Goal: Task Accomplishment & Management: Use online tool/utility

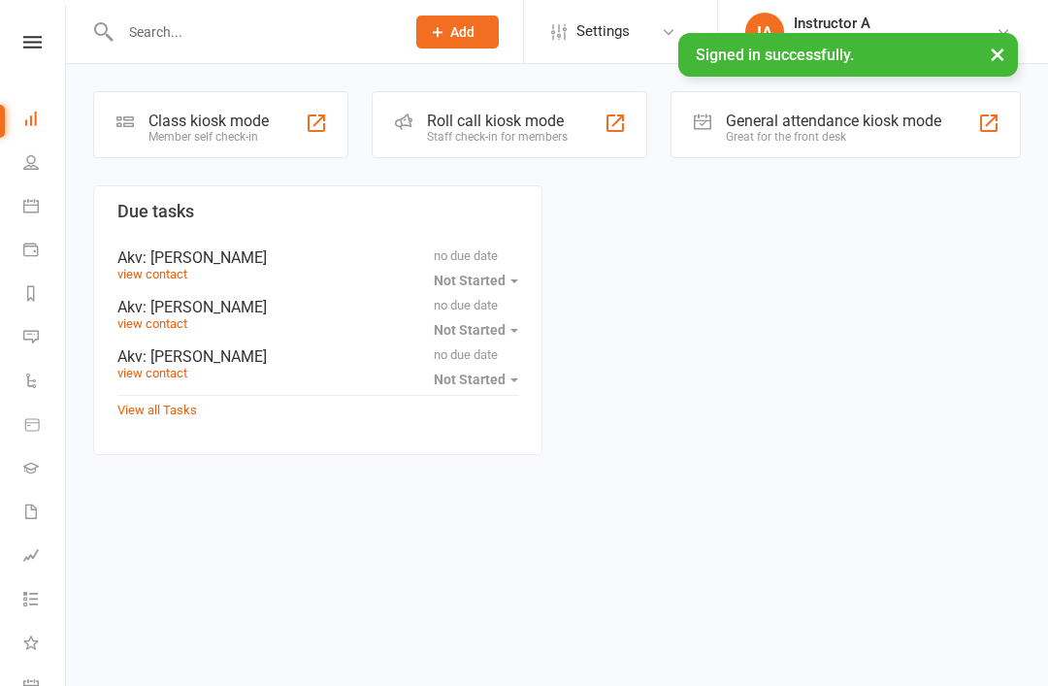
click at [488, 155] on div "Roll call kiosk mode Staff check-in for members" at bounding box center [510, 124] width 276 height 67
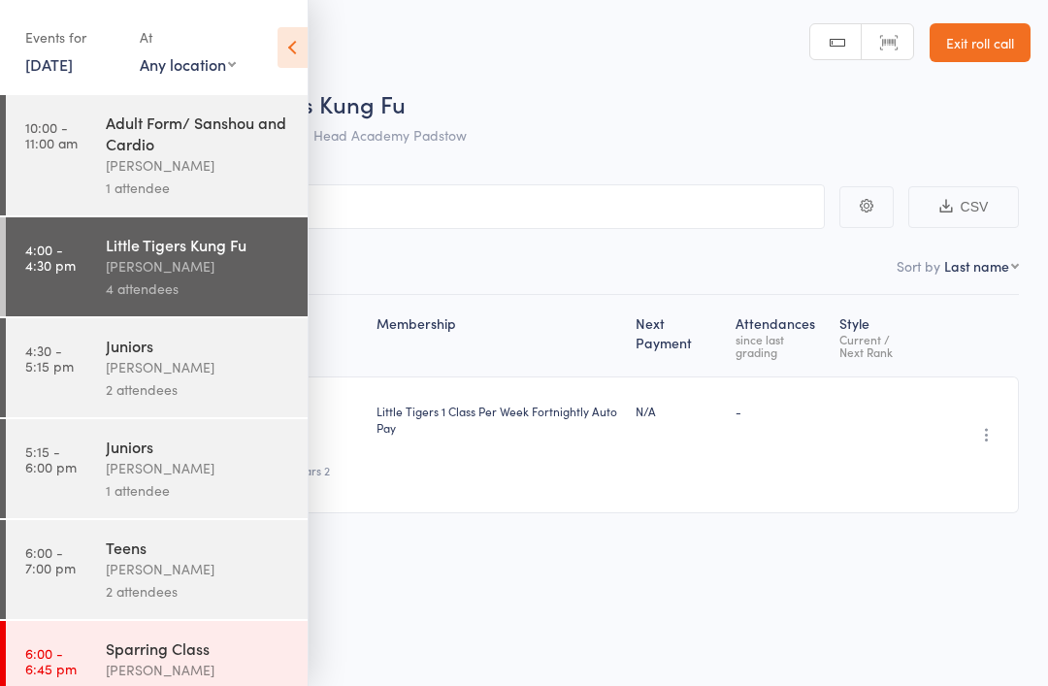
click at [321, 73] on header "Roll Call for Little Tigers Kung Fu [DATE] 16:00 [PERSON_NAME] Head Academy Pad…" at bounding box center [524, 77] width 1048 height 155
click at [381, 89] on span "Little Tigers Kung Fu" at bounding box center [298, 103] width 213 height 32
click at [285, 58] on icon at bounding box center [292, 47] width 30 height 41
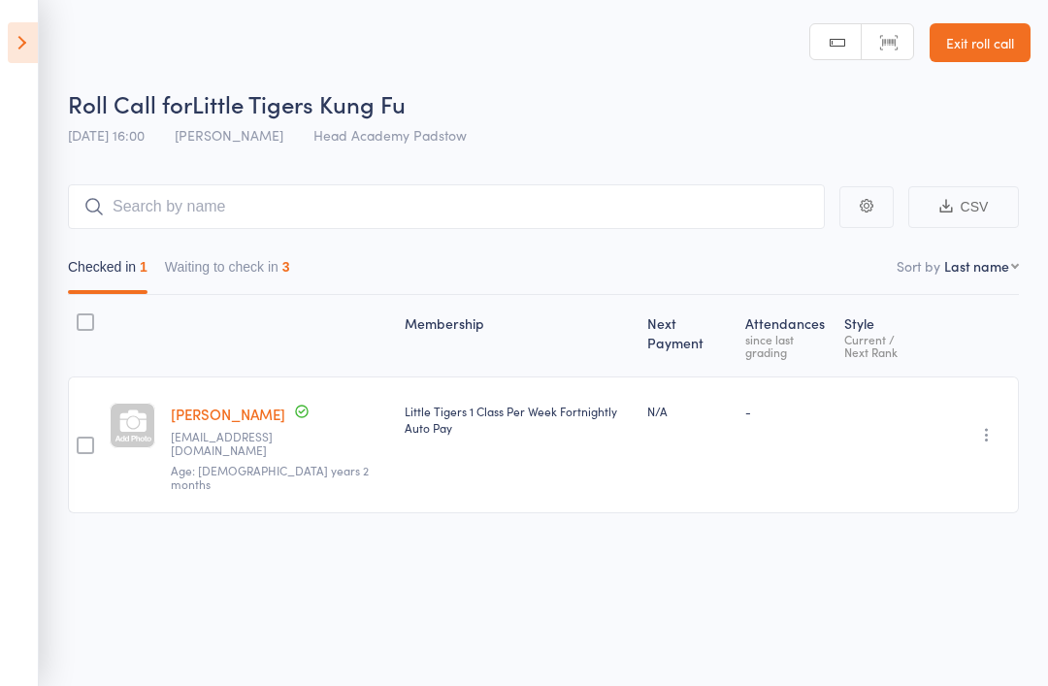
click at [12, 53] on icon at bounding box center [23, 42] width 30 height 41
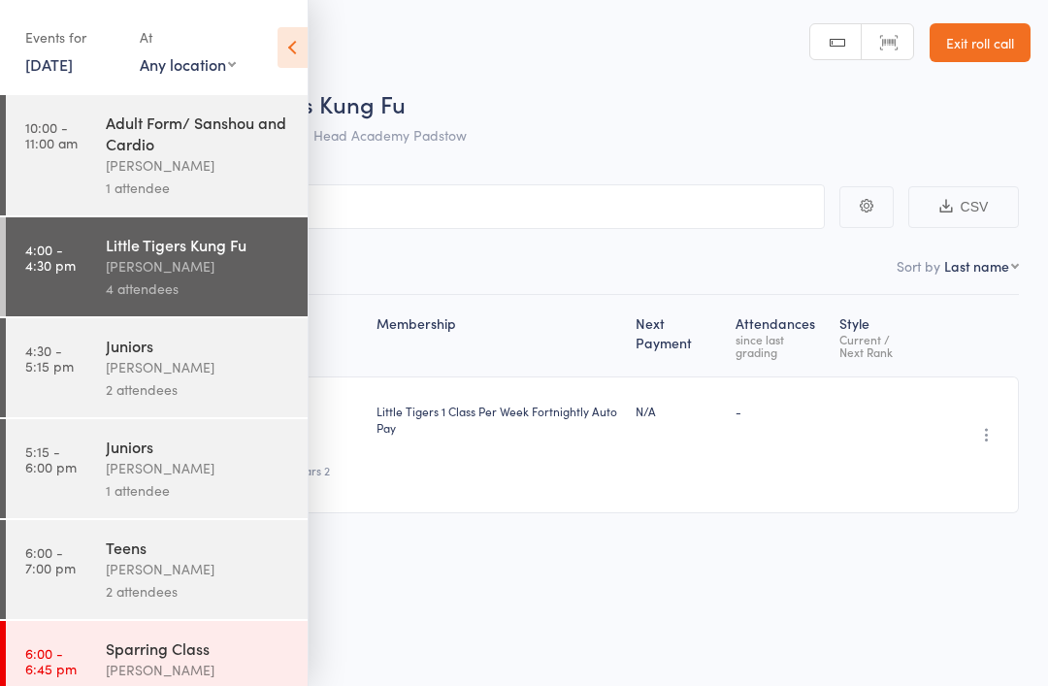
click at [140, 376] on div "James Agius" at bounding box center [198, 367] width 185 height 22
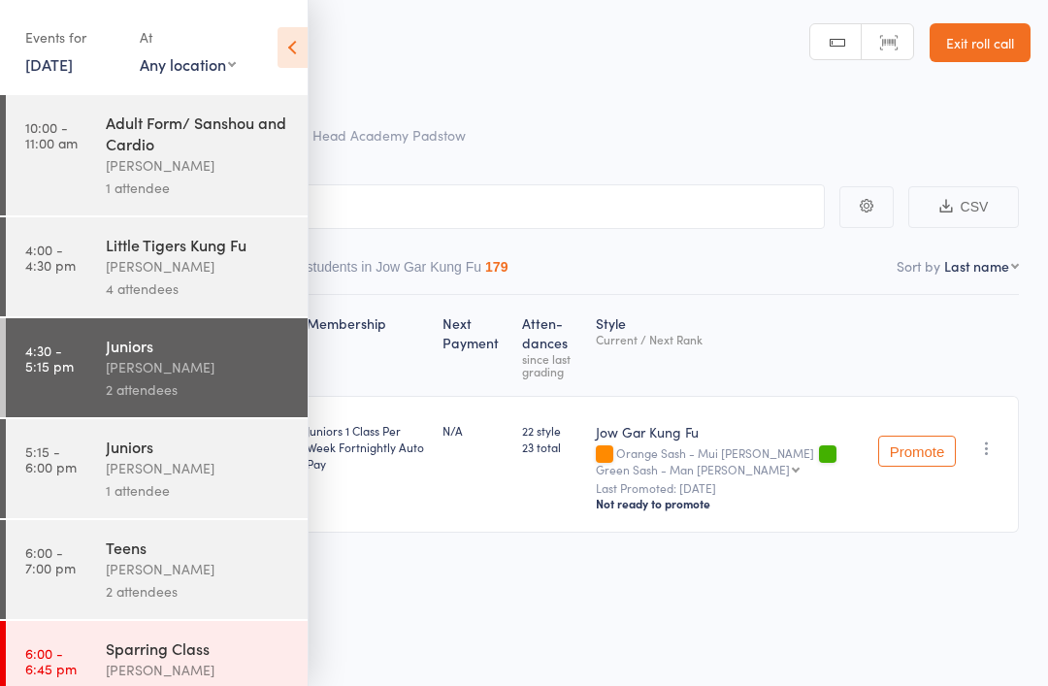
click at [205, 277] on div "James Agius" at bounding box center [198, 266] width 185 height 22
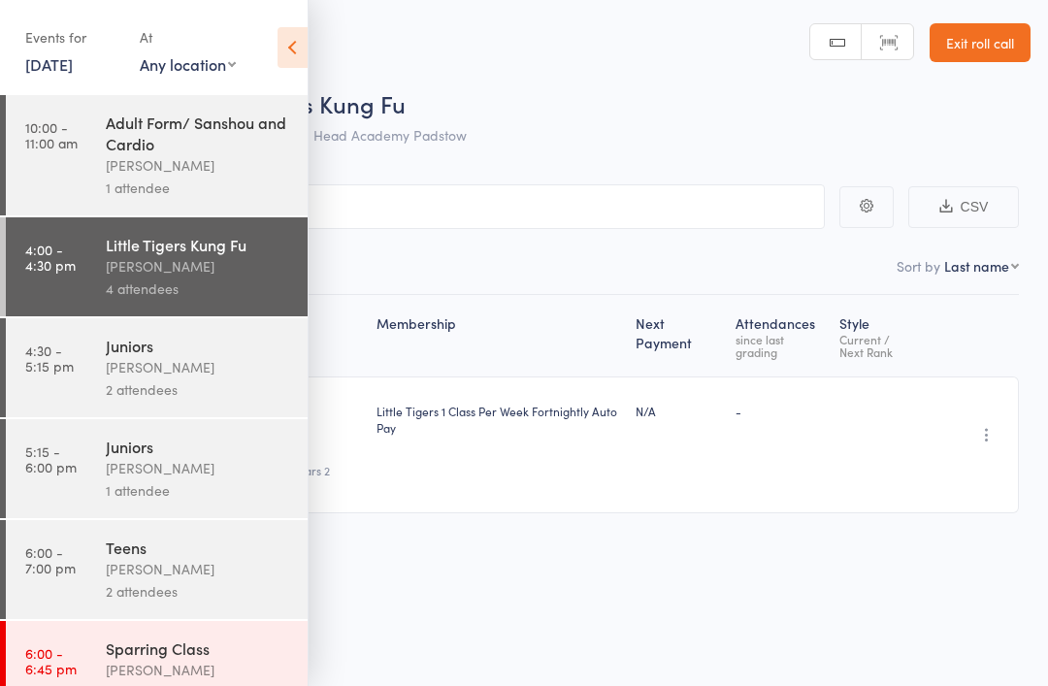
click at [294, 61] on icon at bounding box center [292, 47] width 30 height 41
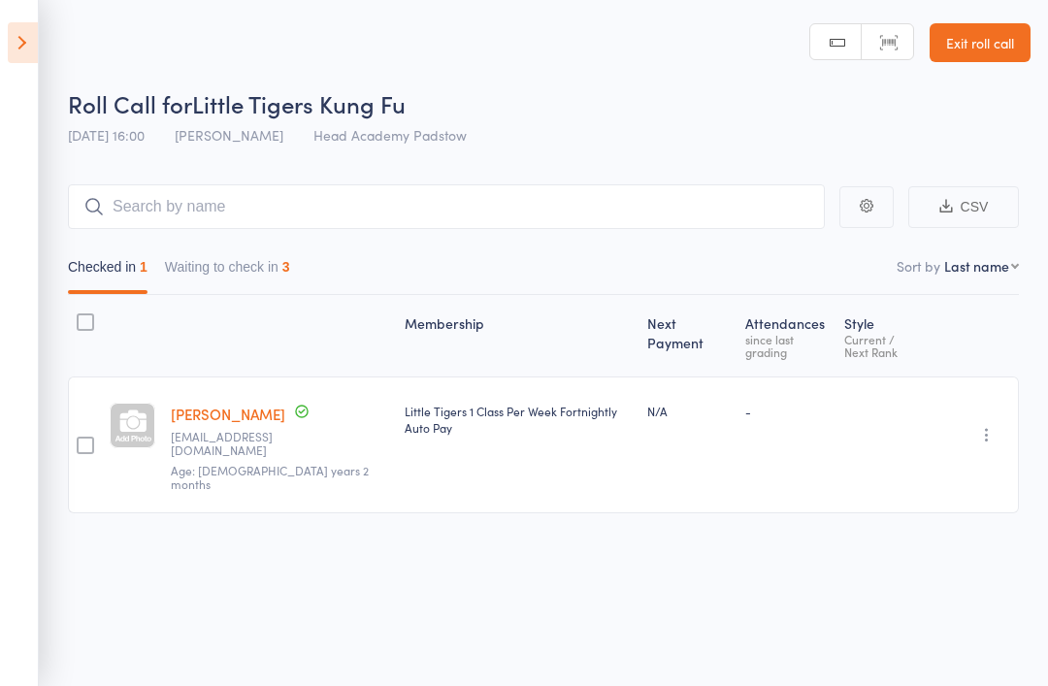
click at [197, 266] on button "Waiting to check in 3" at bounding box center [227, 271] width 125 height 45
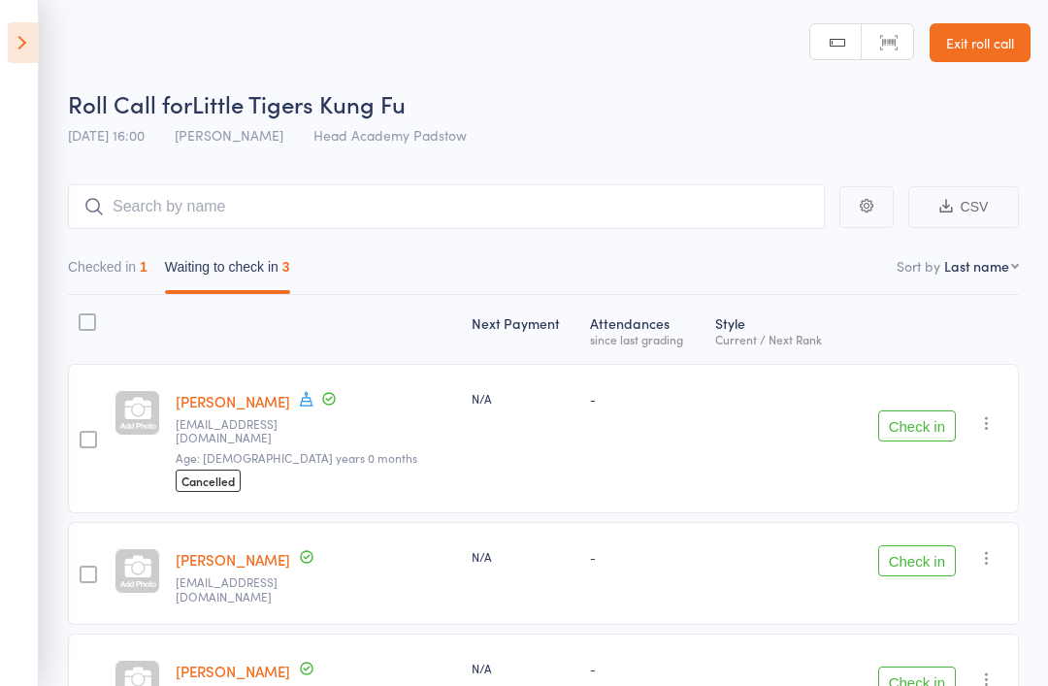
click at [127, 268] on button "Checked in 1" at bounding box center [108, 271] width 80 height 45
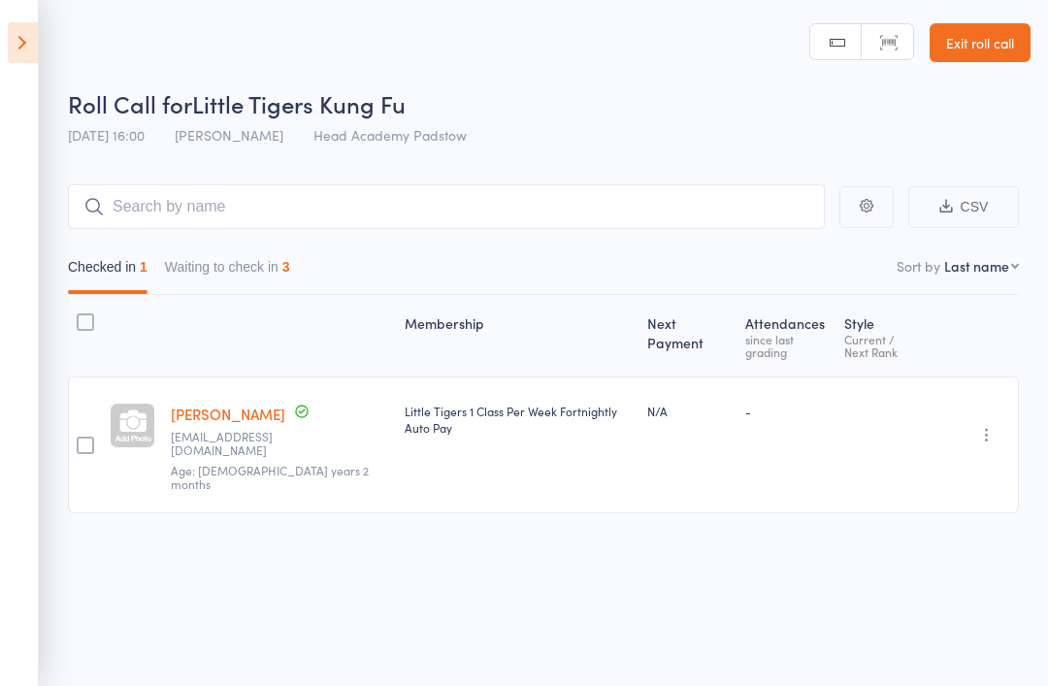
click at [209, 269] on button "Waiting to check in 3" at bounding box center [227, 271] width 125 height 45
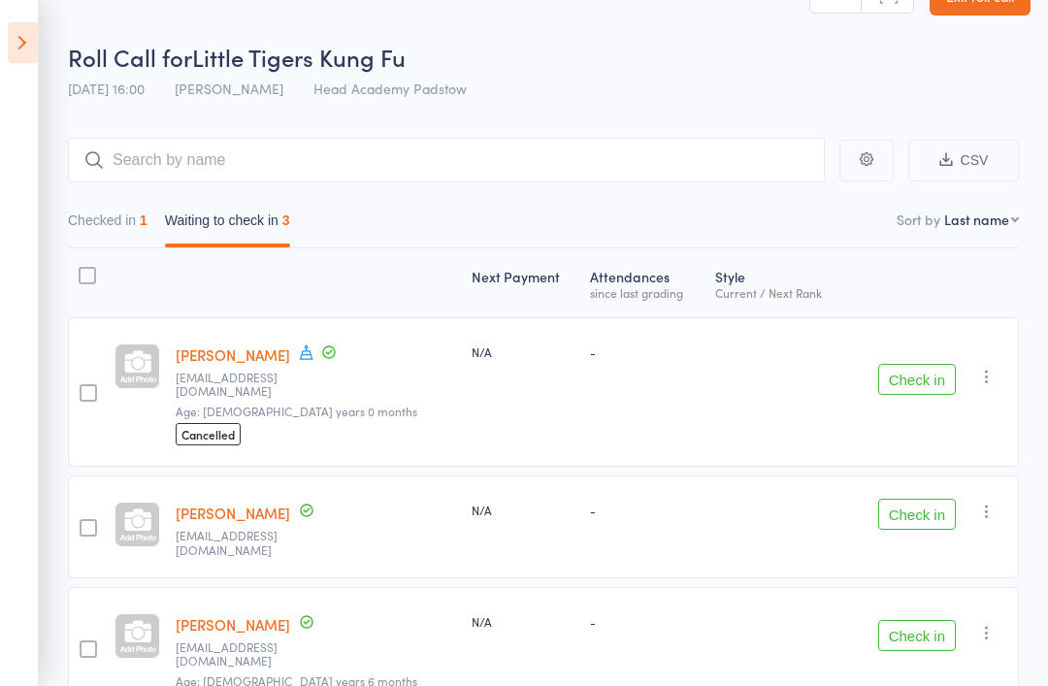
scroll to position [49, 0]
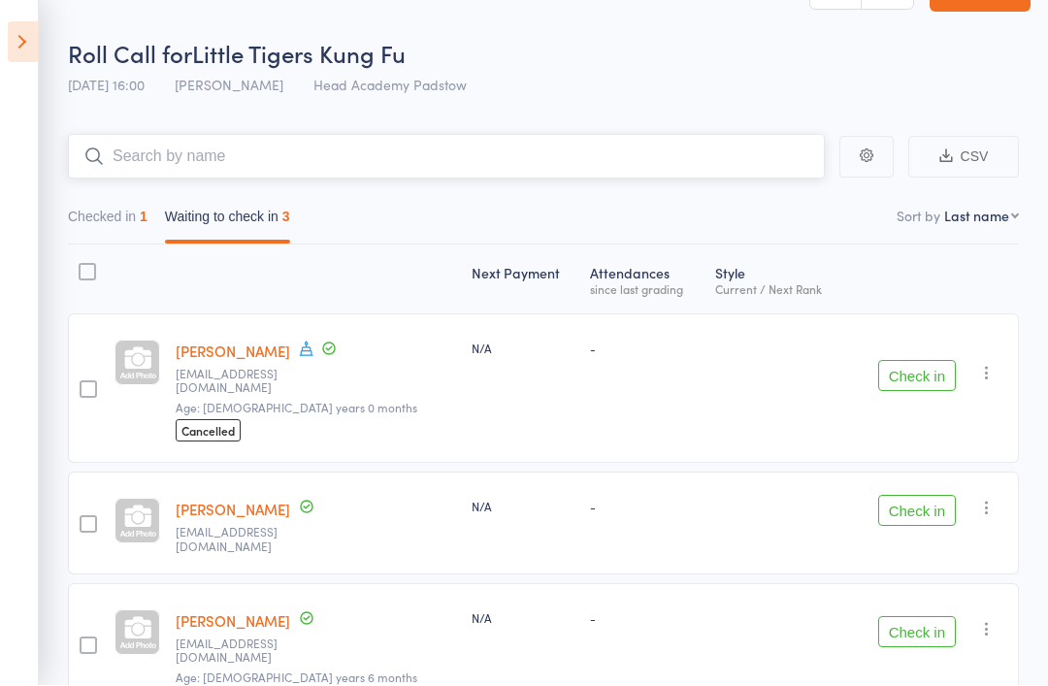
click at [593, 165] on input "search" at bounding box center [446, 157] width 757 height 45
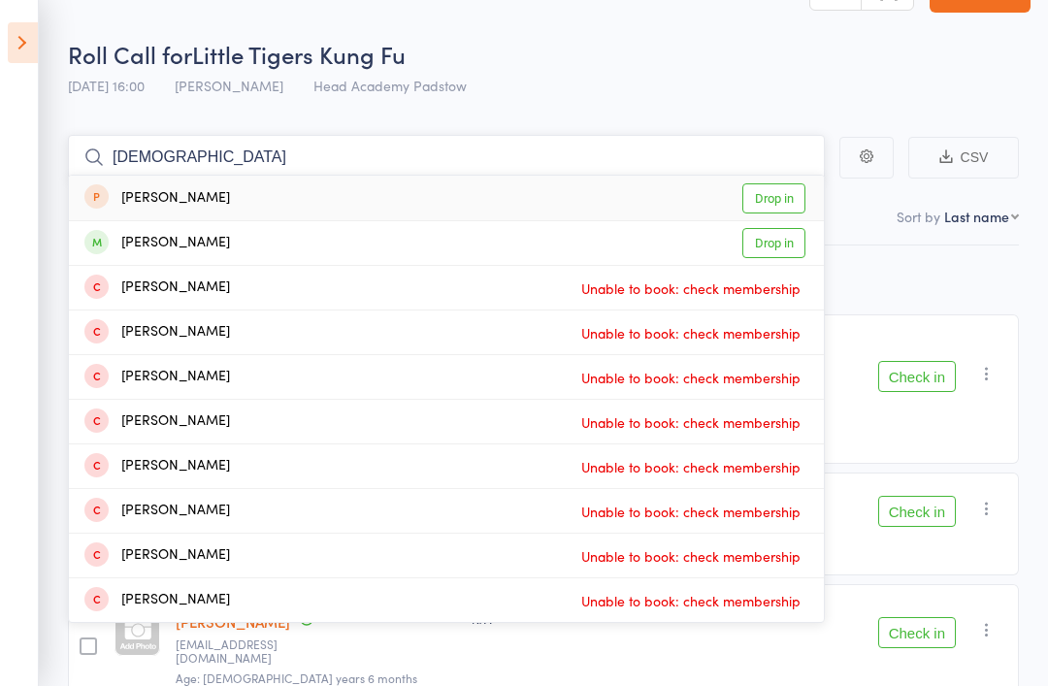
type input "Arian"
click at [144, 243] on div "Ariana Saxton" at bounding box center [157, 243] width 146 height 22
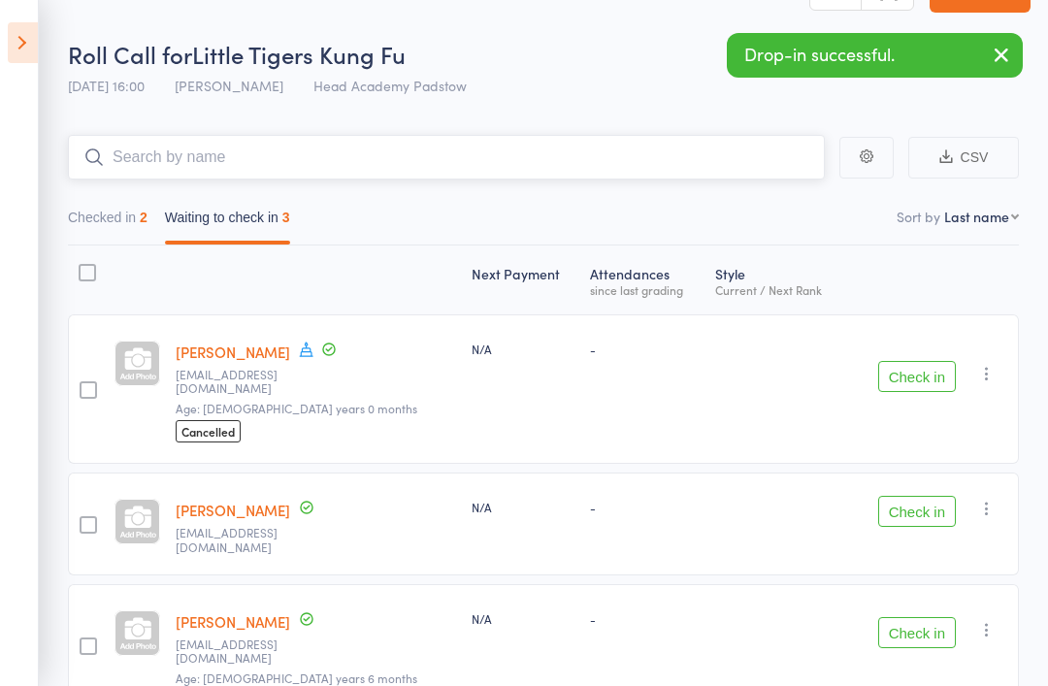
click at [123, 147] on input "search" at bounding box center [446, 157] width 757 height 45
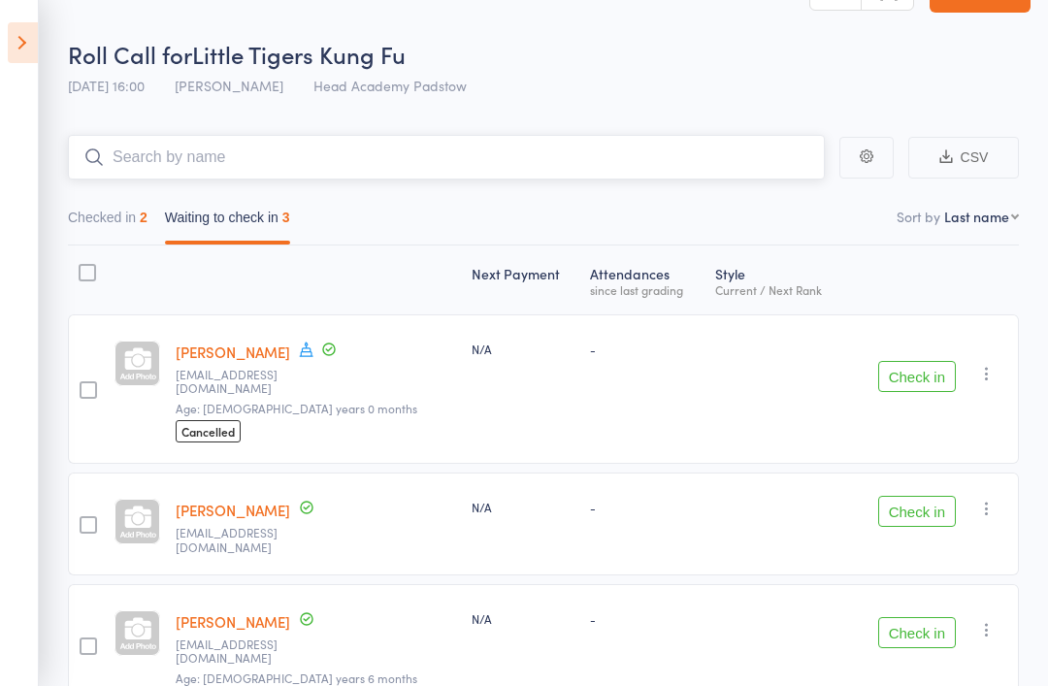
type input "K"
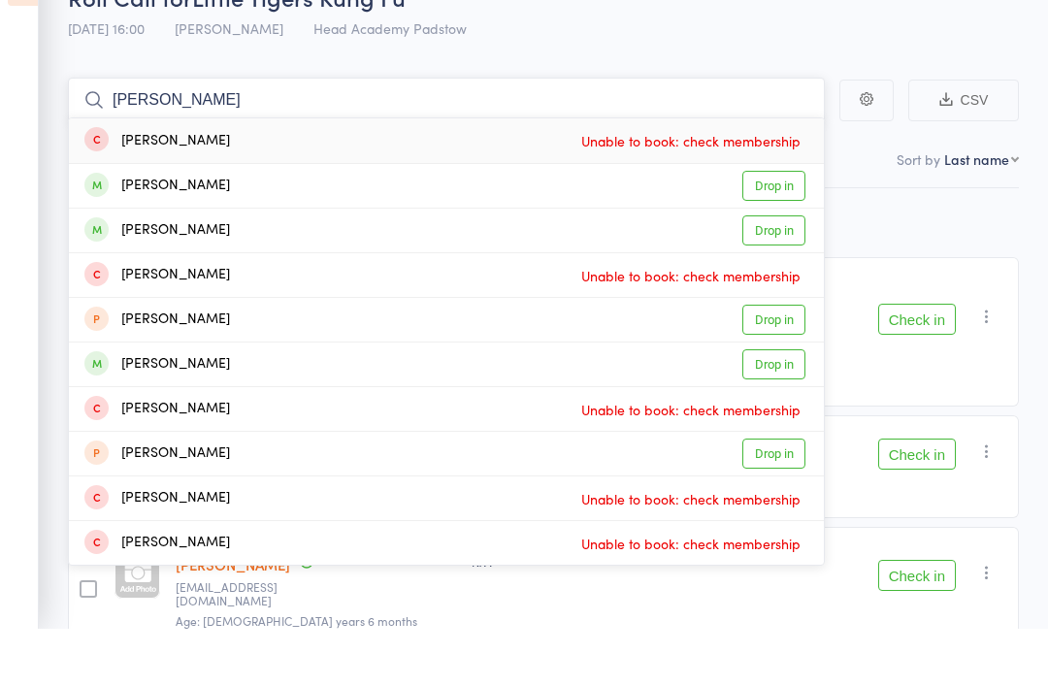
type input "Jackie"
click at [129, 232] on div "Jackie Obrien" at bounding box center [157, 243] width 146 height 22
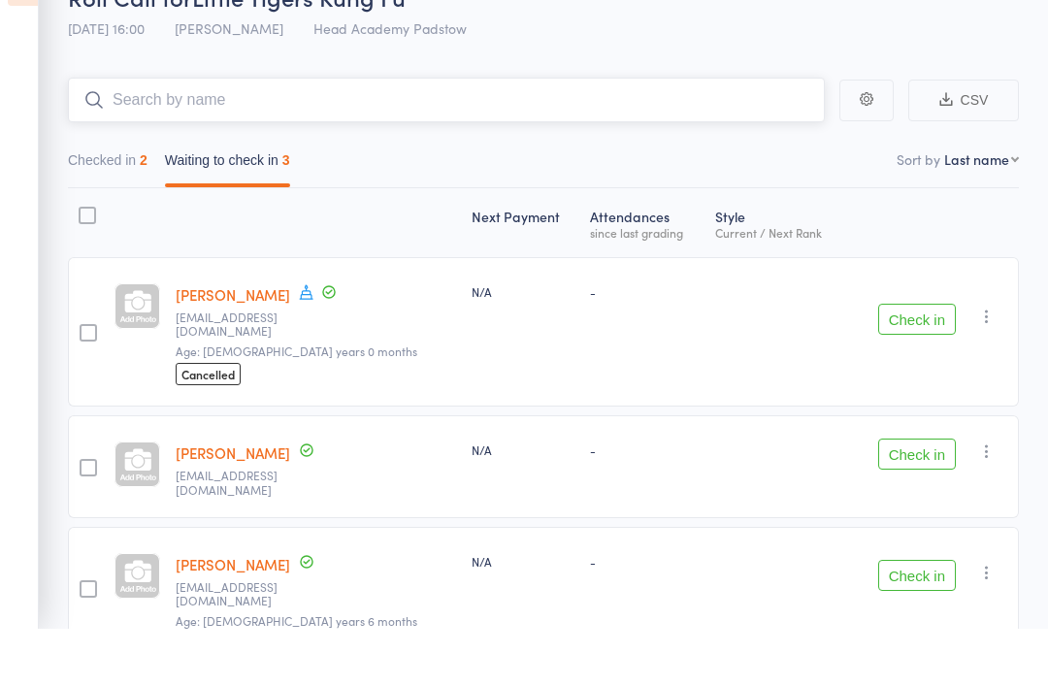
click at [114, 135] on input "search" at bounding box center [446, 157] width 757 height 45
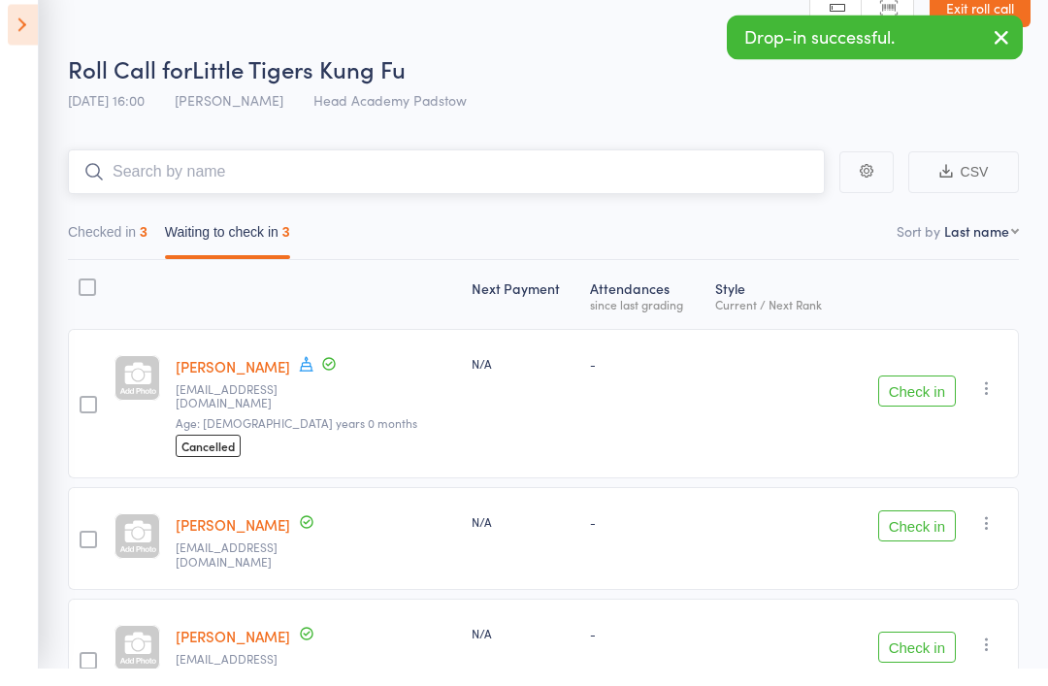
scroll to position [0, 0]
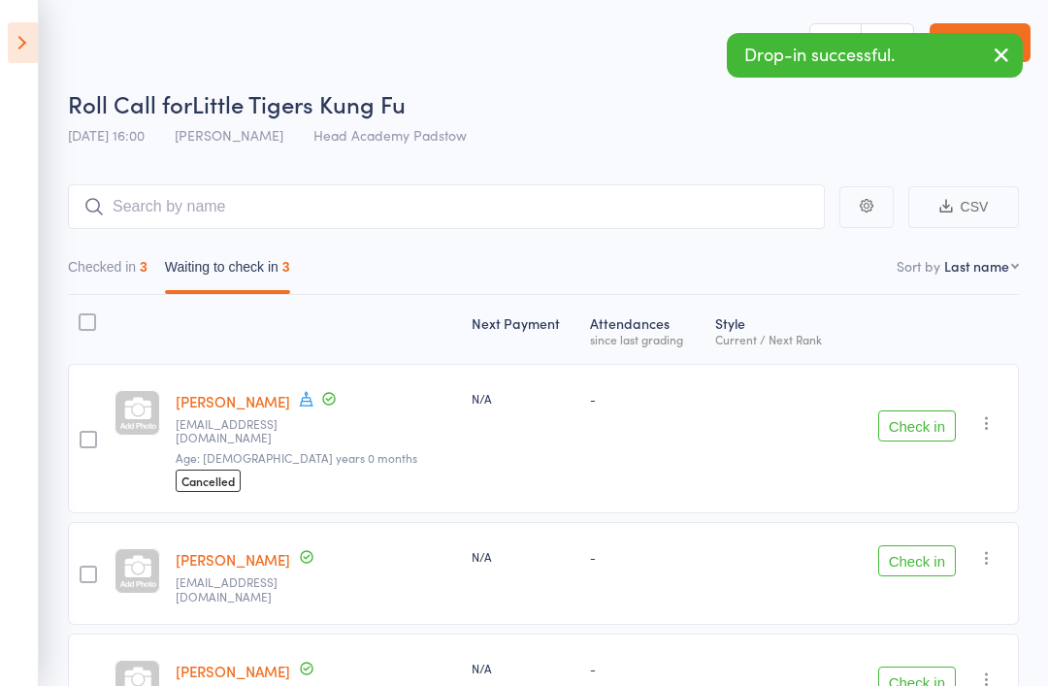
click at [29, 41] on icon at bounding box center [23, 42] width 30 height 41
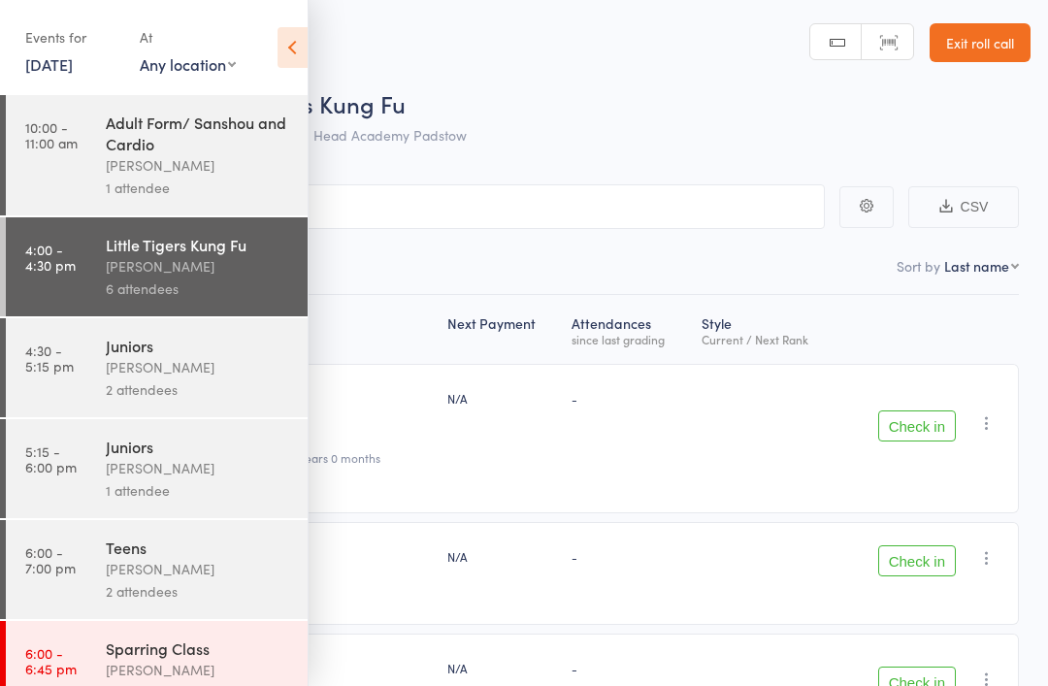
click at [73, 376] on link "4:30 - 5:15 pm Juniors James Agius 2 attendees" at bounding box center [157, 367] width 302 height 99
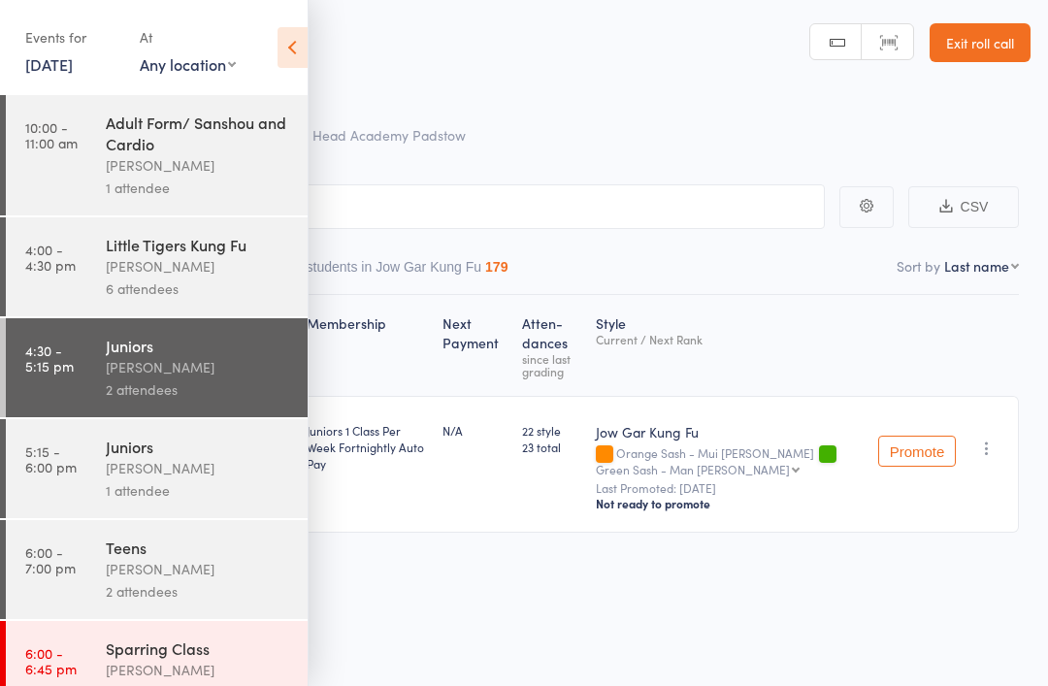
click at [270, 20] on div "Events for 12 Sep, 2025 12 Sep, 2025 September 2025 Sun Mon Tue Wed Thu Fri Sat…" at bounding box center [154, 49] width 308 height 98
click at [302, 45] on icon at bounding box center [292, 47] width 30 height 41
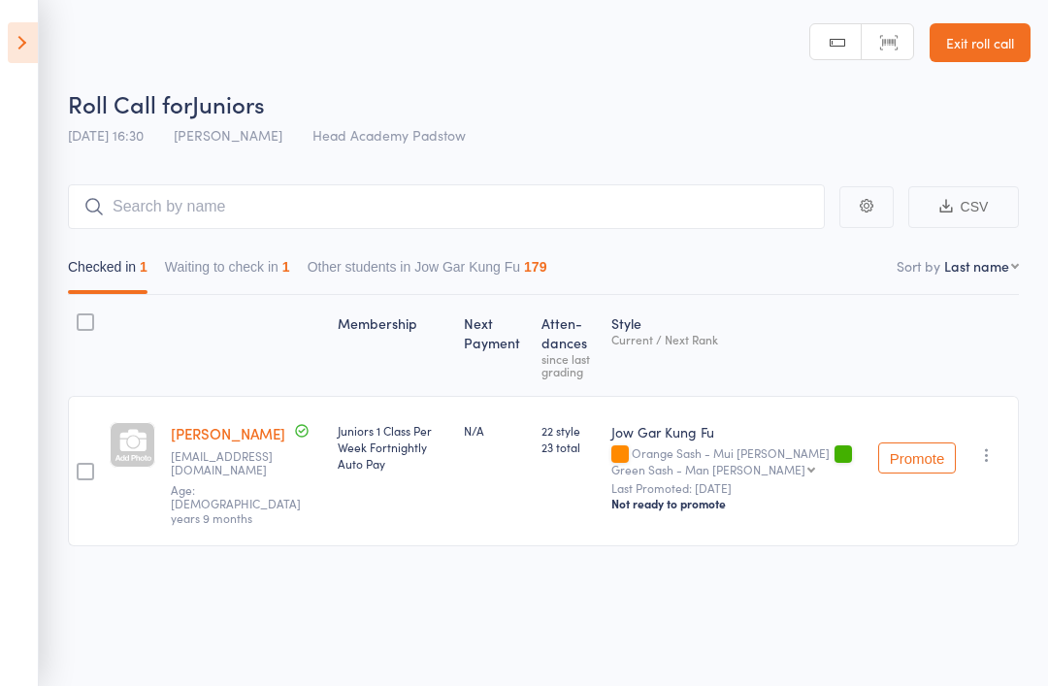
click at [15, 35] on icon at bounding box center [23, 42] width 30 height 41
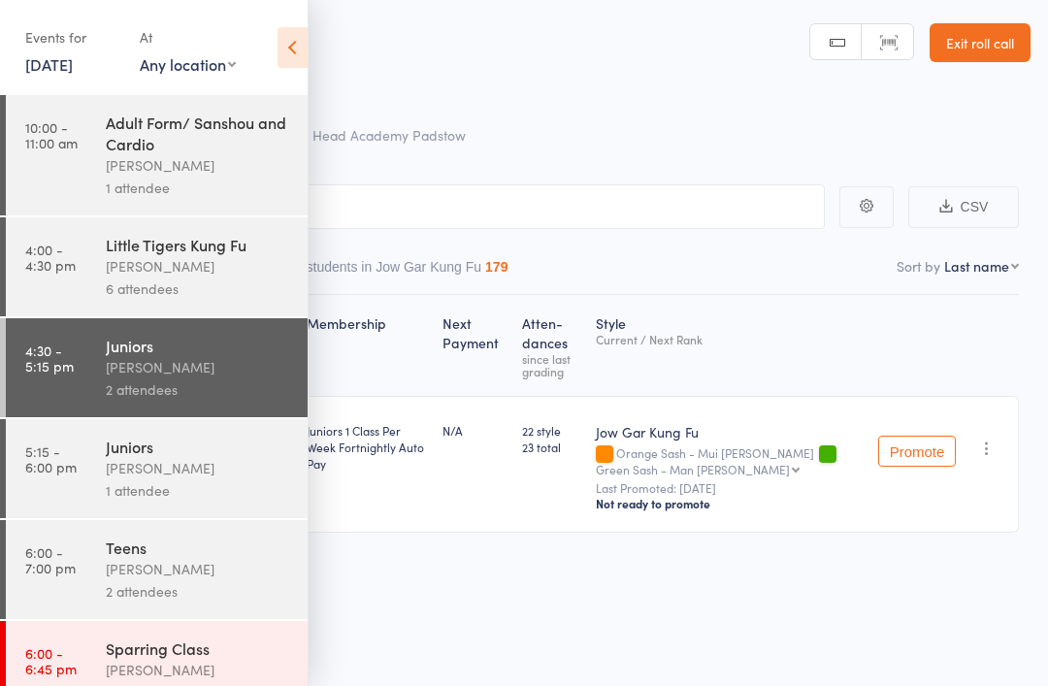
click at [56, 221] on link "4:00 - 4:30 pm Little Tigers Kung Fu James Agius 6 attendees" at bounding box center [157, 266] width 302 height 99
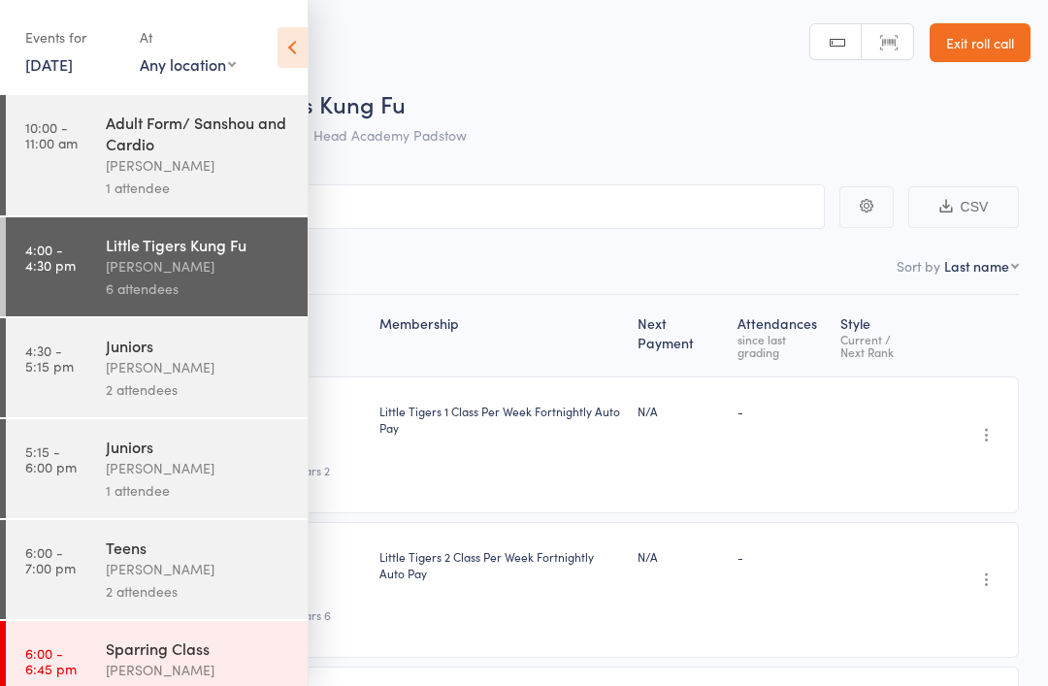
click at [292, 53] on icon at bounding box center [292, 47] width 30 height 41
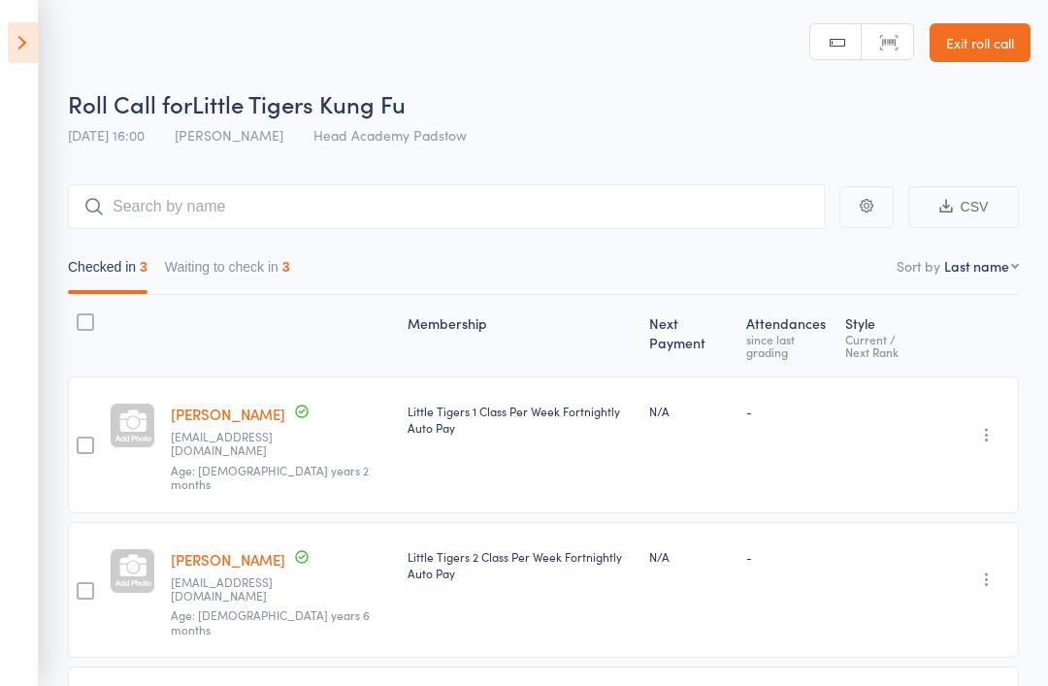
click at [27, 52] on icon at bounding box center [23, 42] width 30 height 41
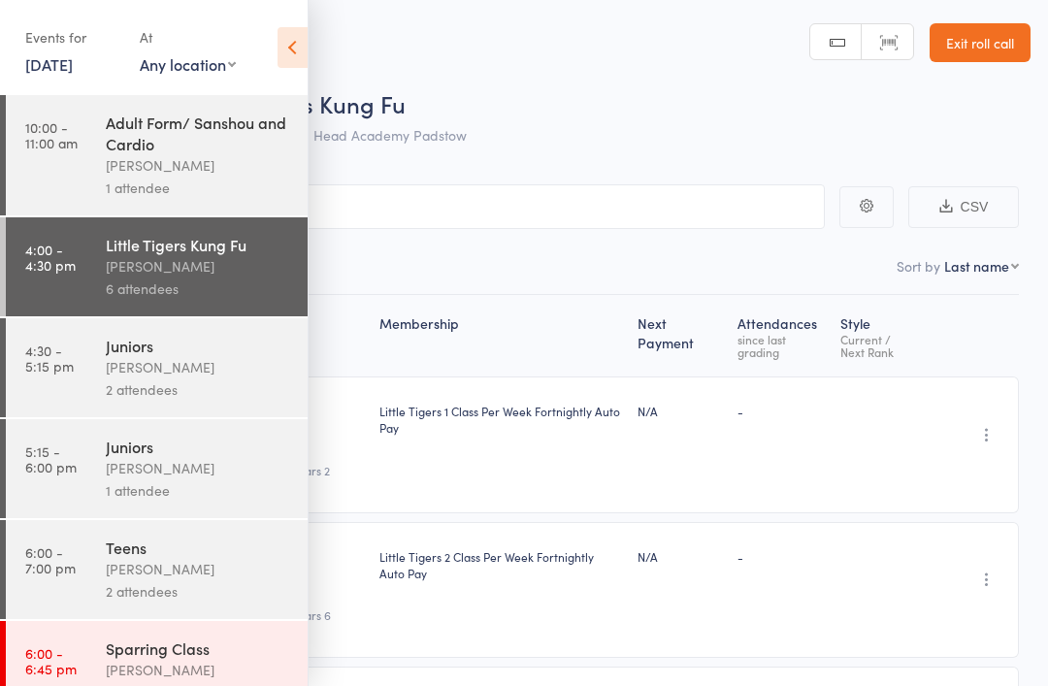
click at [106, 263] on div "James Agius" at bounding box center [198, 266] width 185 height 22
click at [283, 41] on icon at bounding box center [292, 47] width 30 height 41
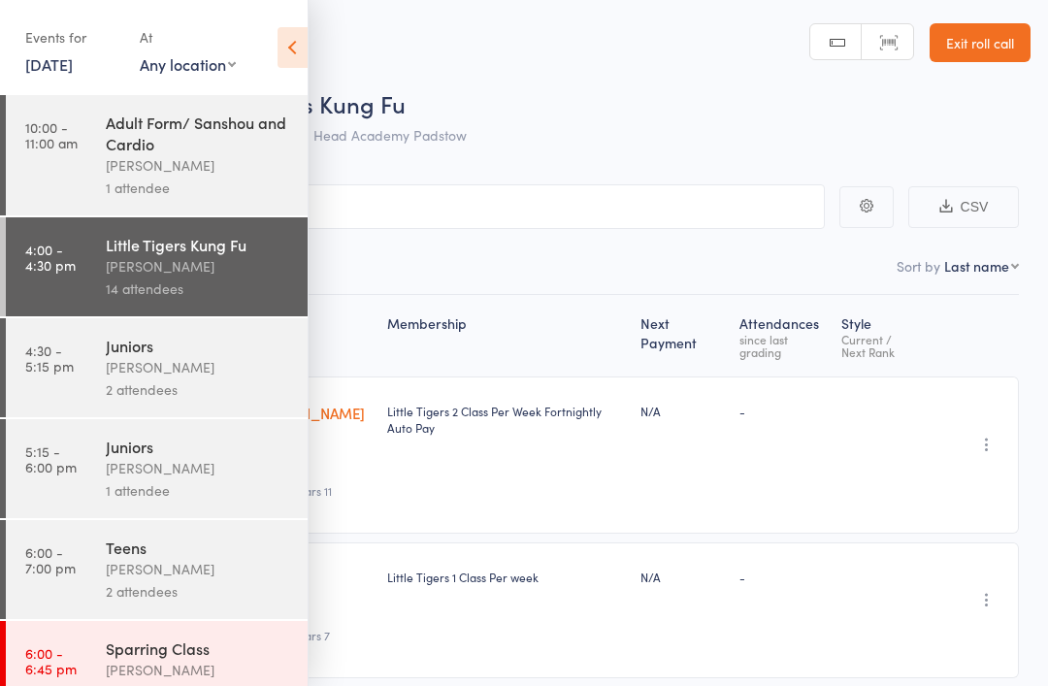
click at [305, 58] on icon at bounding box center [292, 47] width 30 height 41
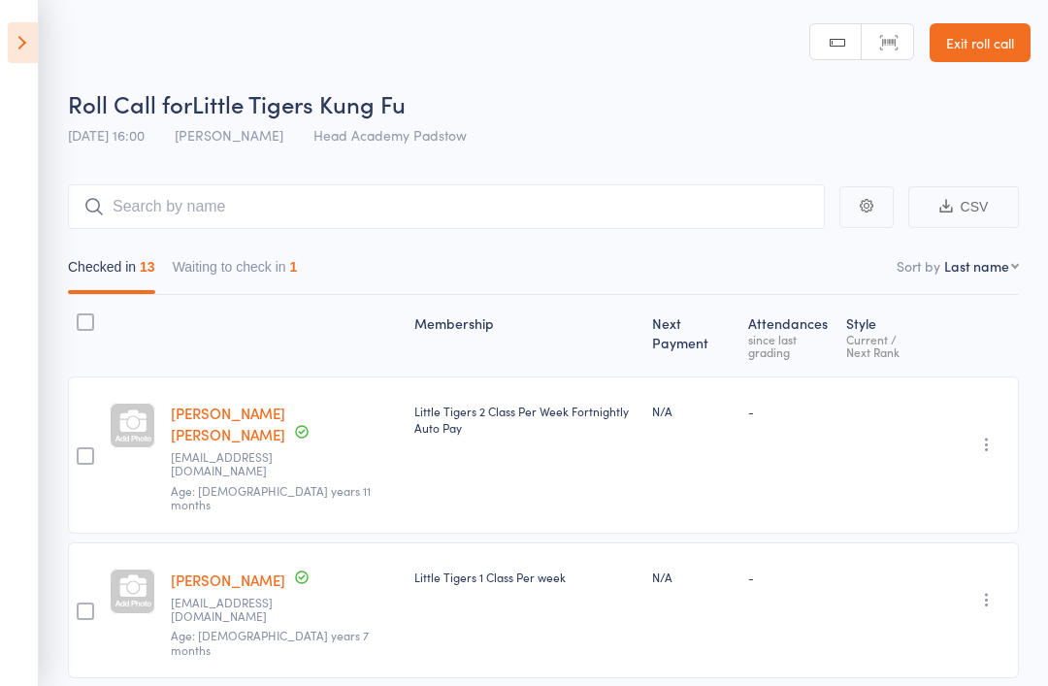
click at [165, 206] on input "search" at bounding box center [446, 206] width 757 height 45
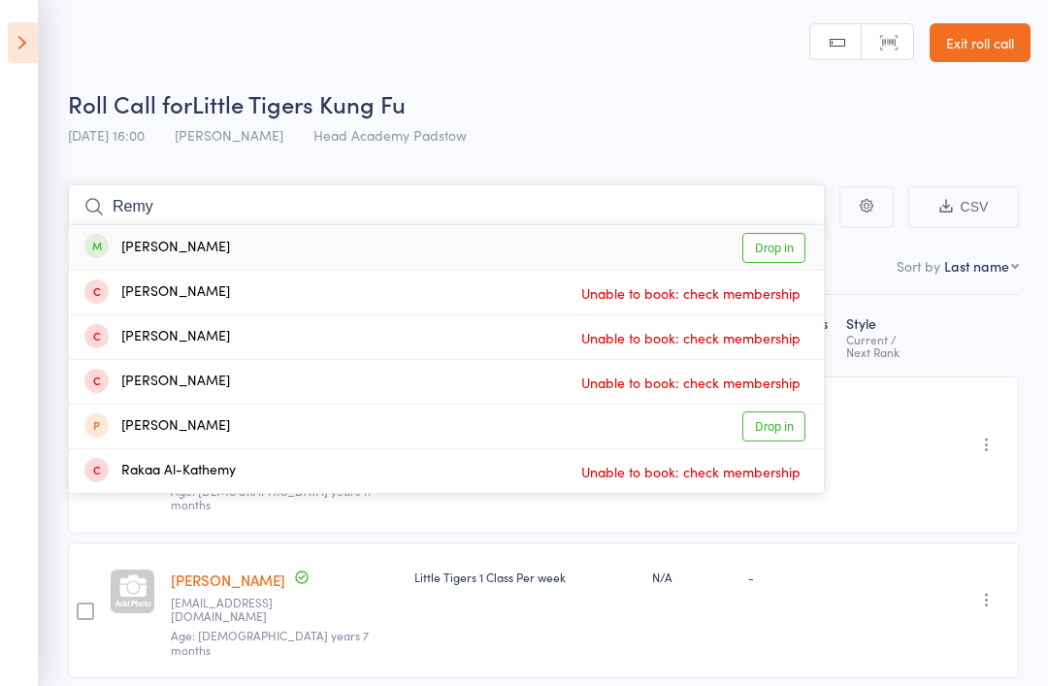
type input "Remy"
click at [123, 251] on div "Remy Naim" at bounding box center [157, 248] width 146 height 22
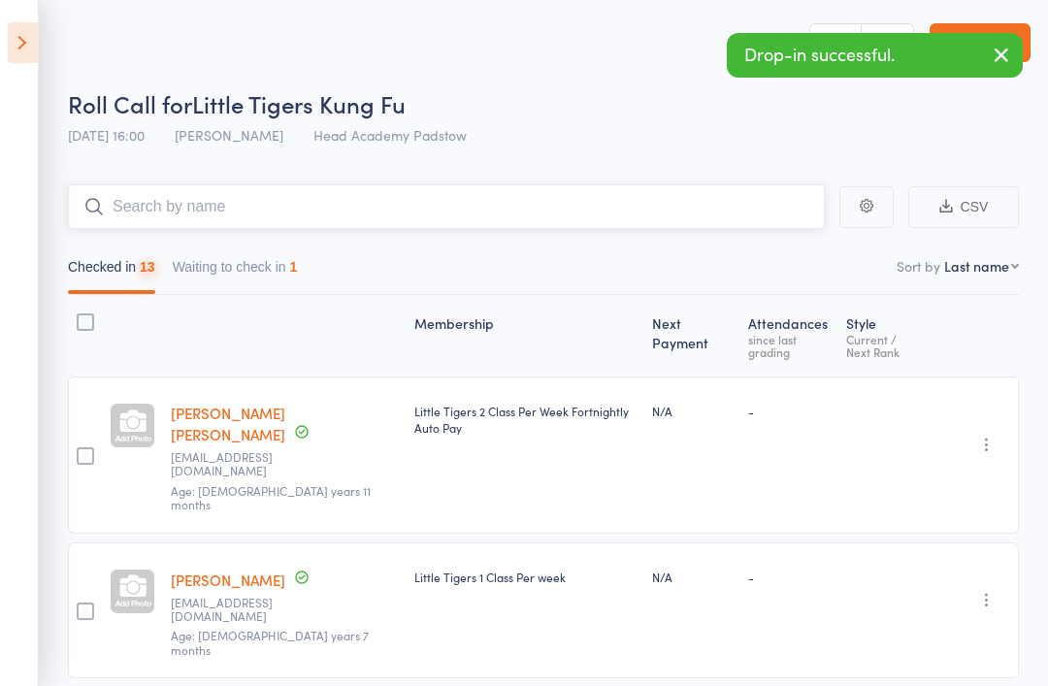
click at [110, 204] on input "search" at bounding box center [446, 206] width 757 height 45
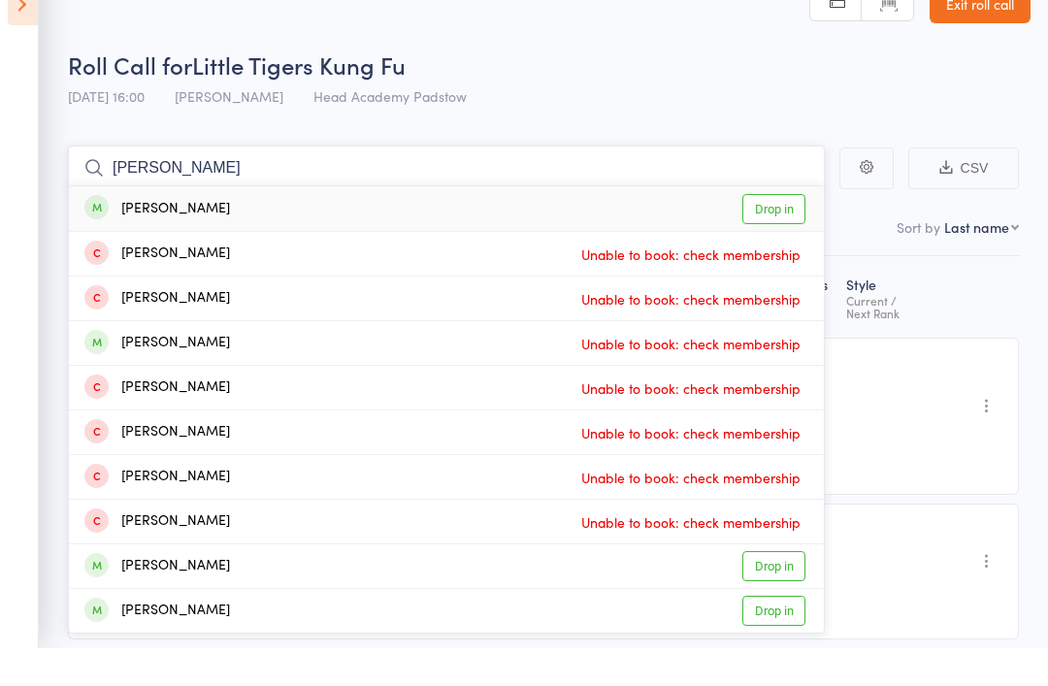
type input "Zoe sue"
click at [125, 237] on div "Zoe Suen" at bounding box center [157, 248] width 146 height 22
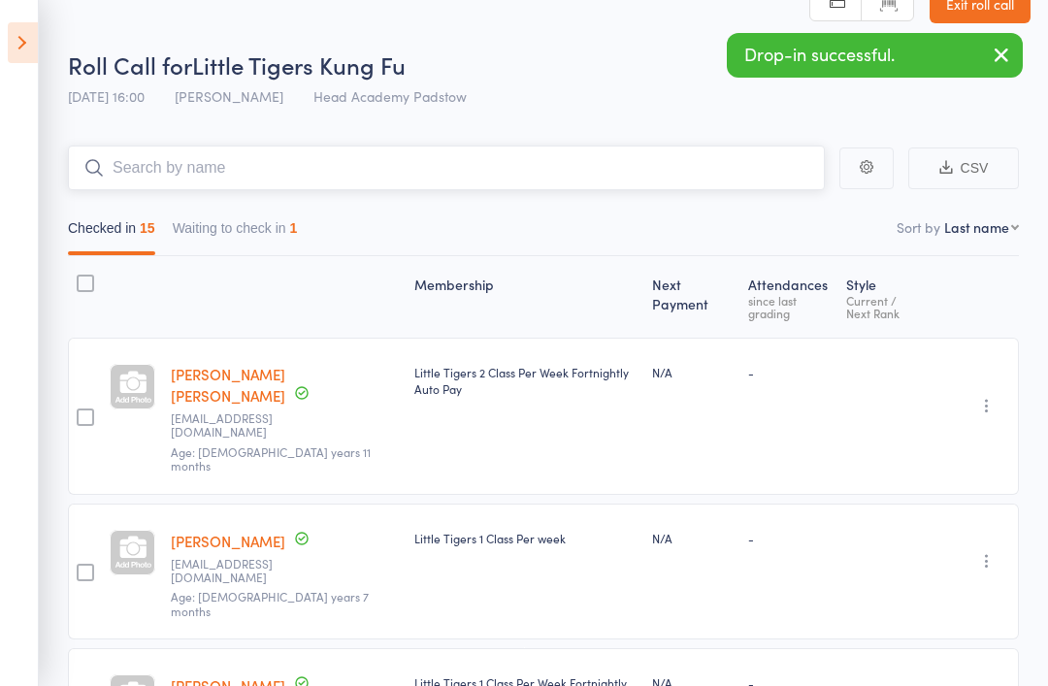
click at [143, 189] on input "search" at bounding box center [446, 168] width 757 height 45
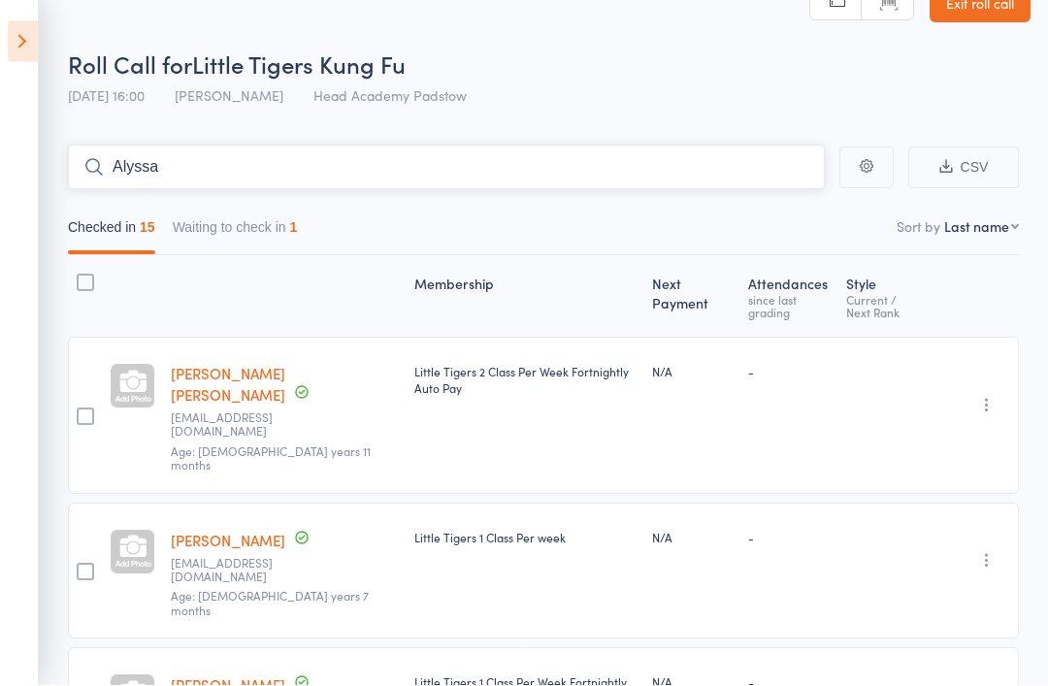
scroll to position [37, 0]
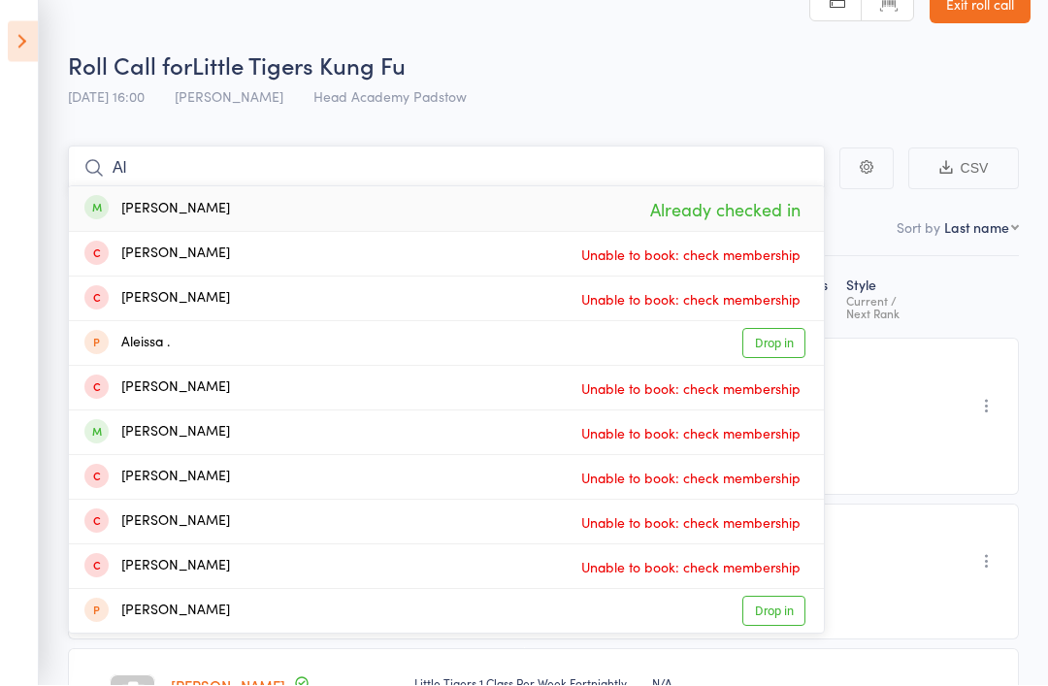
type input "A"
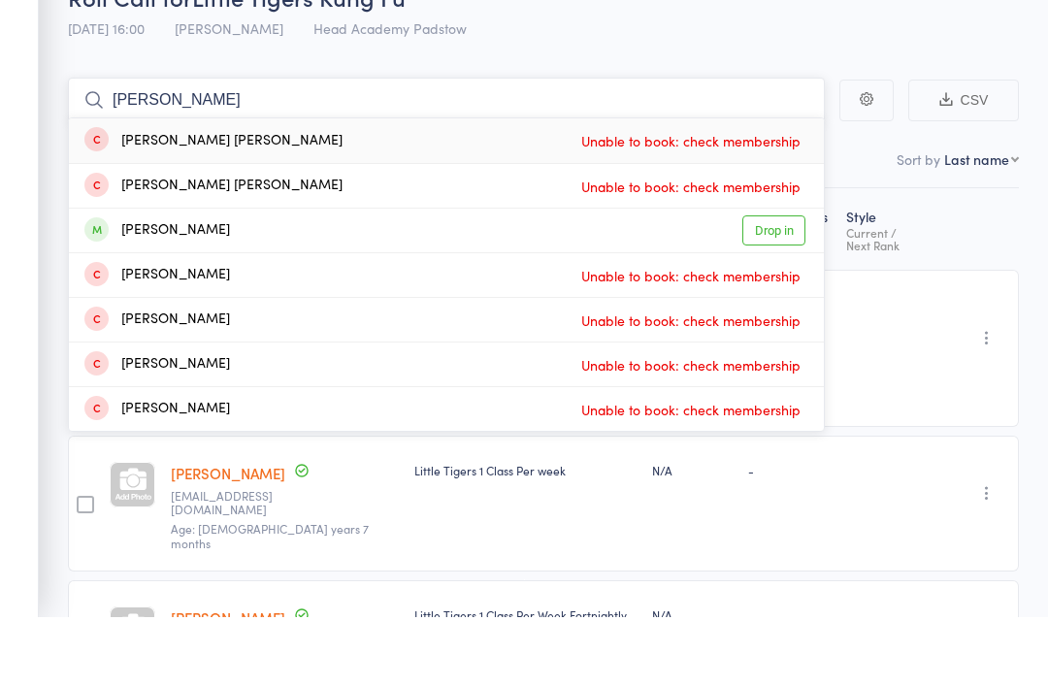
type input "Cooper"
click at [137, 289] on div "Cooper Gainsford" at bounding box center [157, 300] width 146 height 22
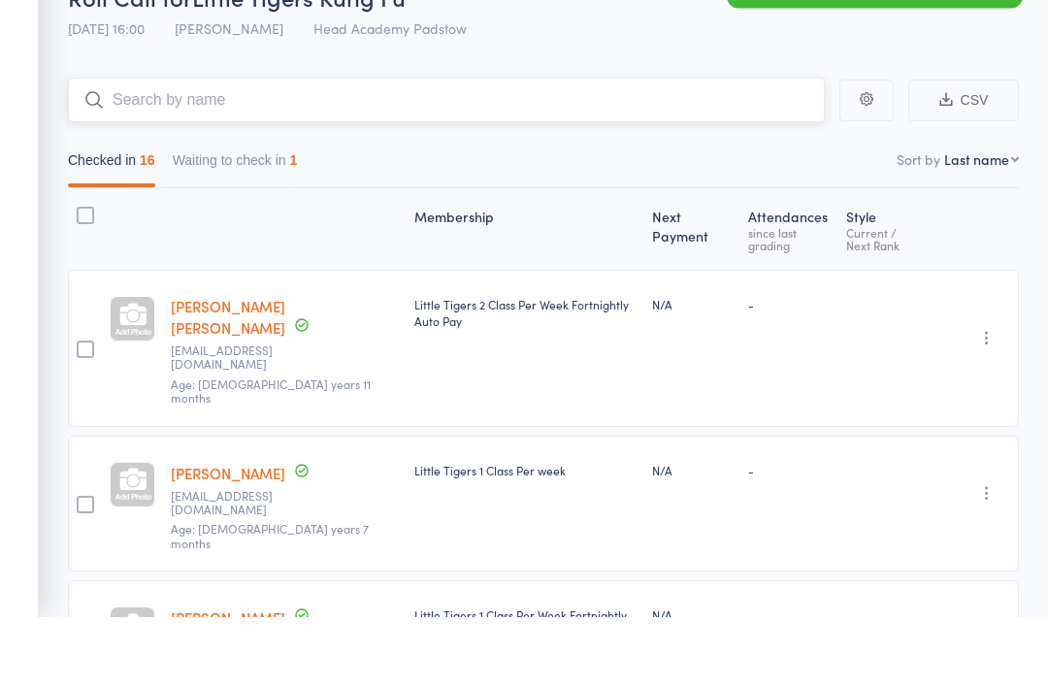
scroll to position [0, 0]
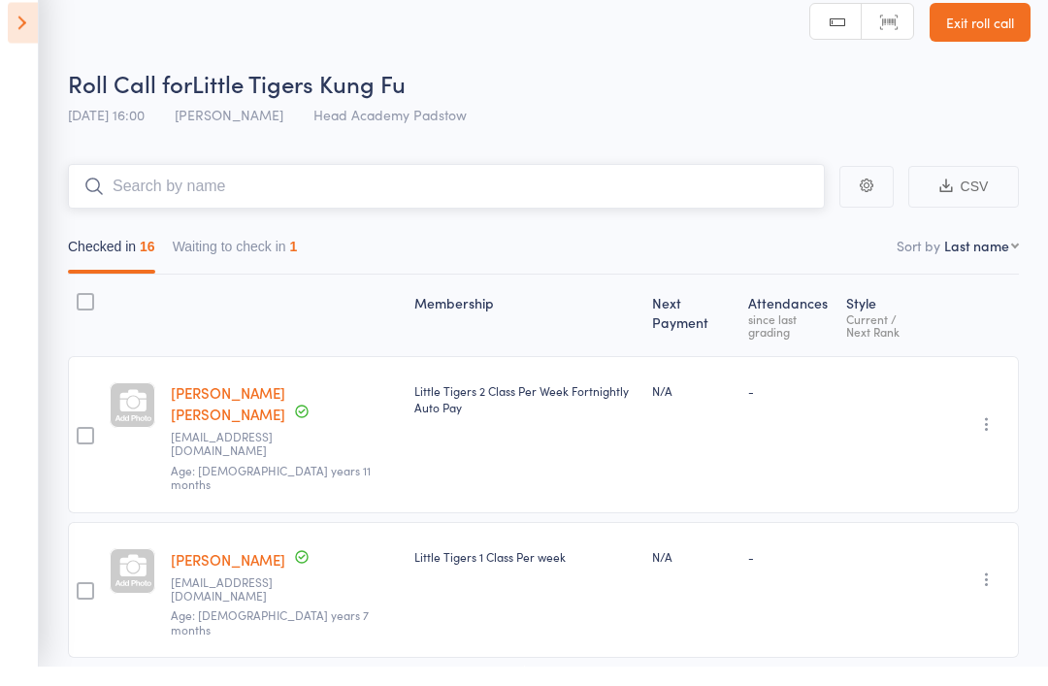
click at [255, 249] on button "Waiting to check in 1" at bounding box center [235, 271] width 125 height 45
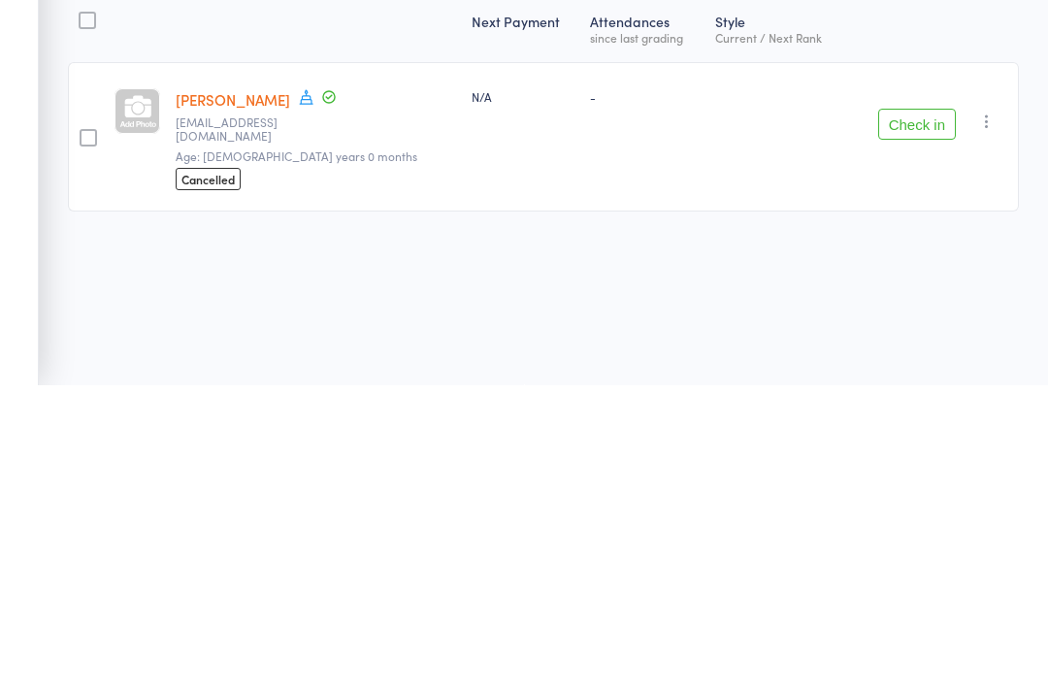
scroll to position [14, 0]
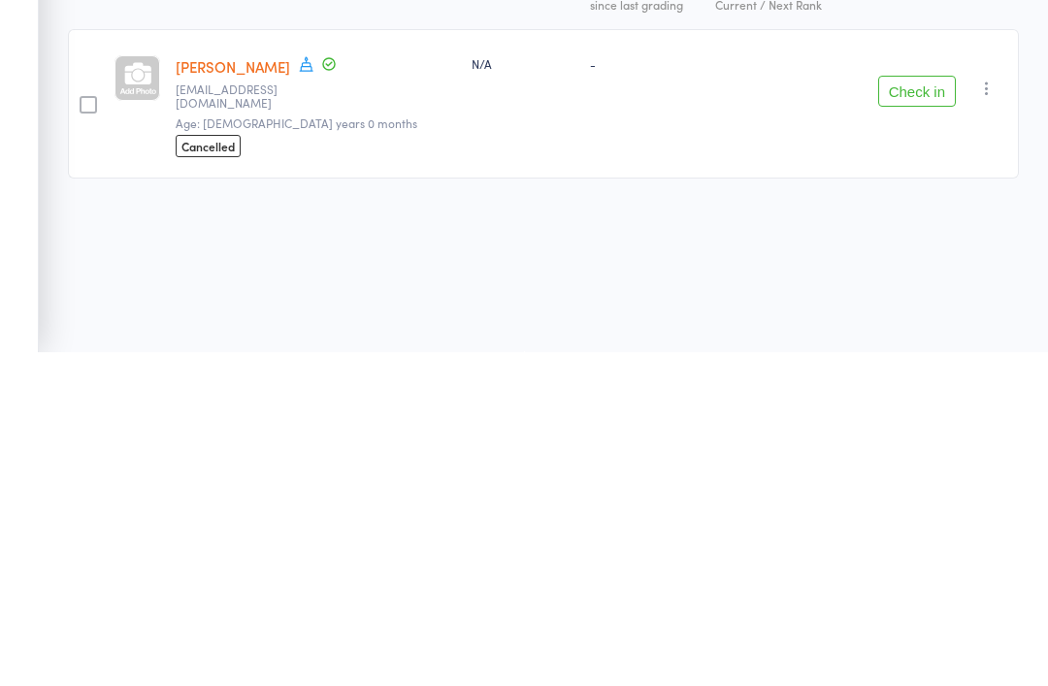
click at [906, 409] on button "Check in" at bounding box center [917, 424] width 78 height 31
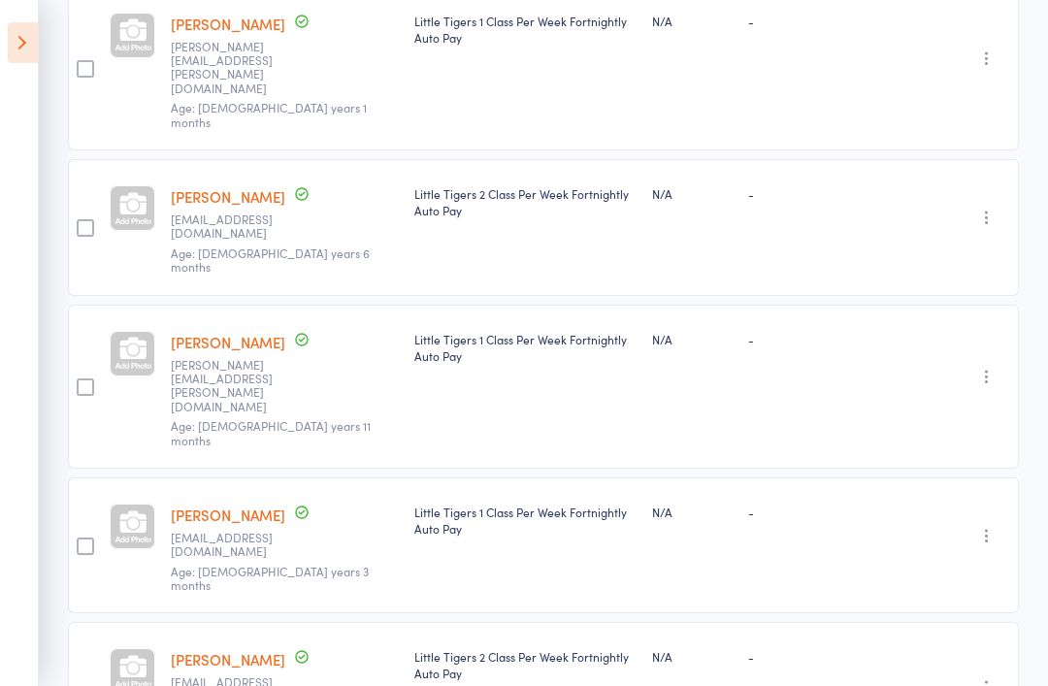
scroll to position [1739, 0]
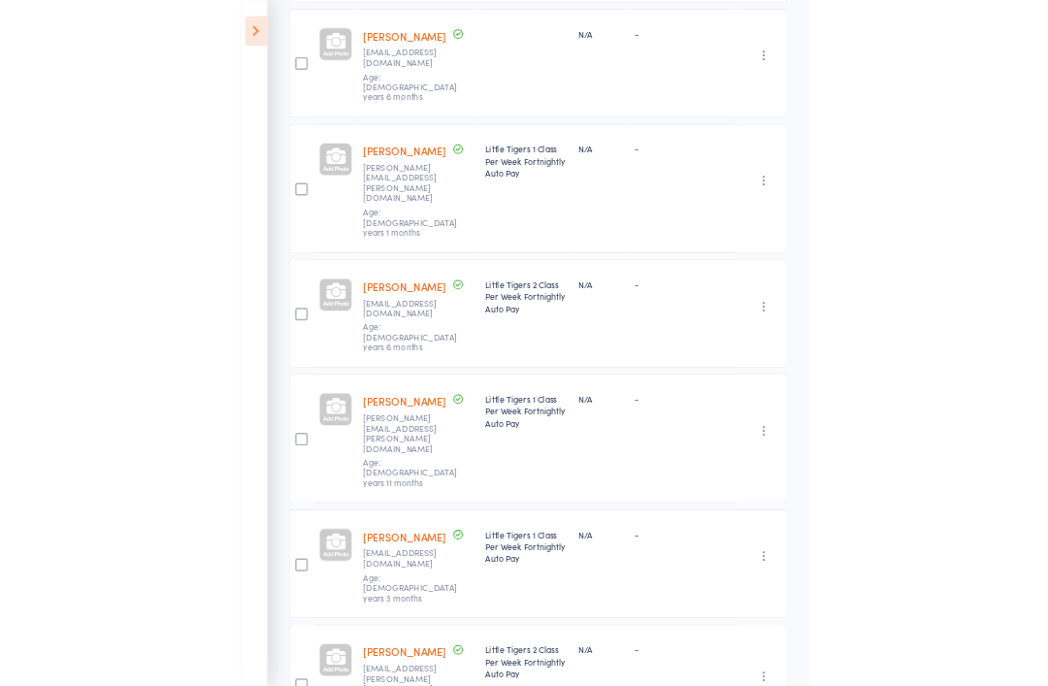
scroll to position [1670, 0]
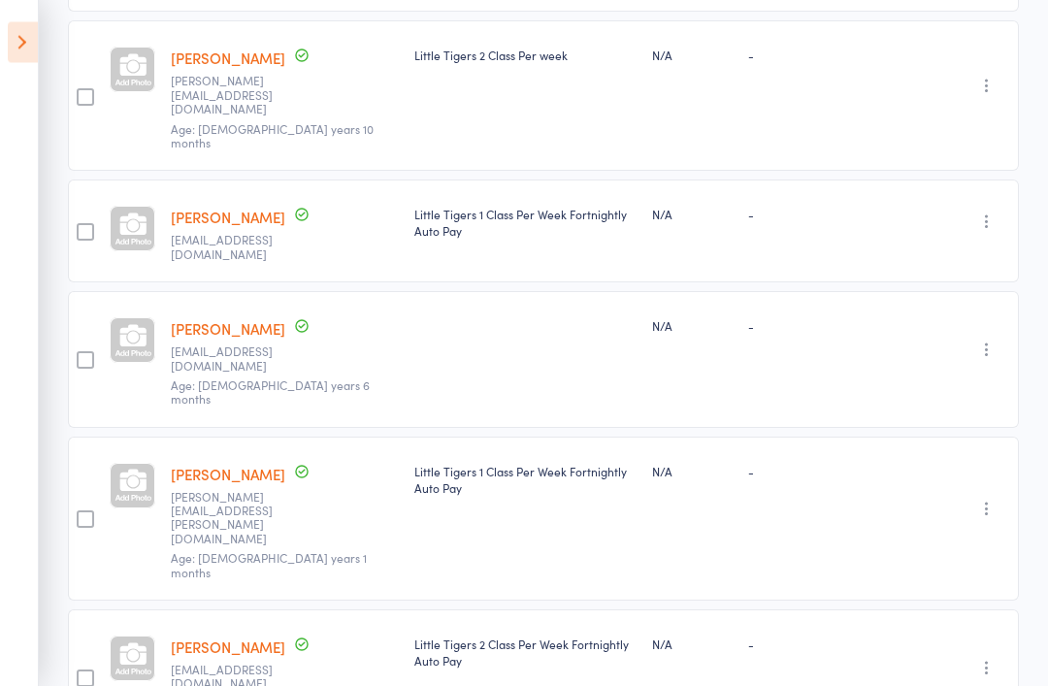
click at [90, 511] on div at bounding box center [85, 519] width 17 height 17
click at [81, 514] on input "checkbox" at bounding box center [81, 514] width 0 height 0
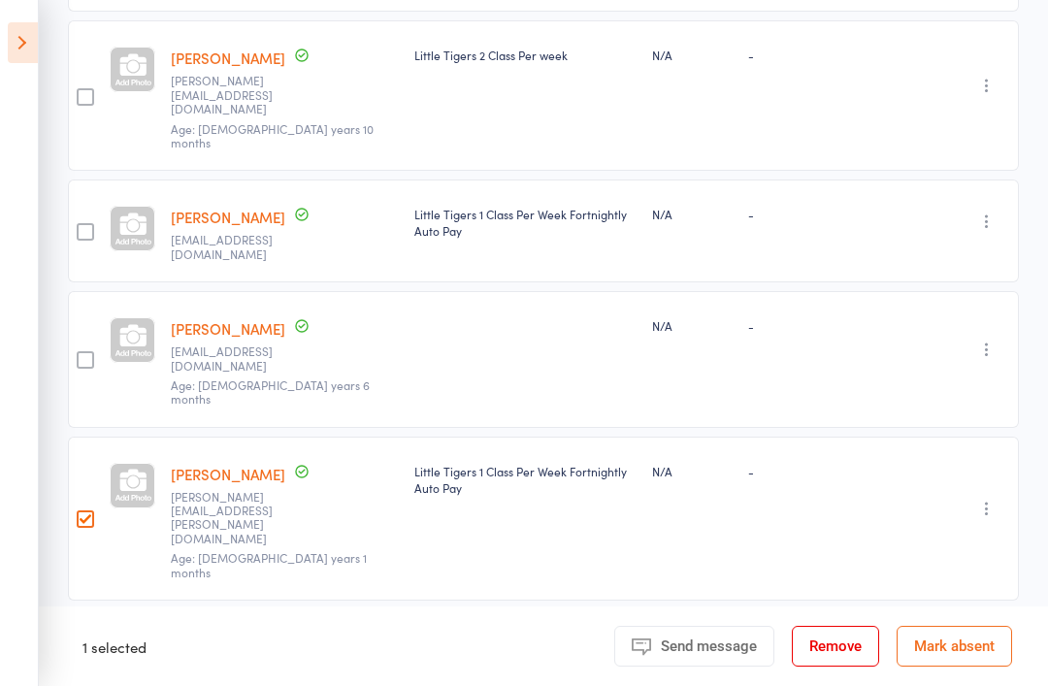
click at [842, 634] on button "Remove" at bounding box center [835, 646] width 87 height 41
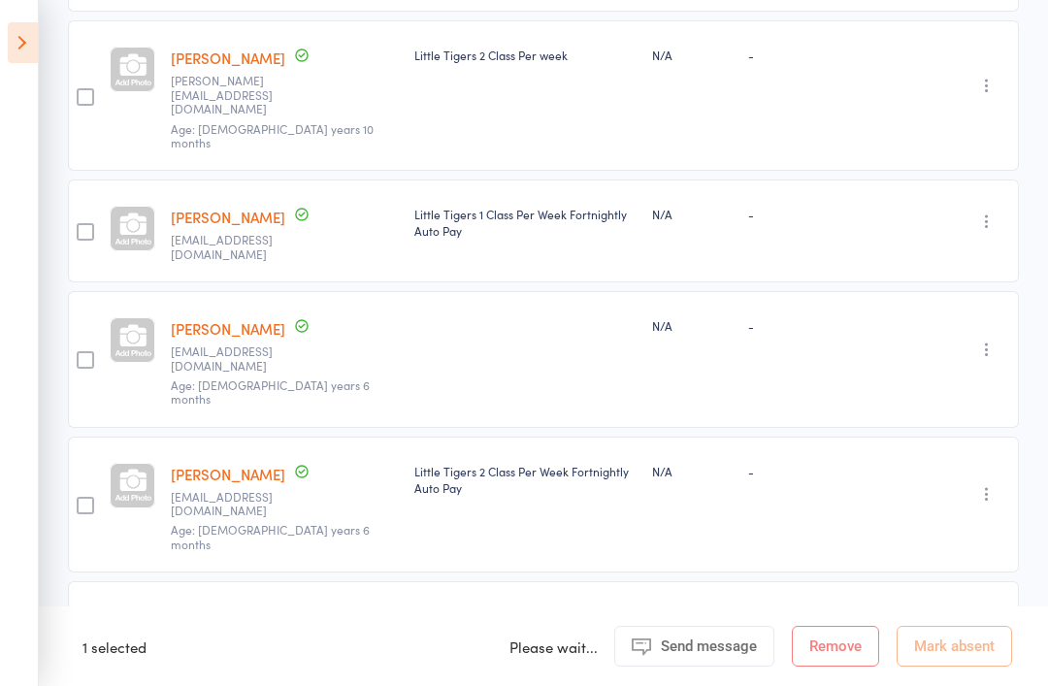
scroll to position [0, 0]
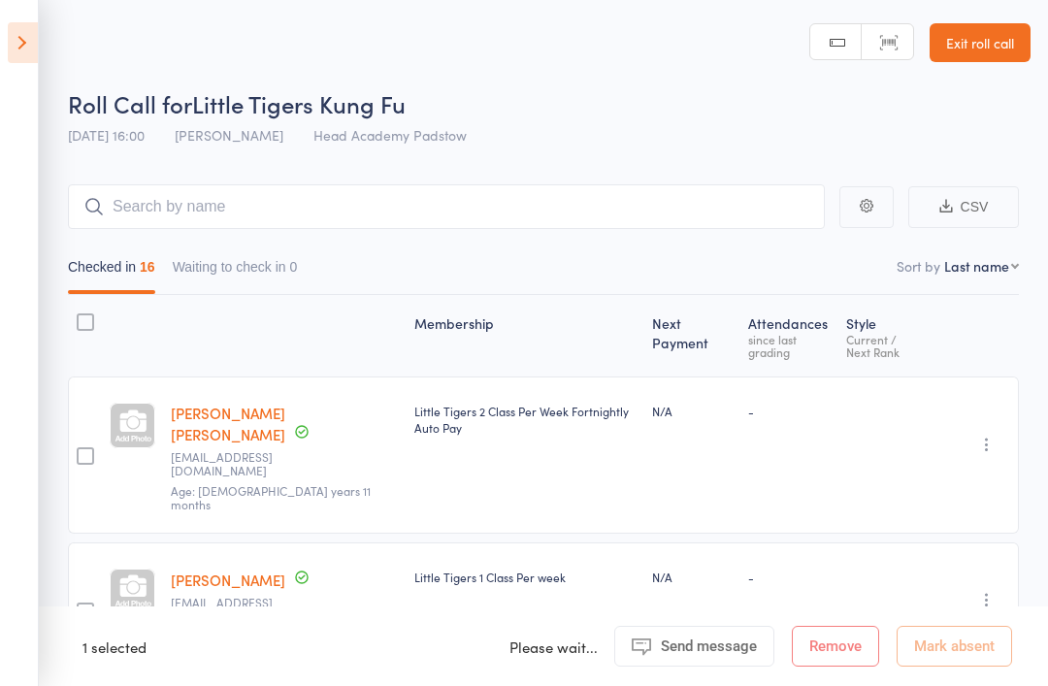
click at [455, 104] on div "Roll Call for Little Tigers Kung Fu" at bounding box center [549, 103] width 962 height 32
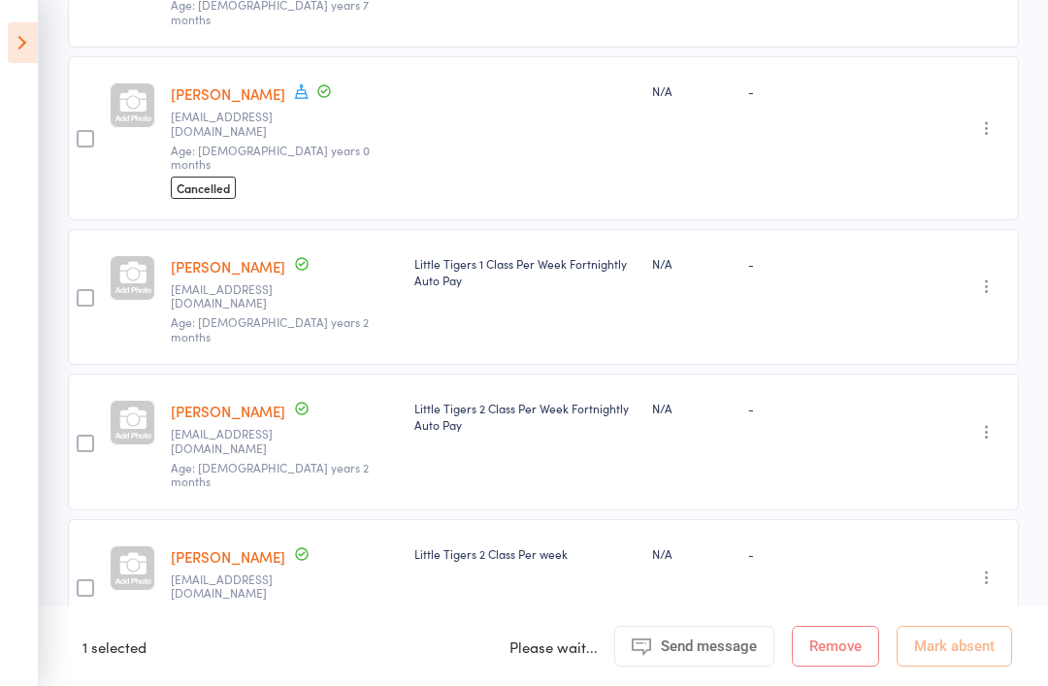
scroll to position [619, 0]
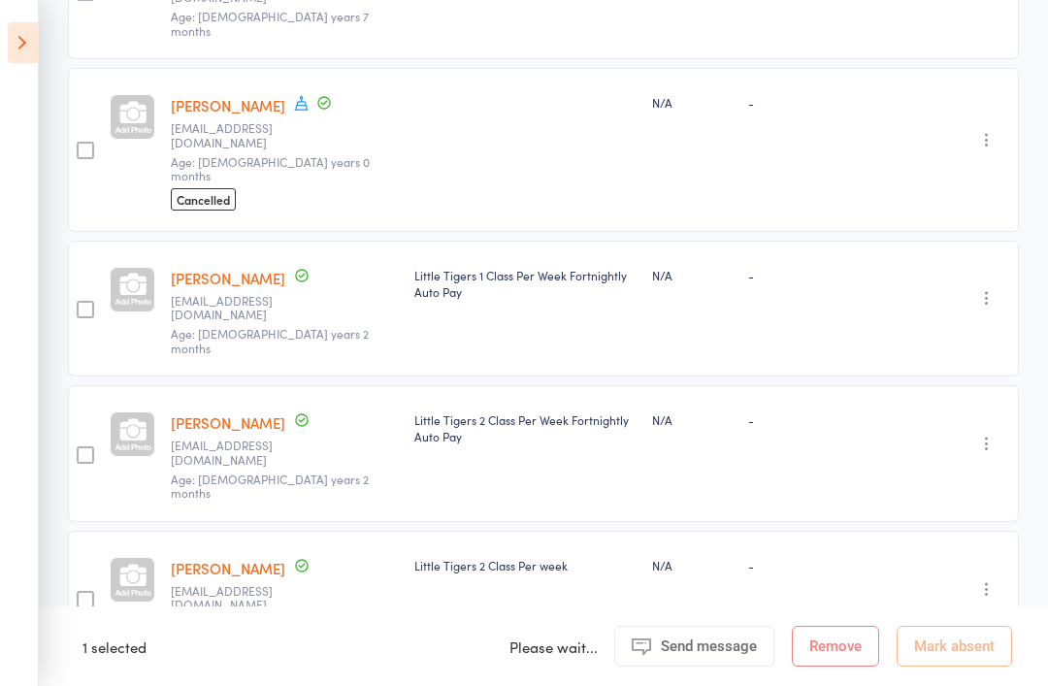
click at [24, 46] on icon at bounding box center [23, 42] width 30 height 41
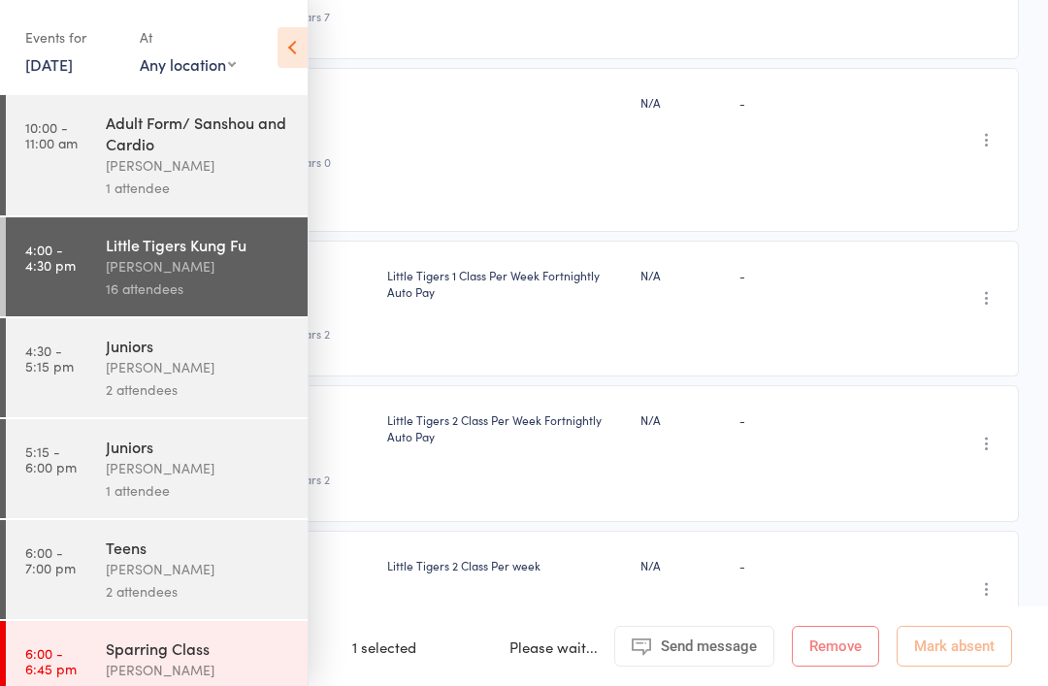
click at [72, 337] on link "4:30 - 5:15 pm Juniors James Agius 2 attendees" at bounding box center [157, 367] width 302 height 99
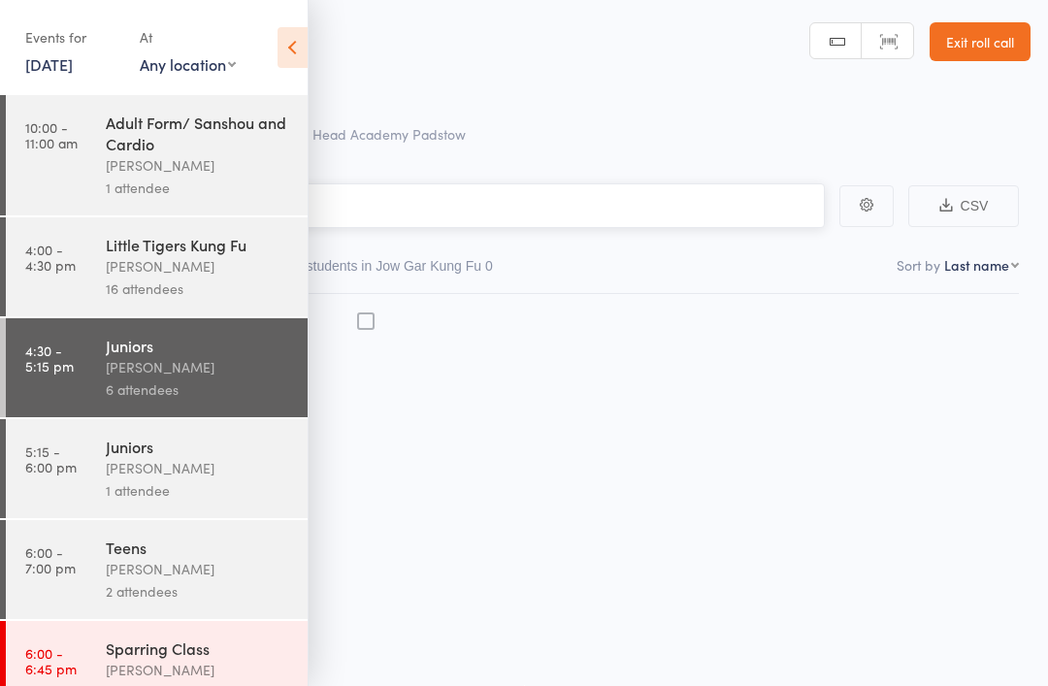
scroll to position [14, 0]
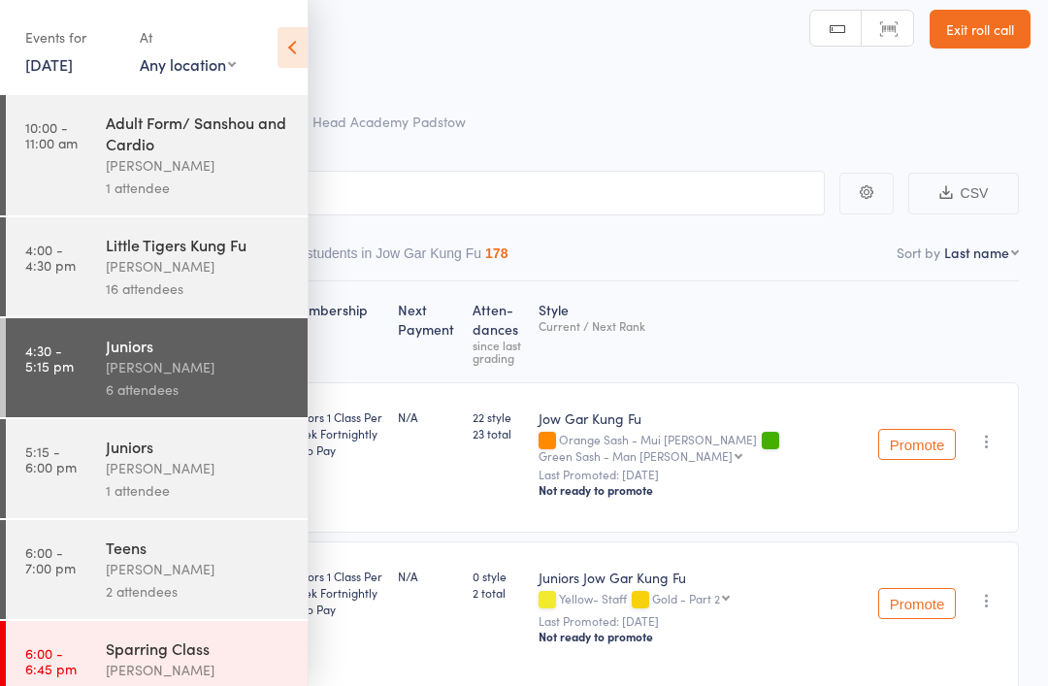
click at [277, 42] on icon at bounding box center [292, 47] width 30 height 41
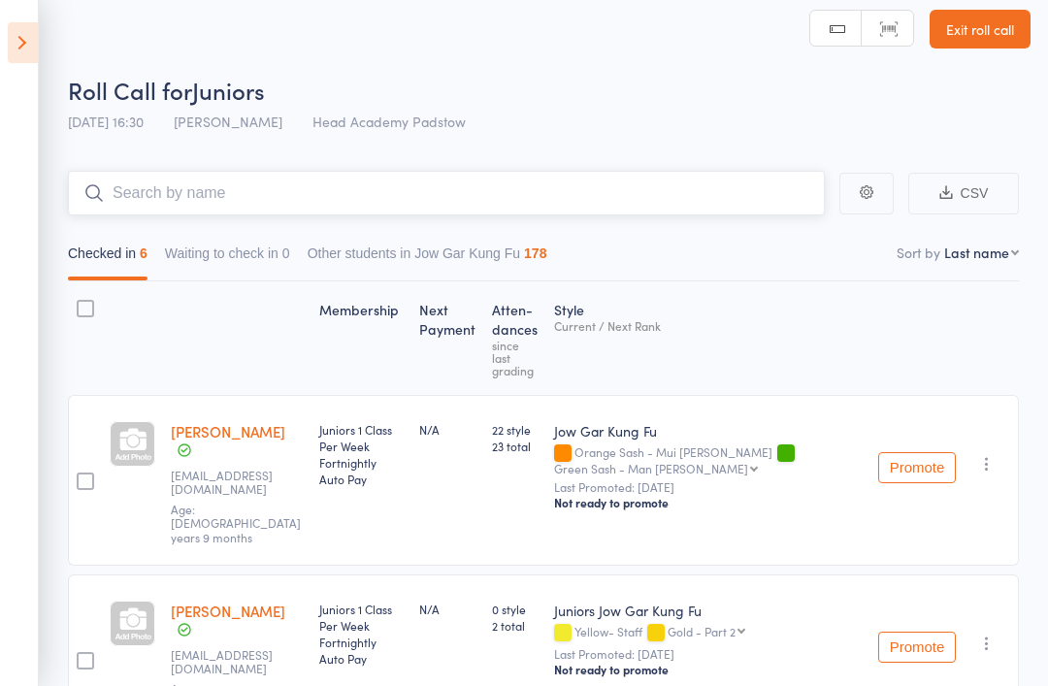
click at [144, 207] on input "search" at bounding box center [446, 193] width 757 height 45
click at [144, 204] on input "search" at bounding box center [446, 193] width 757 height 45
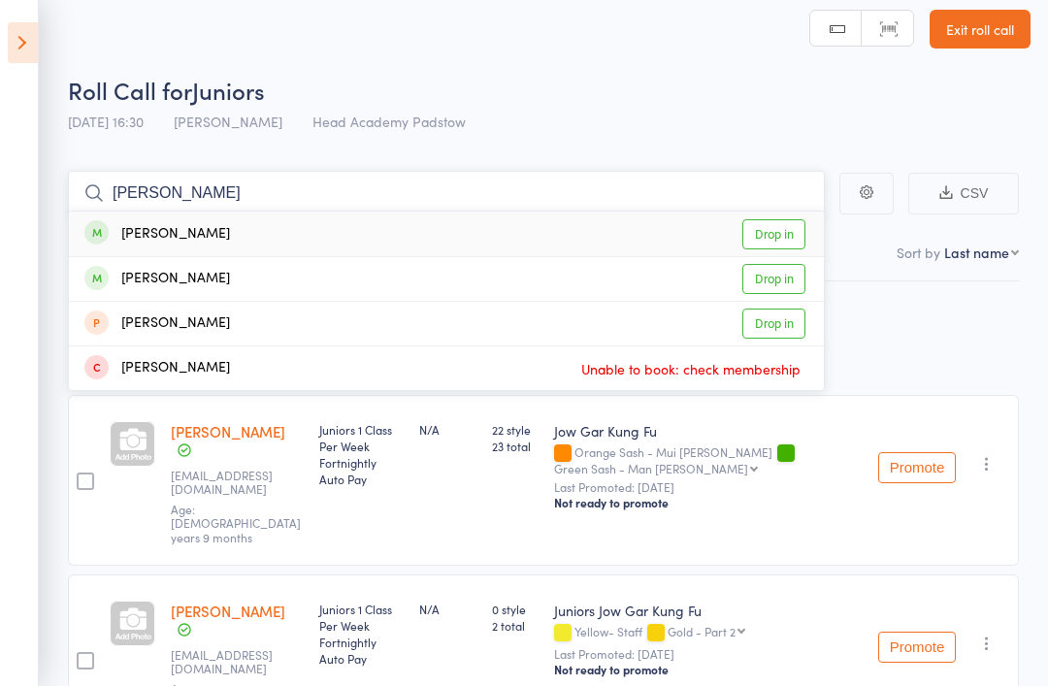
type input "Mose"
click at [144, 273] on div "Moses Elassad" at bounding box center [157, 279] width 146 height 22
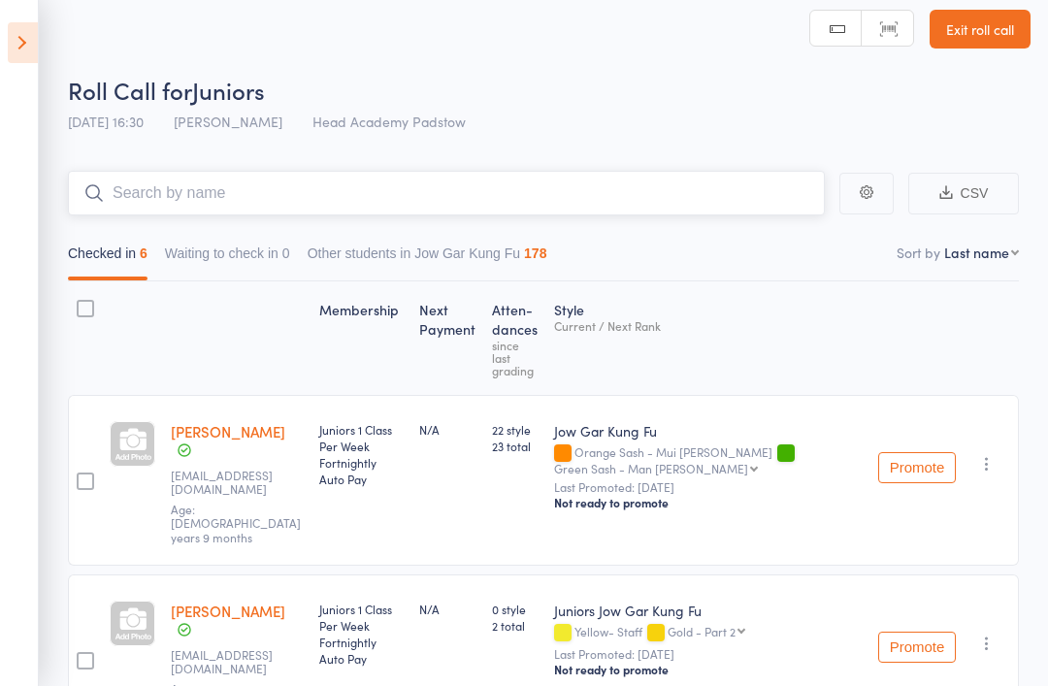
click at [123, 189] on input "search" at bounding box center [446, 193] width 757 height 45
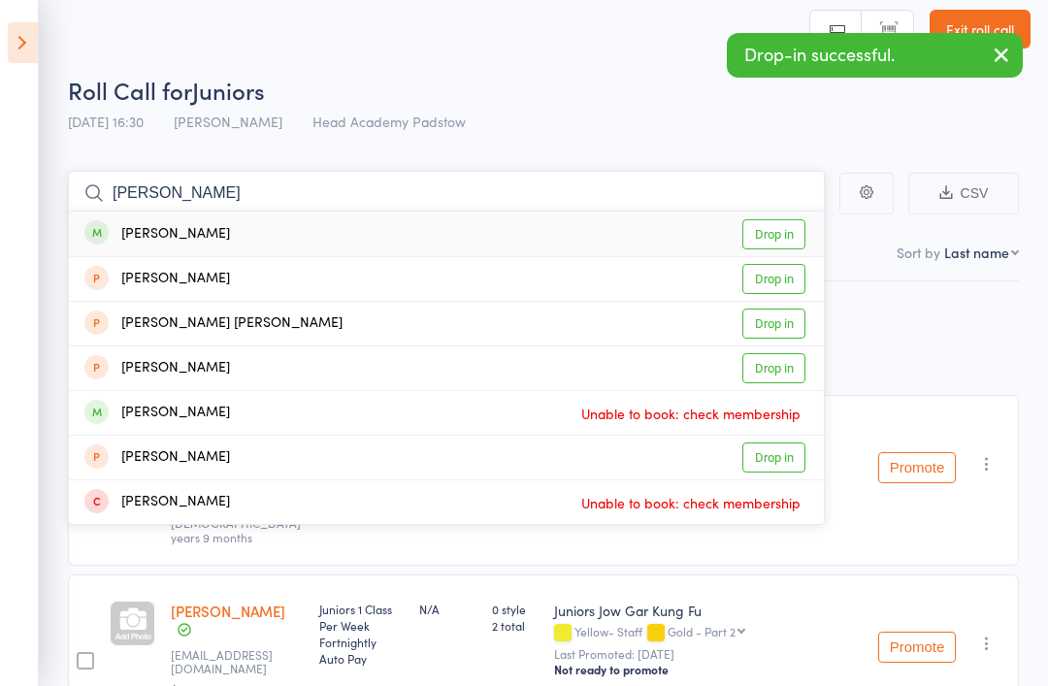
type input "Rosalind"
click at [117, 221] on div "Rosalie Strate Drop in" at bounding box center [446, 234] width 755 height 45
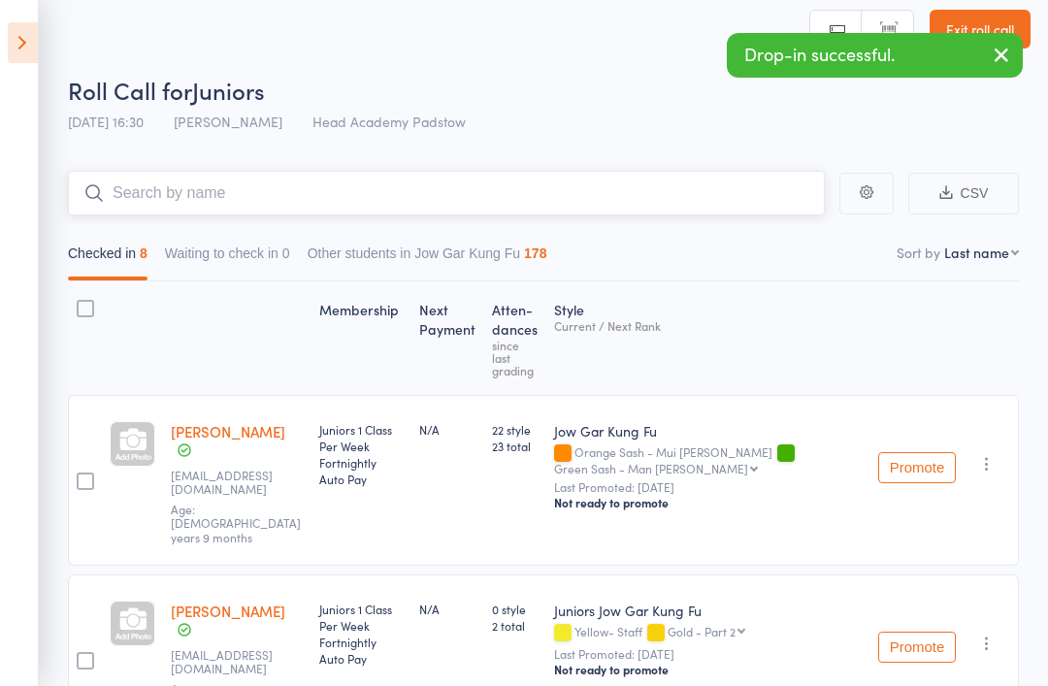
click at [131, 199] on input "search" at bounding box center [446, 193] width 757 height 45
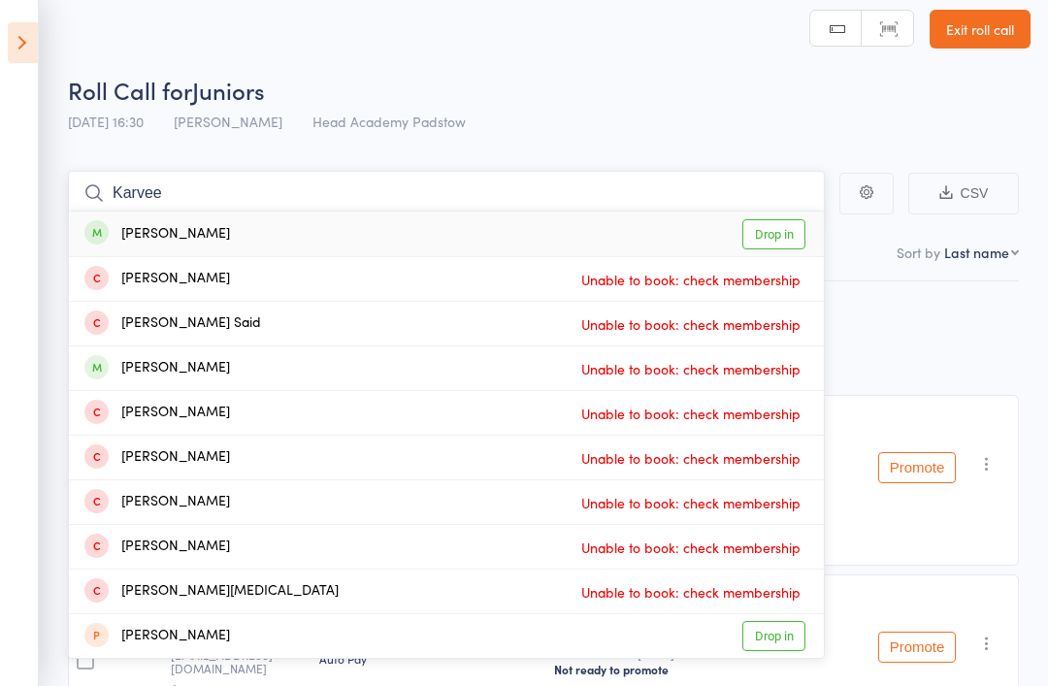
type input "Karvee"
click at [762, 227] on link "Drop in" at bounding box center [773, 234] width 63 height 30
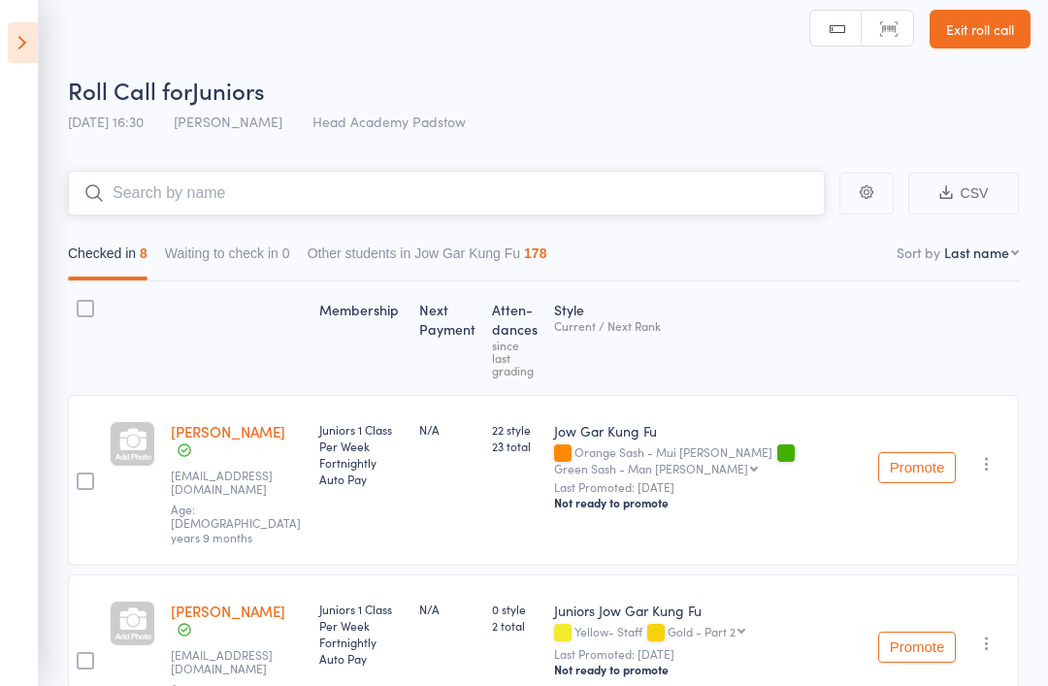
click at [406, 202] on input "search" at bounding box center [446, 193] width 757 height 45
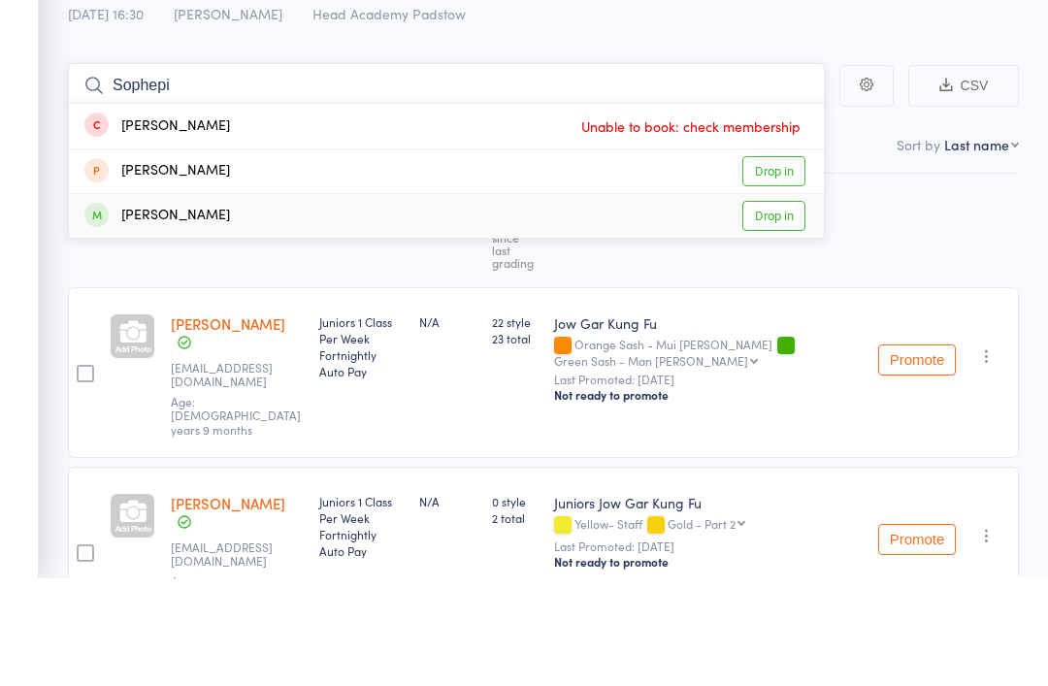
type input "Sophepi"
click at [106, 312] on div "Sophie Stoilovski" at bounding box center [157, 323] width 146 height 22
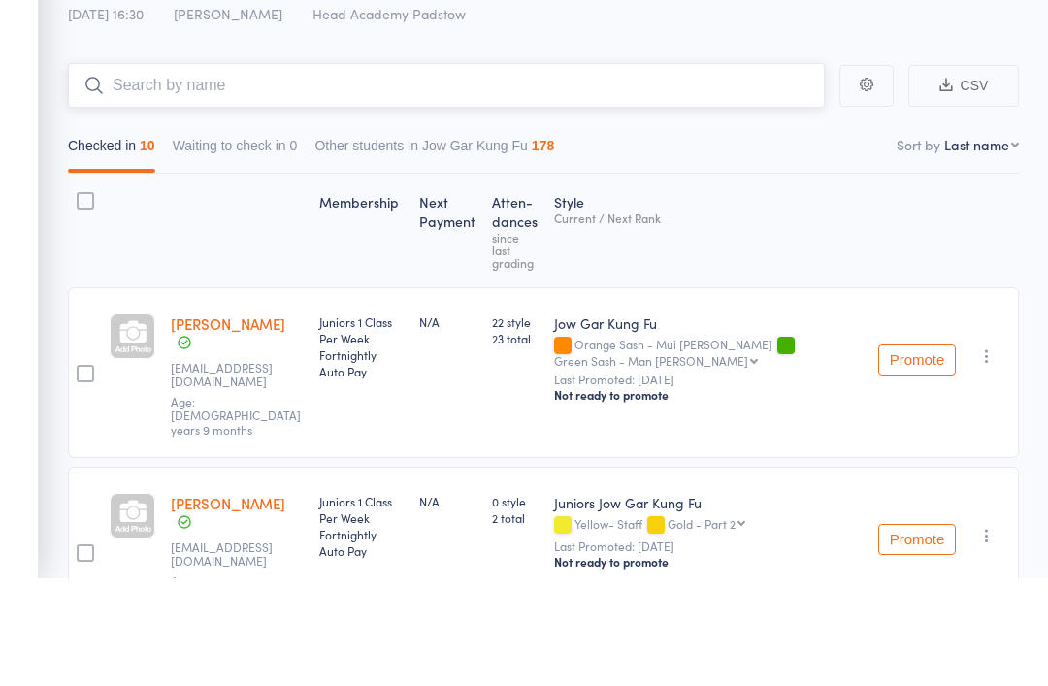
click at [163, 171] on input "search" at bounding box center [446, 193] width 757 height 45
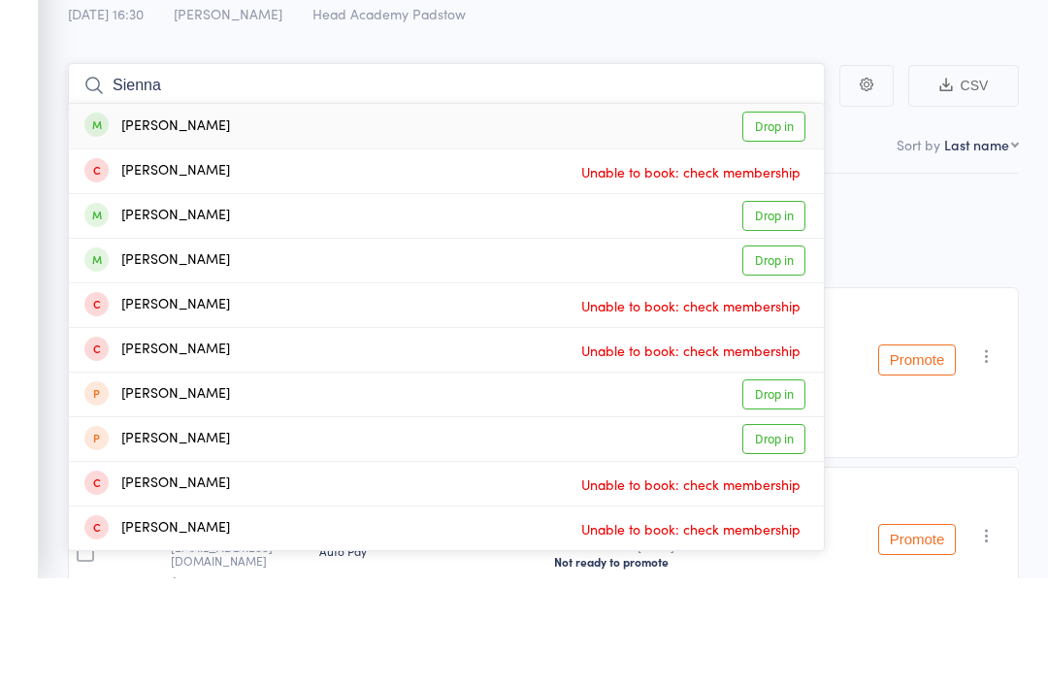
type input "Sienna"
click at [148, 223] on div "Sienna D-souza" at bounding box center [157, 234] width 146 height 22
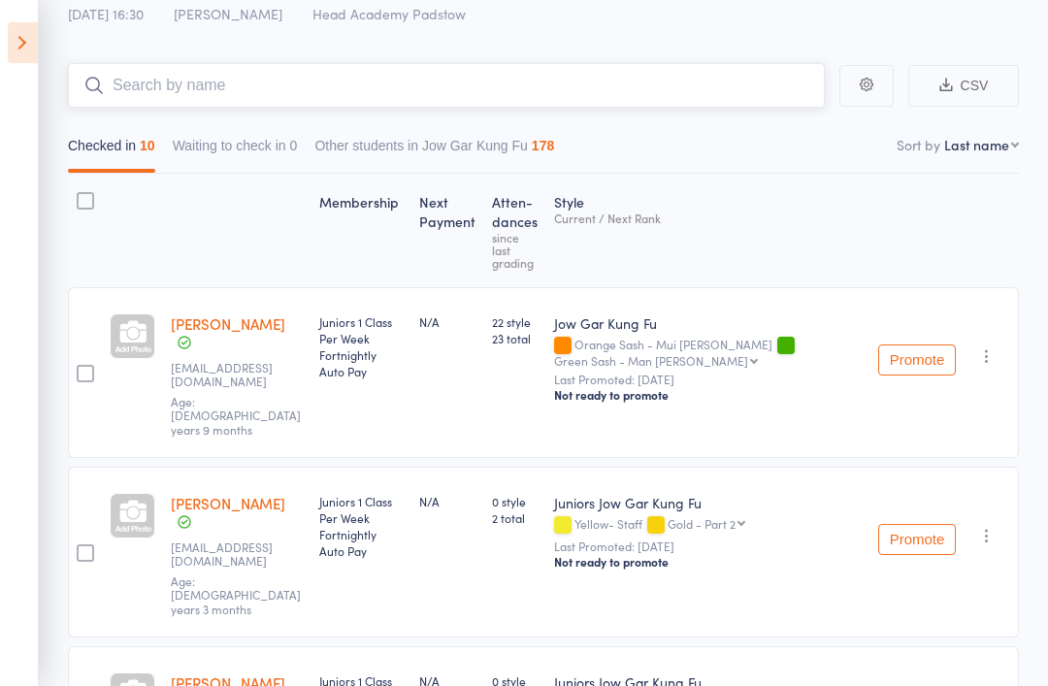
click at [154, 94] on input "search" at bounding box center [446, 85] width 757 height 45
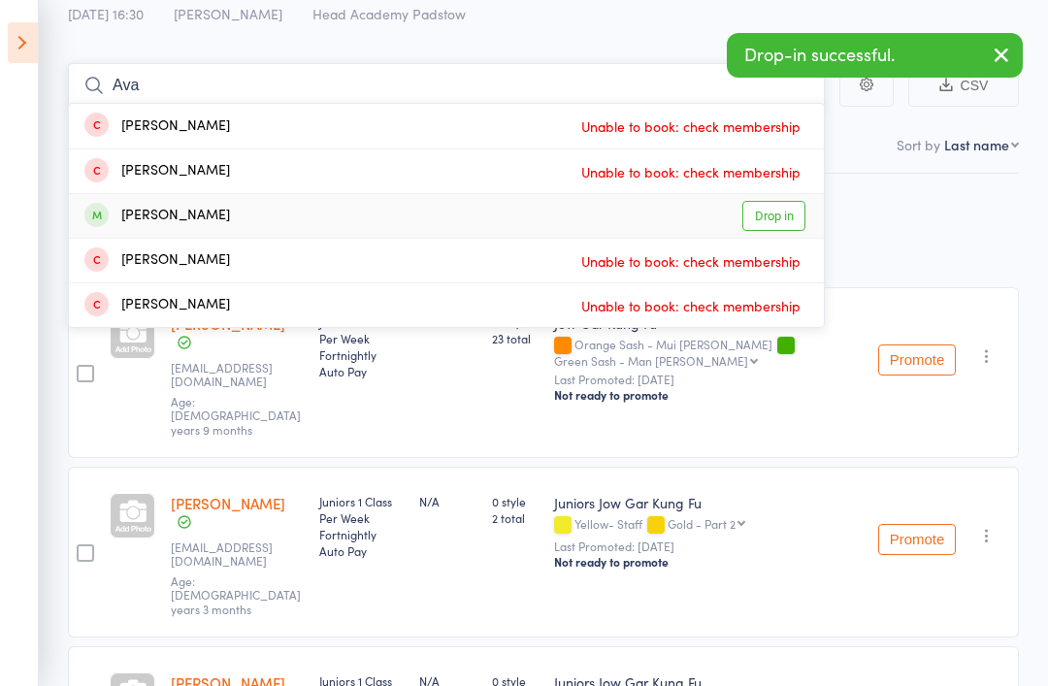
type input "Ava"
click at [124, 216] on div "Ava Martin" at bounding box center [157, 216] width 146 height 22
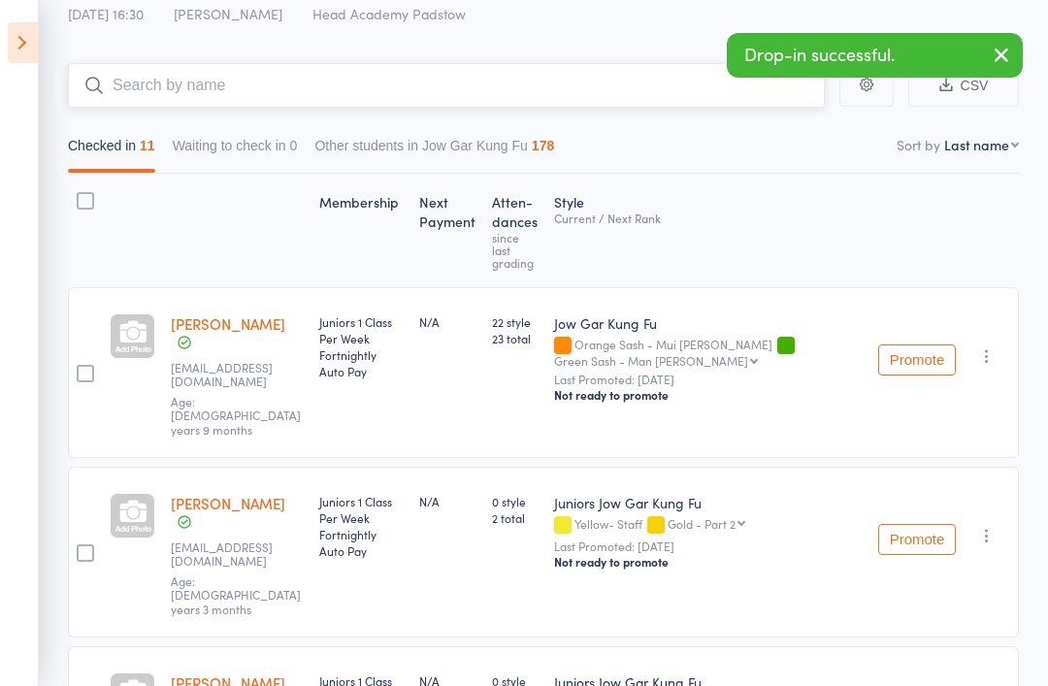
click at [132, 93] on input "search" at bounding box center [446, 85] width 757 height 45
type input "M"
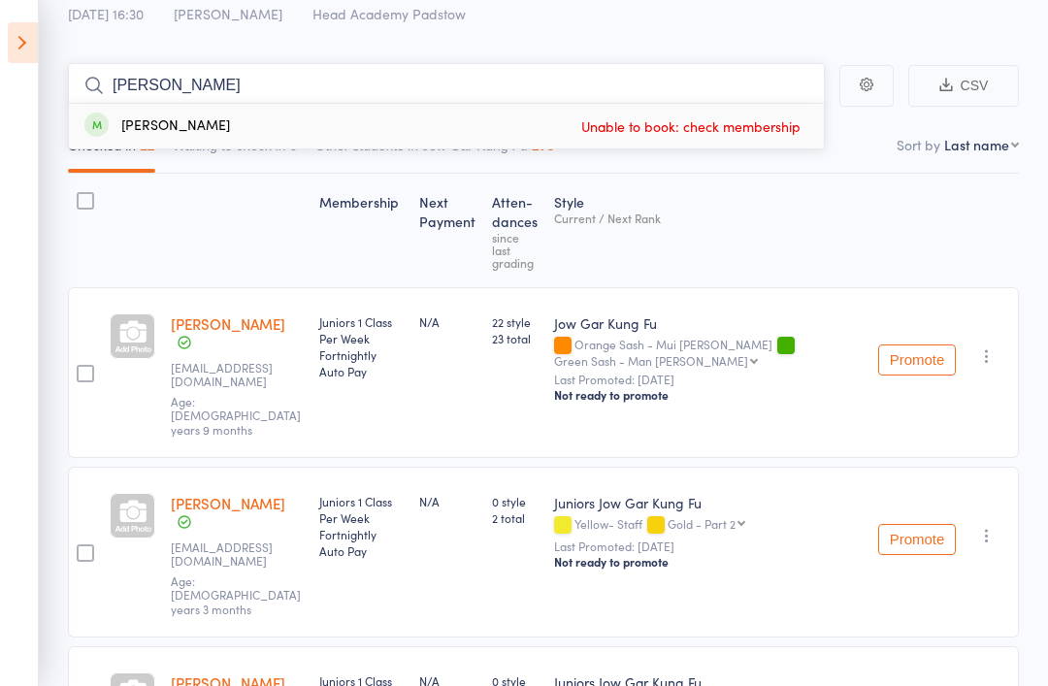
type input "Vernon"
click at [116, 123] on div "Verrnon Sundarsagar" at bounding box center [157, 126] width 146 height 22
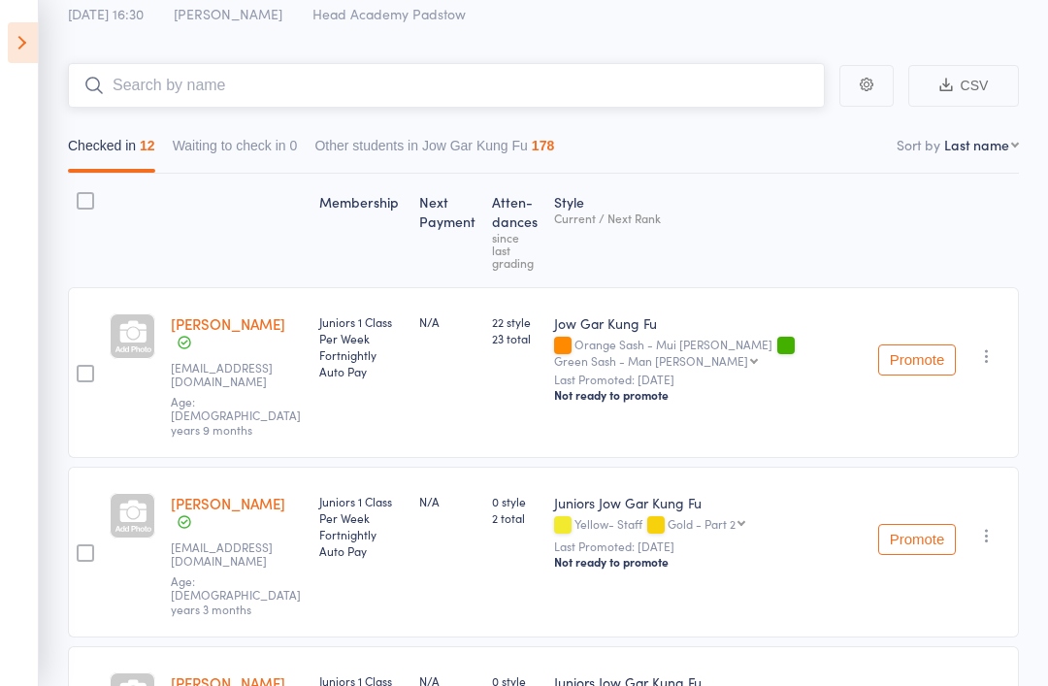
click at [136, 100] on input "search" at bounding box center [446, 85] width 757 height 45
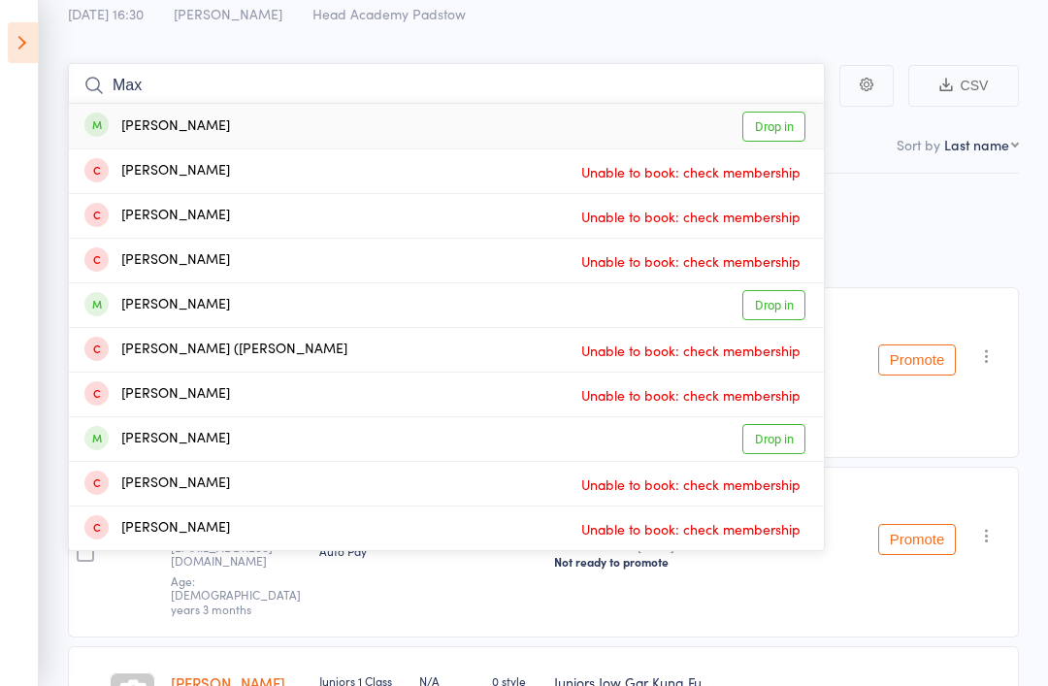
type input "Max"
click at [120, 123] on div "Max Retsos" at bounding box center [157, 126] width 146 height 22
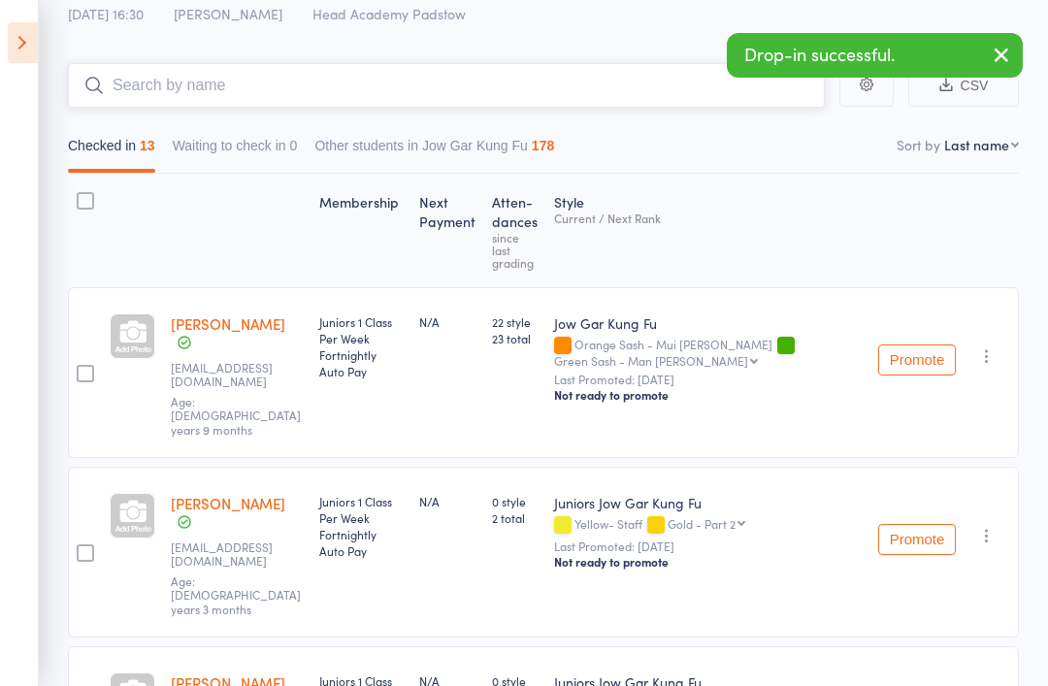
click at [131, 90] on input "search" at bounding box center [446, 85] width 757 height 45
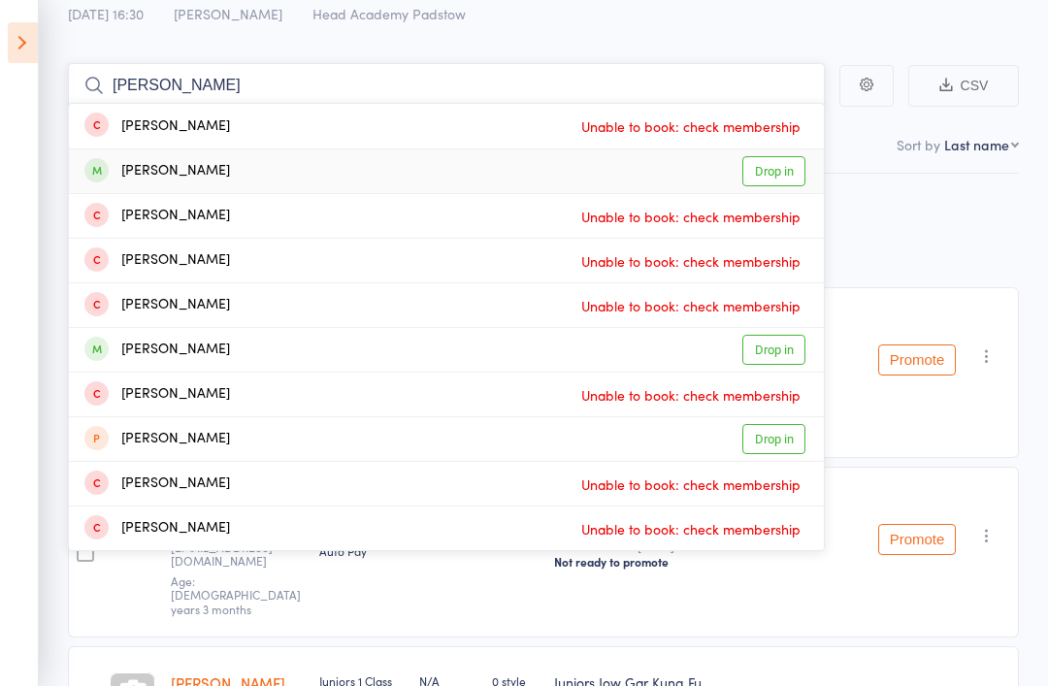
type input "Nathan"
click at [142, 178] on div "Nathan Permadi" at bounding box center [157, 171] width 146 height 22
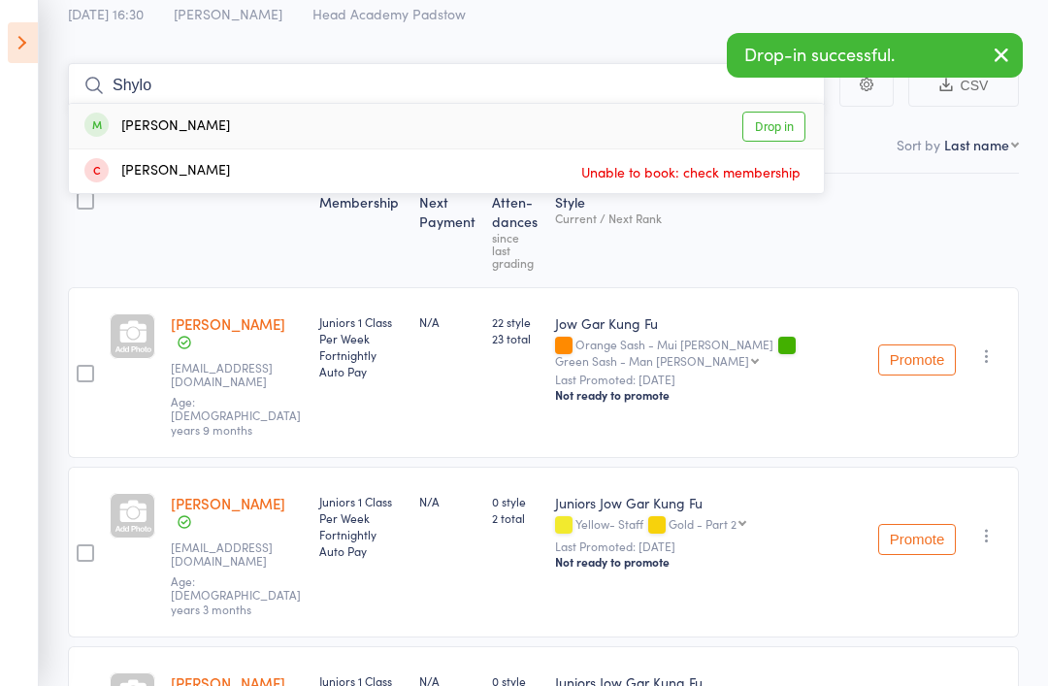
type input "Shylo"
click at [130, 118] on div "Shylo Morris" at bounding box center [157, 126] width 146 height 22
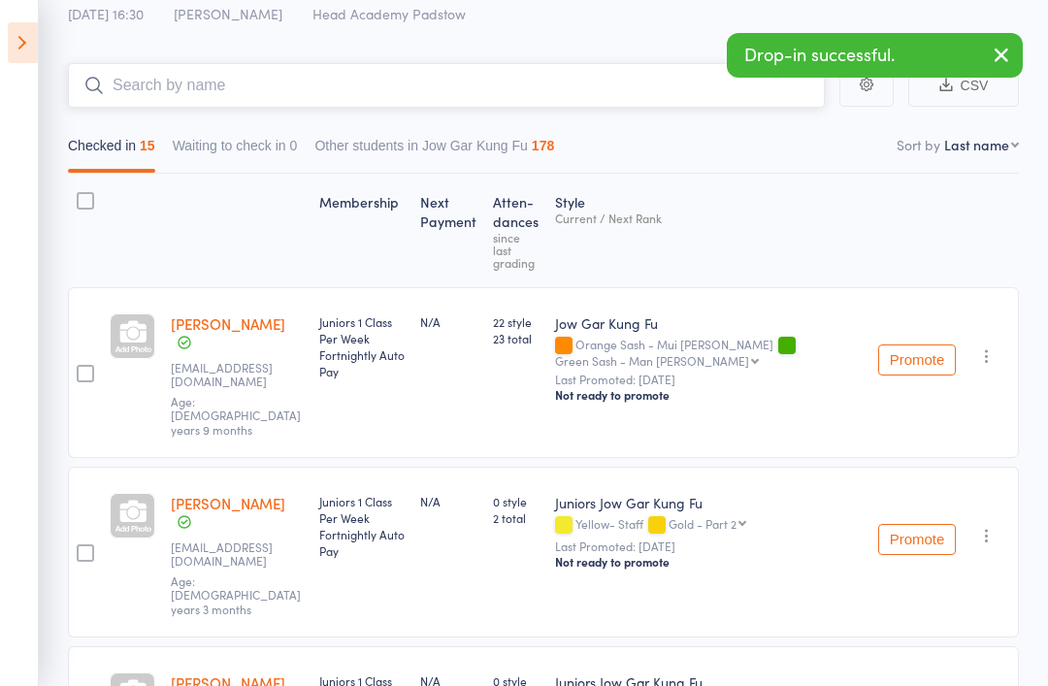
click at [103, 98] on input "search" at bounding box center [446, 85] width 757 height 45
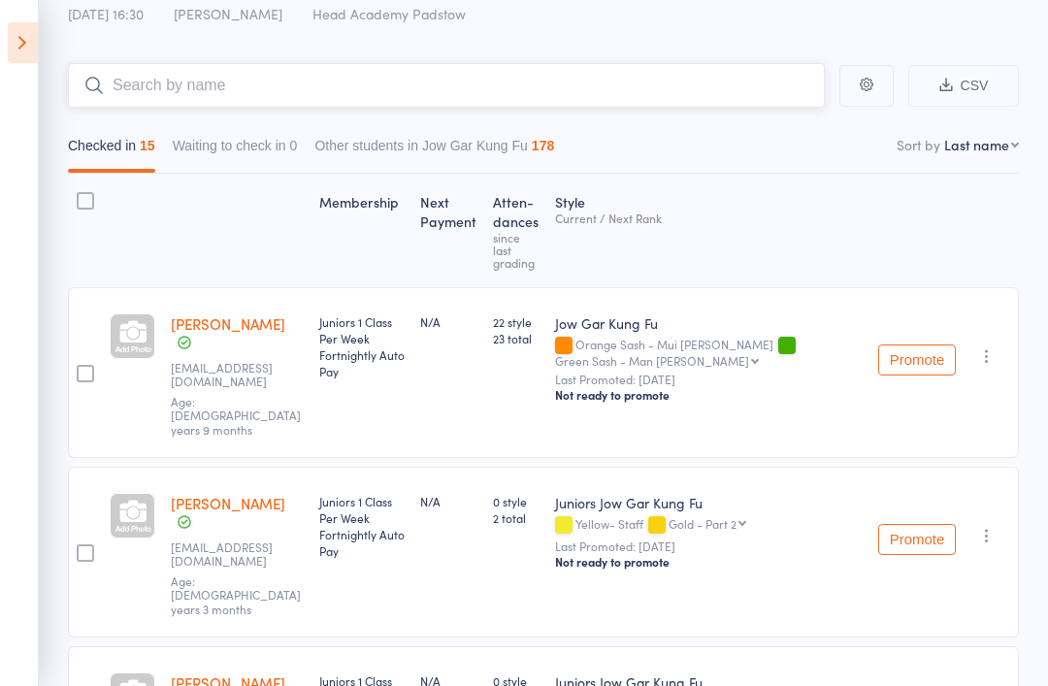
type input "W"
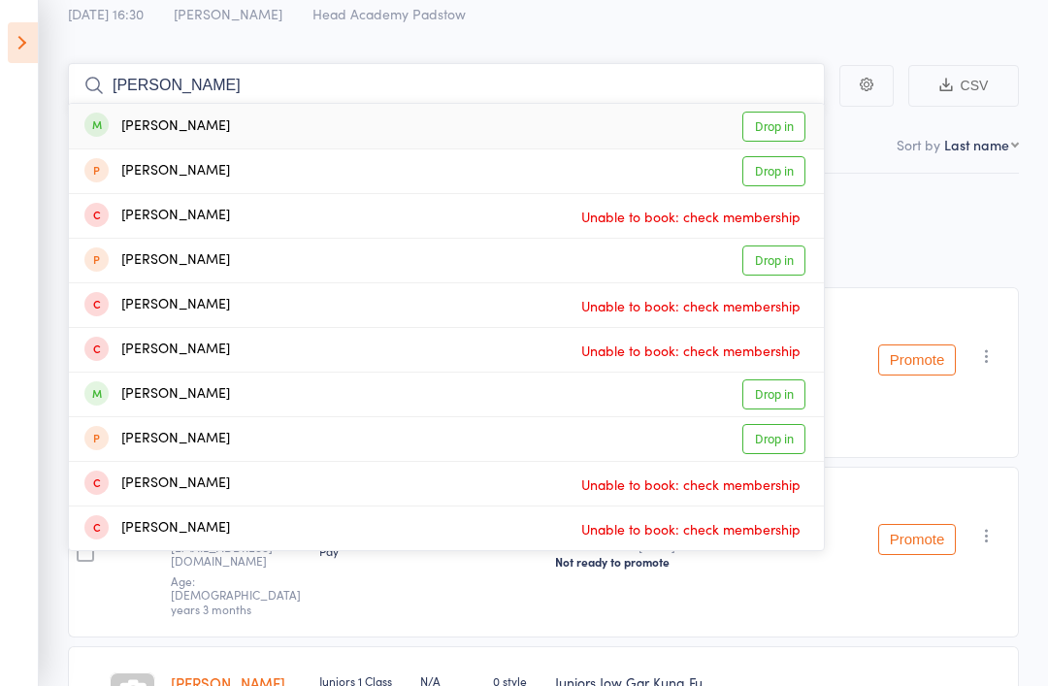
type input "Elijah"
click at [775, 122] on link "Drop in" at bounding box center [773, 127] width 63 height 30
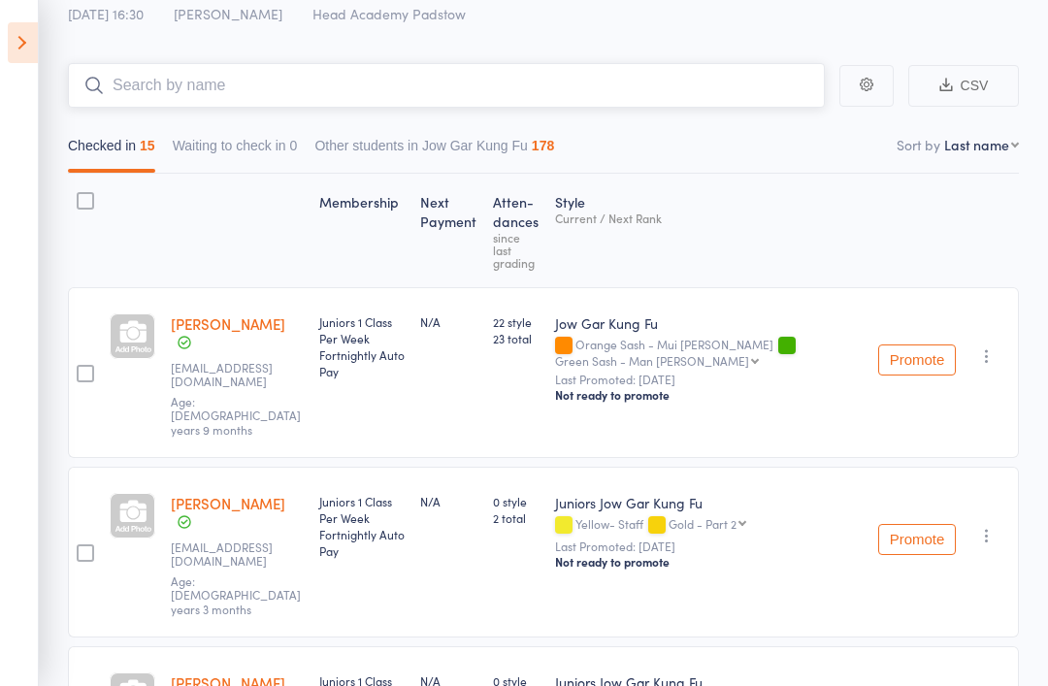
click at [181, 79] on input "search" at bounding box center [446, 85] width 757 height 45
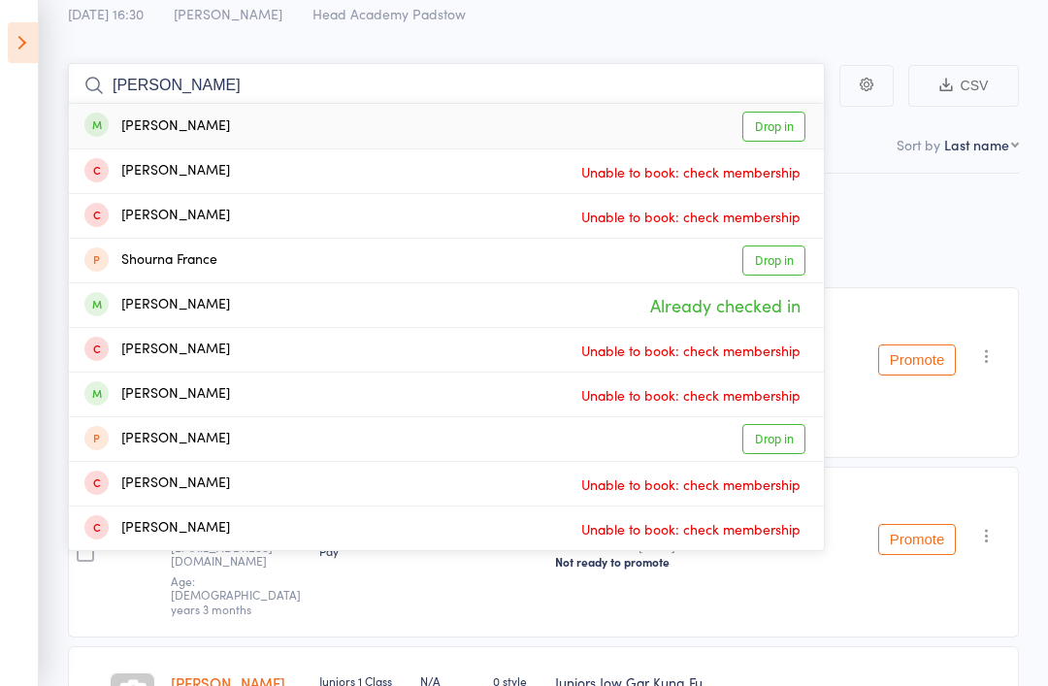
type input "Aroura fransis"
click at [156, 137] on div "Aurora Francis" at bounding box center [157, 126] width 146 height 22
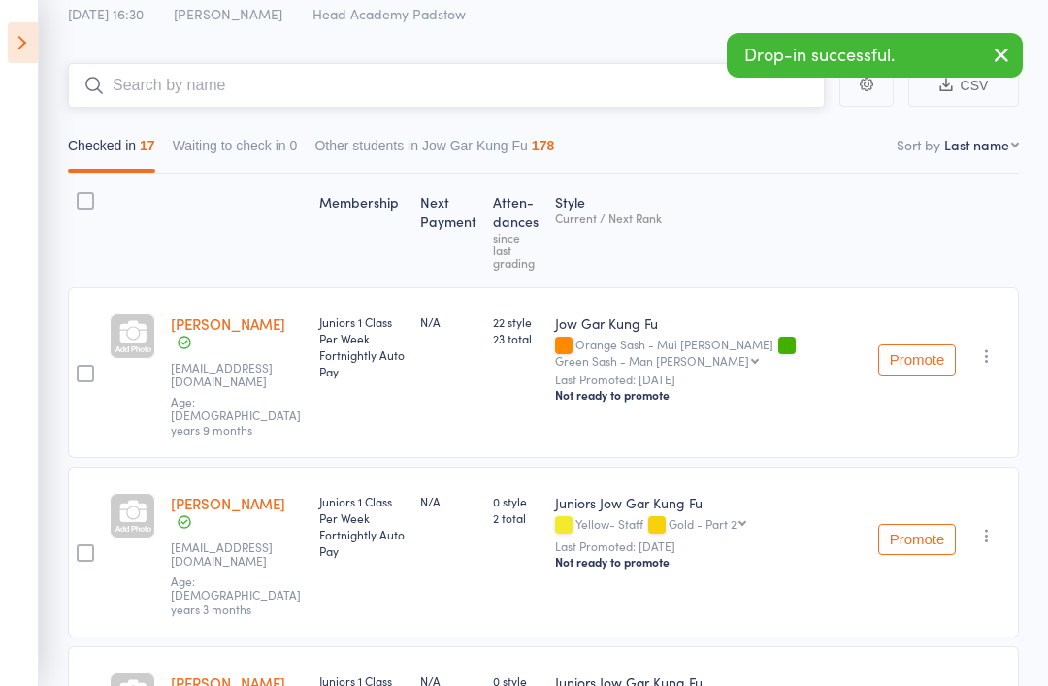
click at [102, 141] on button "Checked in 17" at bounding box center [111, 150] width 87 height 45
click at [151, 96] on input "search" at bounding box center [446, 85] width 757 height 45
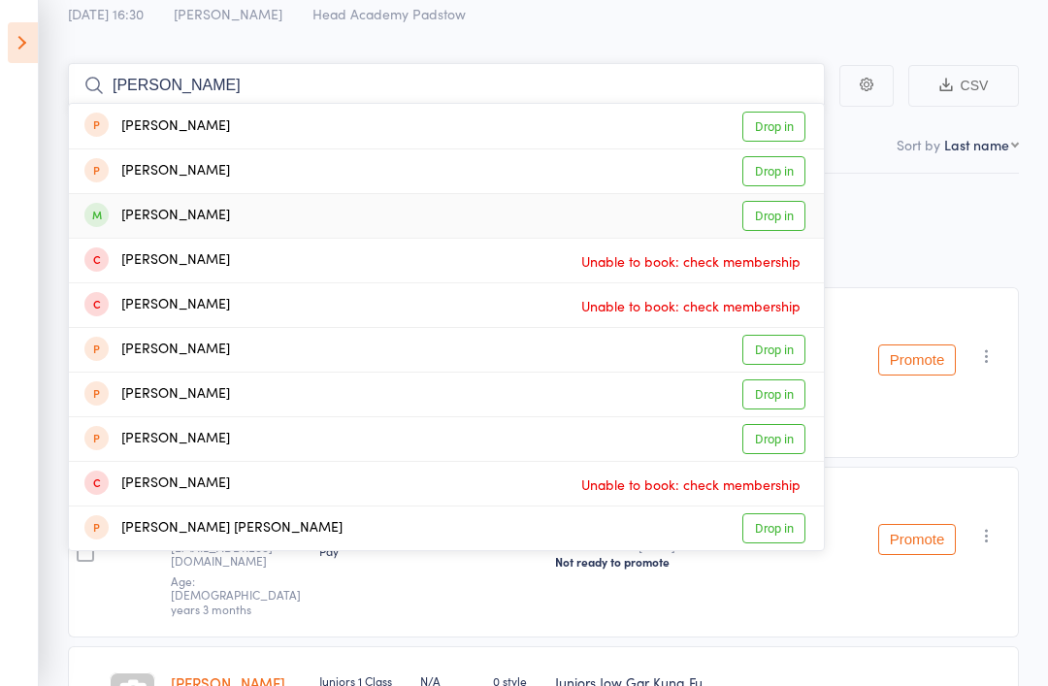
type input "Johnny"
click at [138, 229] on div "Johnny Katsiroubas Drop in" at bounding box center [446, 216] width 755 height 44
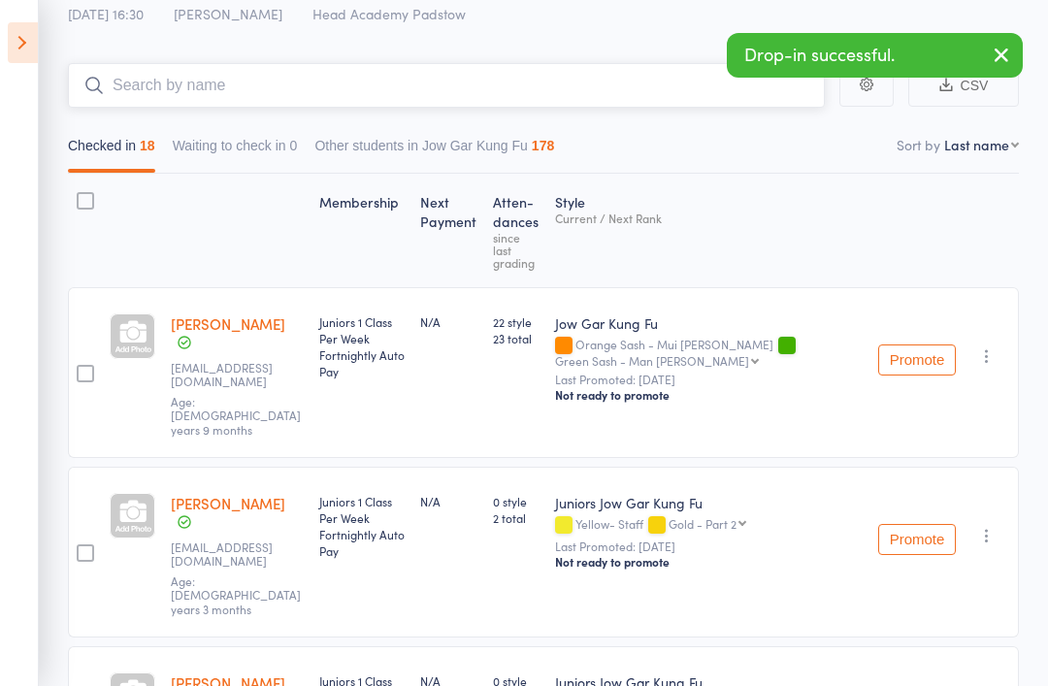
click at [175, 92] on input "search" at bounding box center [446, 85] width 757 height 45
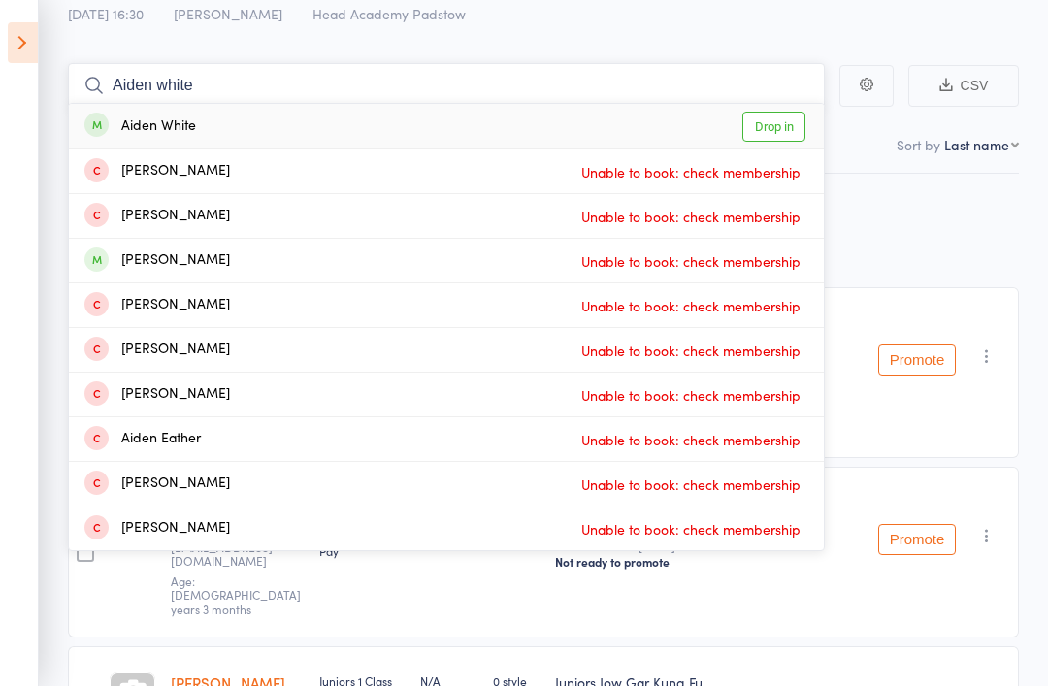
type input "Aiden white"
click at [143, 115] on div "Aiden White" at bounding box center [140, 126] width 112 height 22
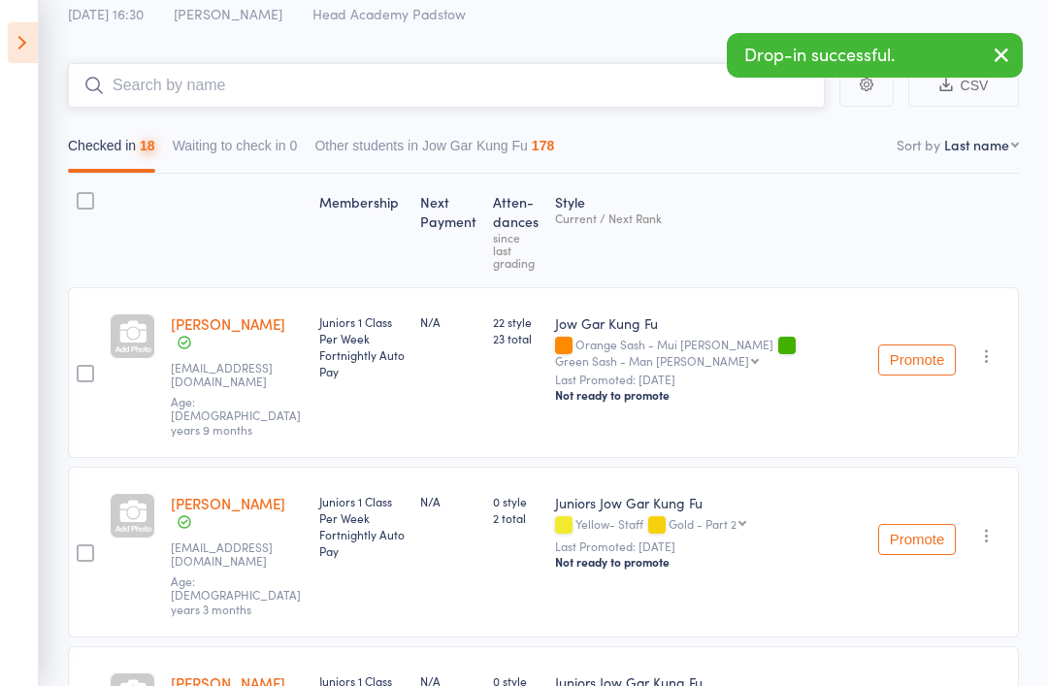
click at [144, 80] on input "search" at bounding box center [446, 85] width 757 height 45
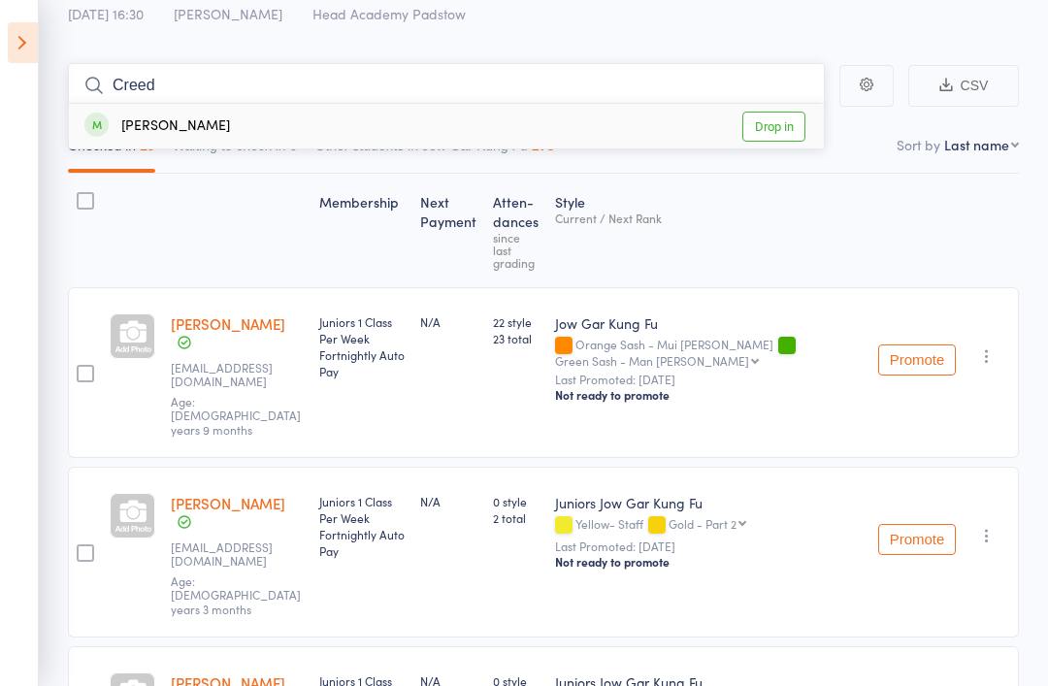
type input "Creed"
click at [128, 113] on div "Cree Morris Drop in" at bounding box center [446, 126] width 755 height 45
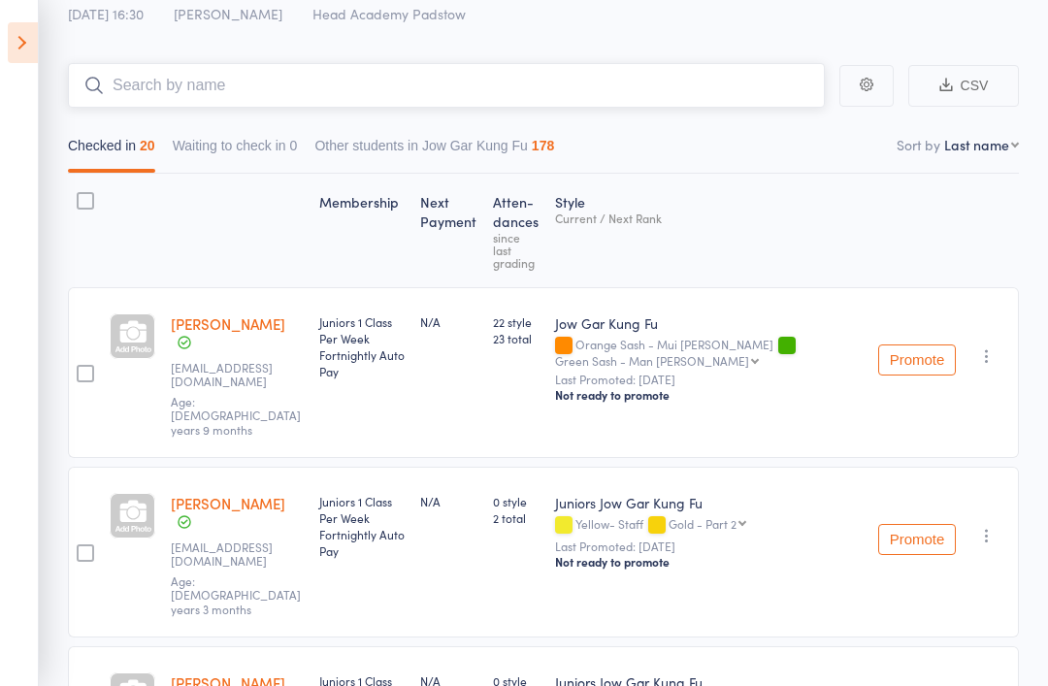
click at [175, 88] on input "search" at bounding box center [446, 85] width 757 height 45
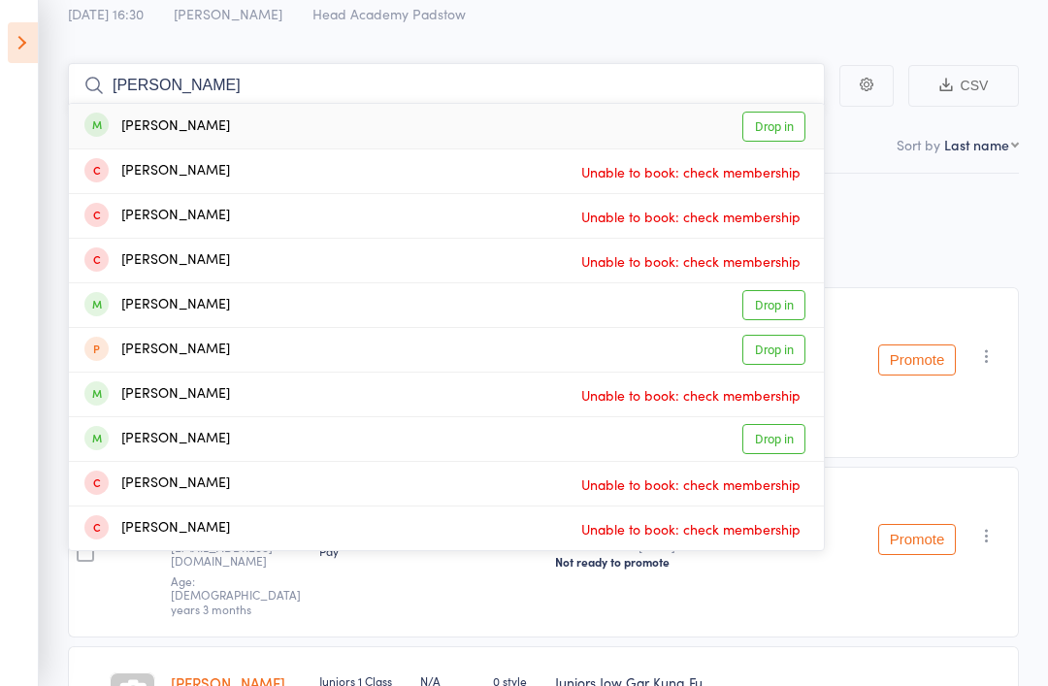
type input "Samual"
click at [219, 123] on div "Samuel Pasquale" at bounding box center [157, 126] width 146 height 22
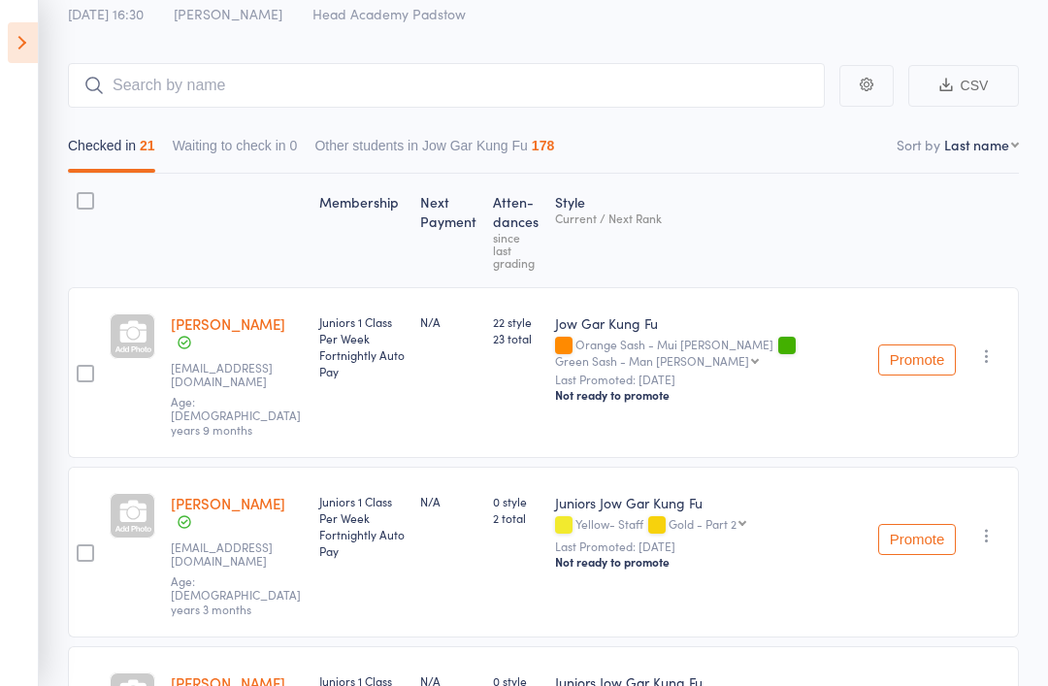
click at [142, 123] on div "Checked in 21 Waiting to check in 0 Other students in Jow Gar Kung Fu 178" at bounding box center [543, 141] width 951 height 66
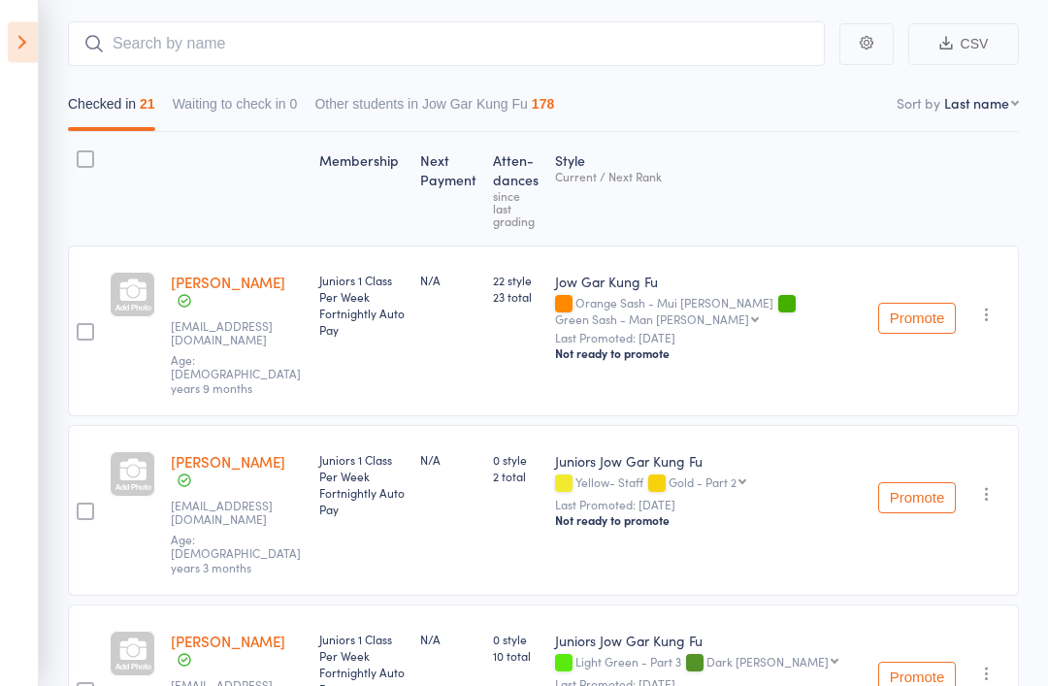
scroll to position [155, 0]
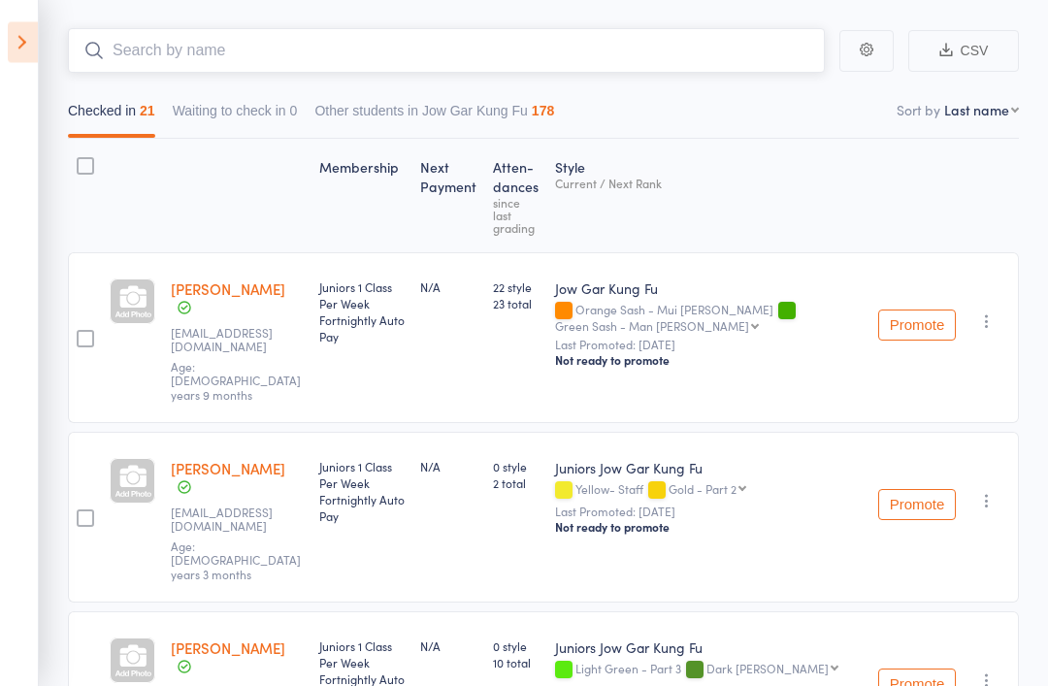
click at [141, 35] on input "search" at bounding box center [446, 51] width 757 height 45
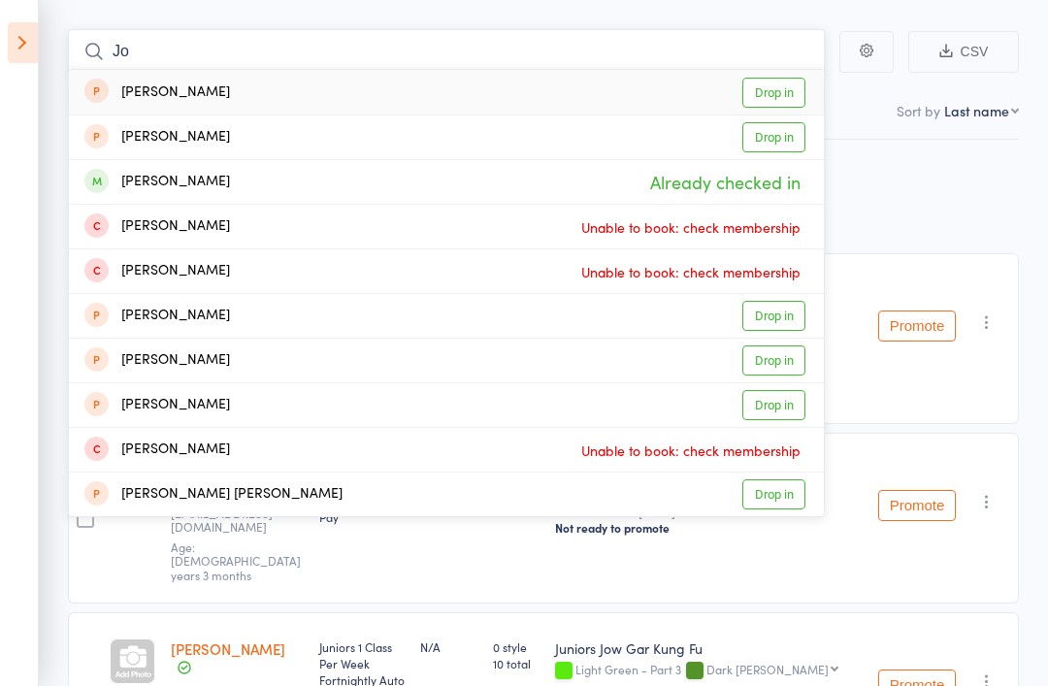
type input "J"
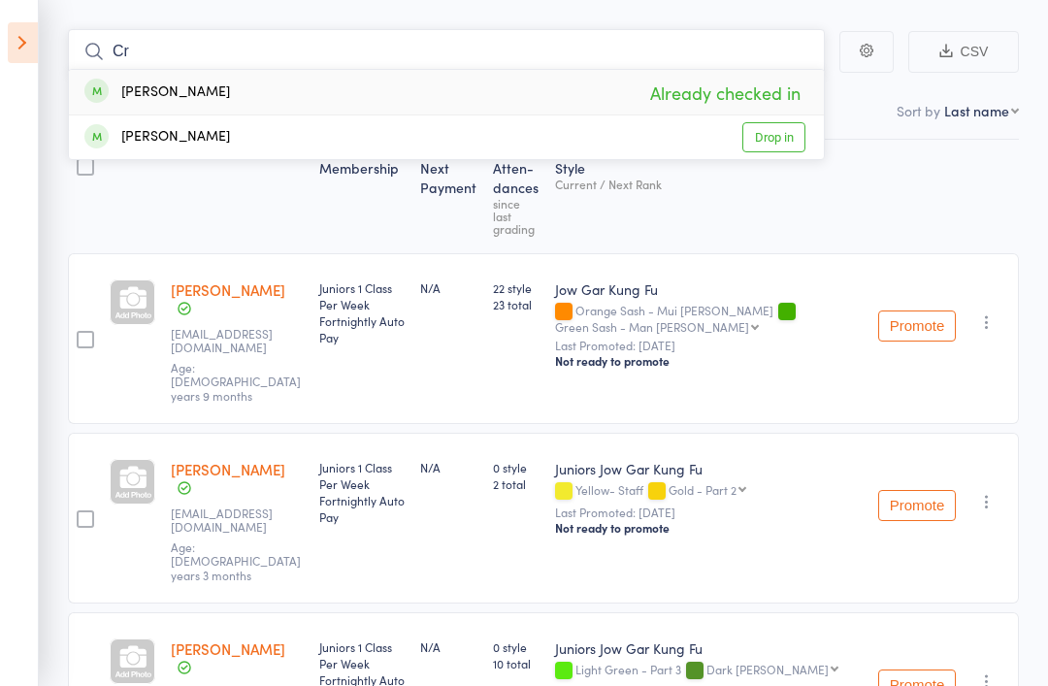
type input "C"
type input "S"
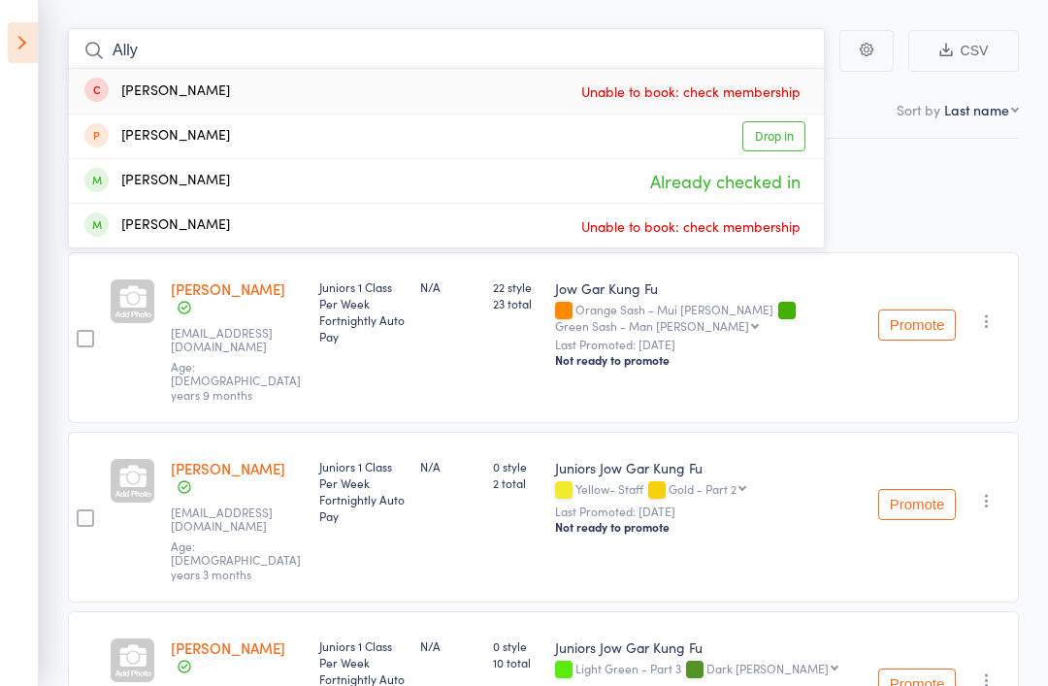
click at [158, 64] on input "Ally" at bounding box center [446, 50] width 757 height 45
type input "A"
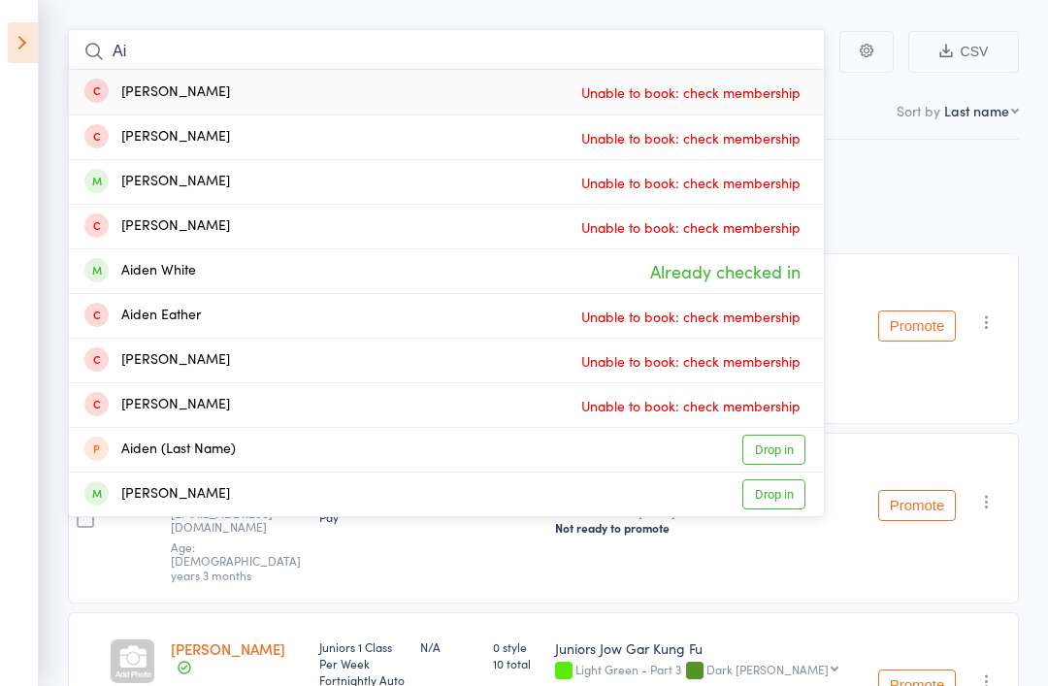
type input "A"
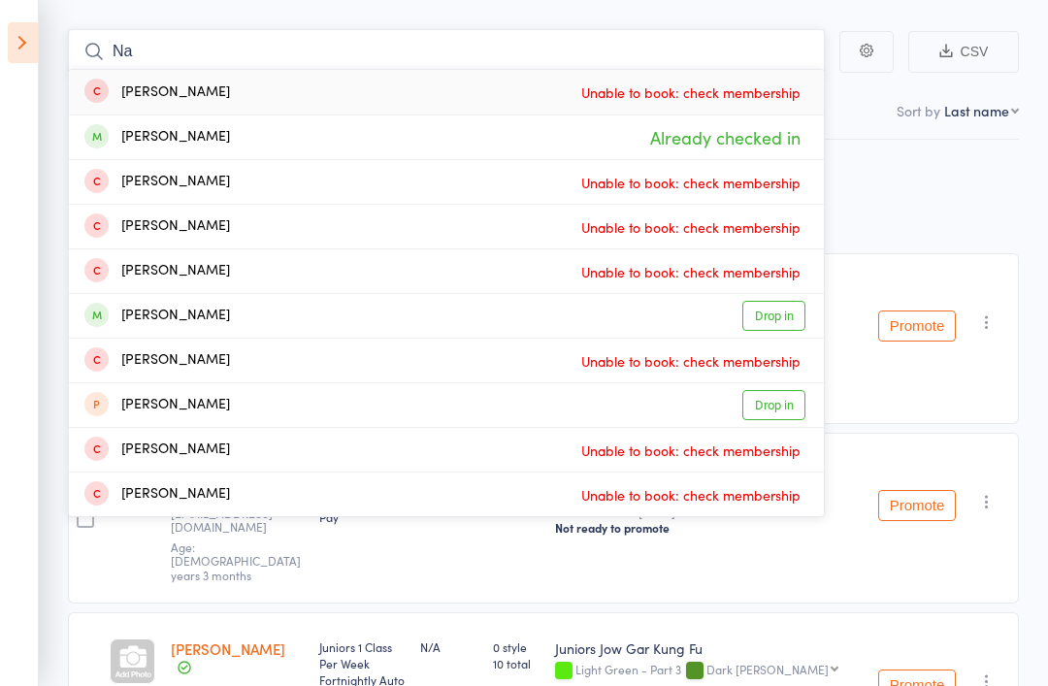
type input "N"
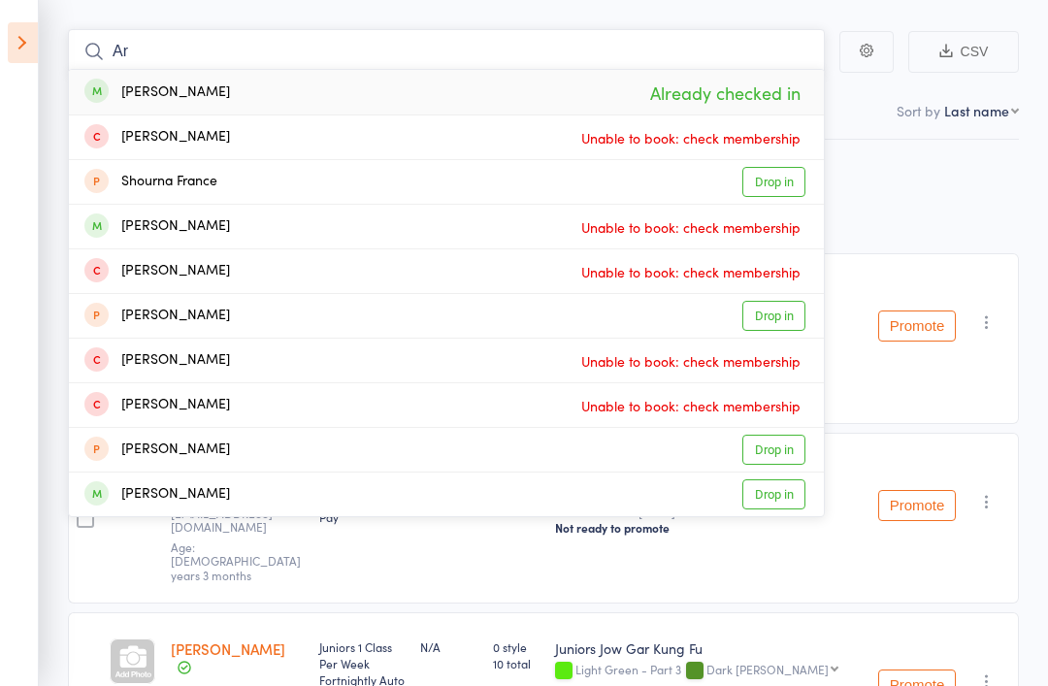
type input "A"
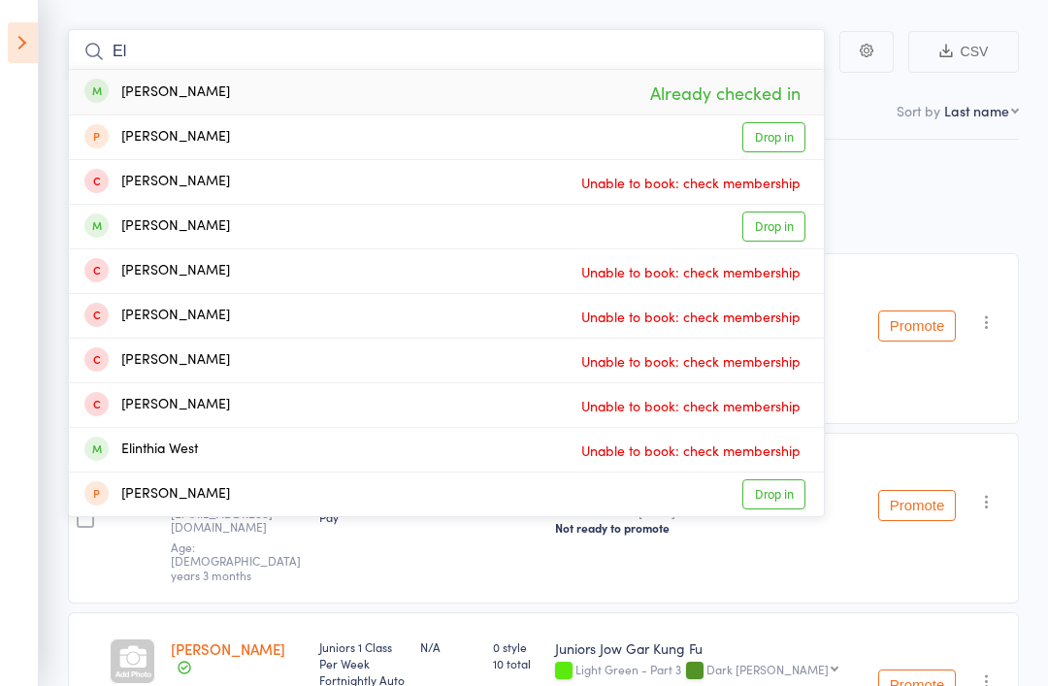
type input "E"
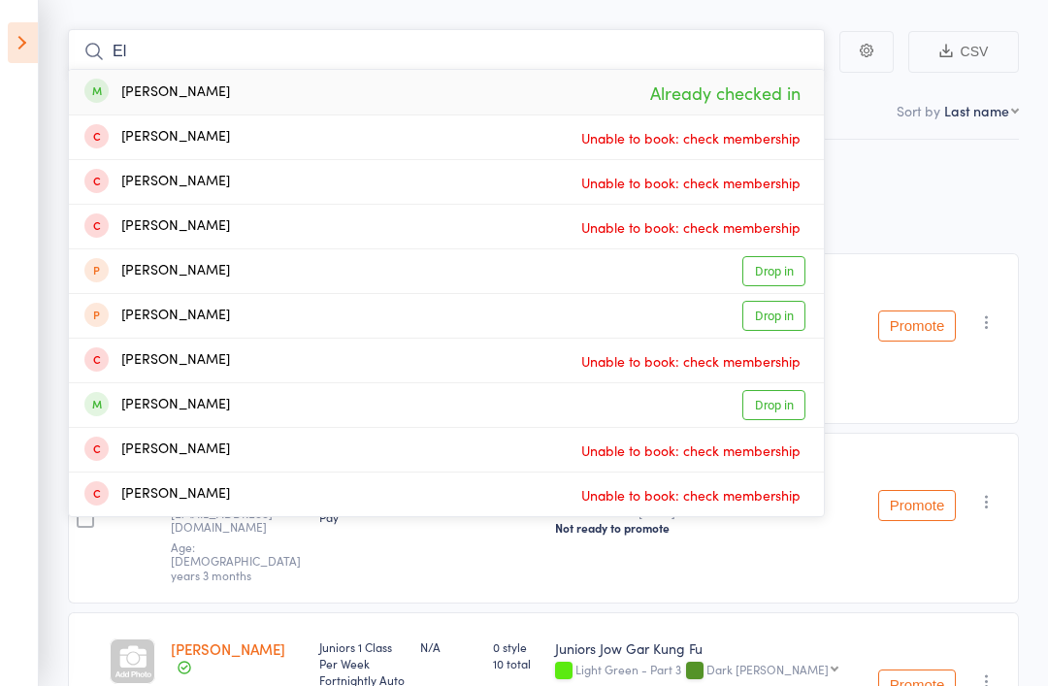
type input "E"
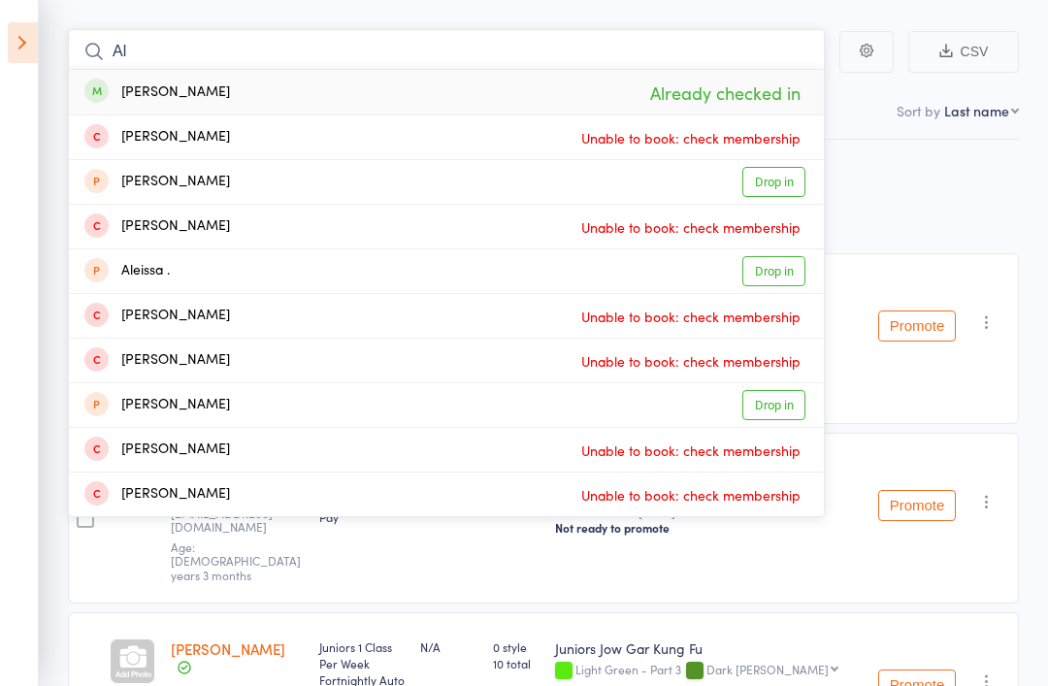
type input "A"
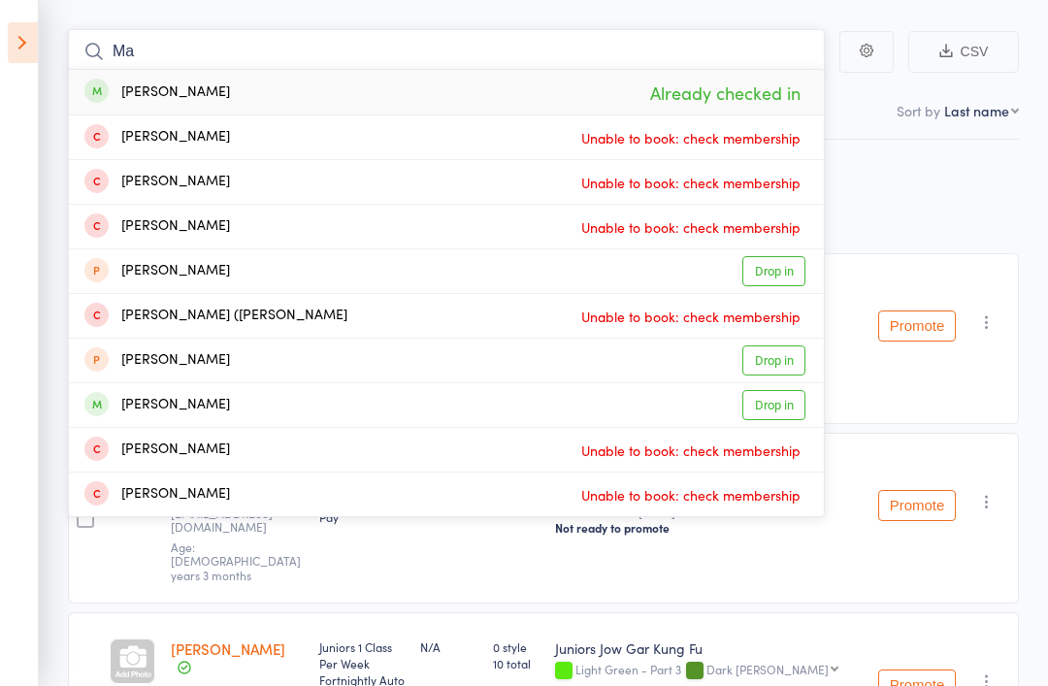
type input "M"
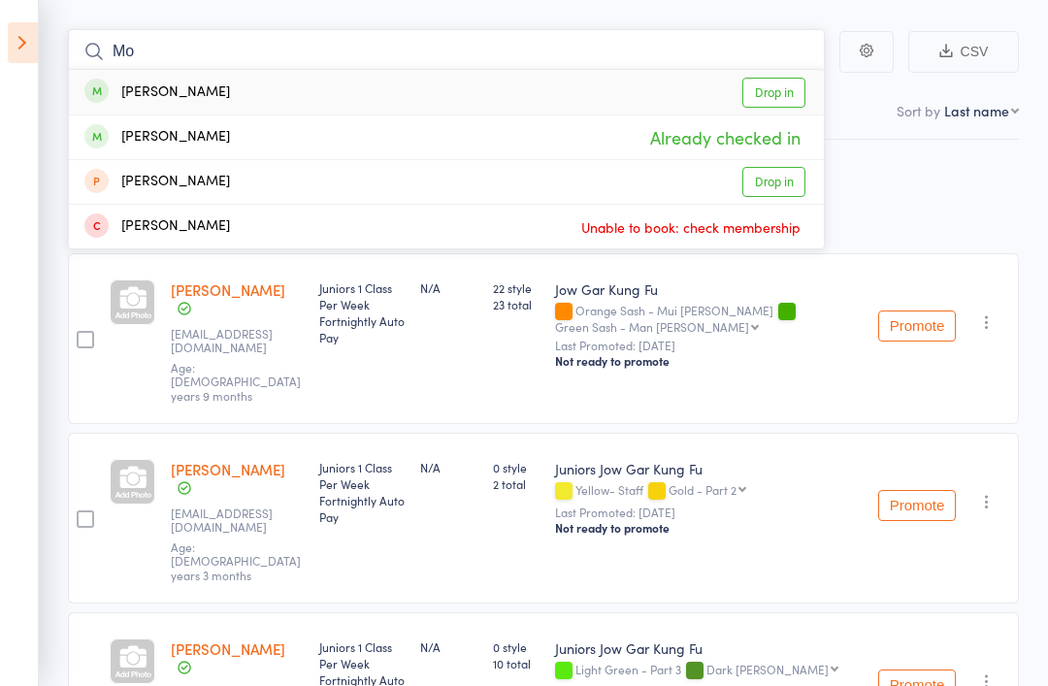
type input "M"
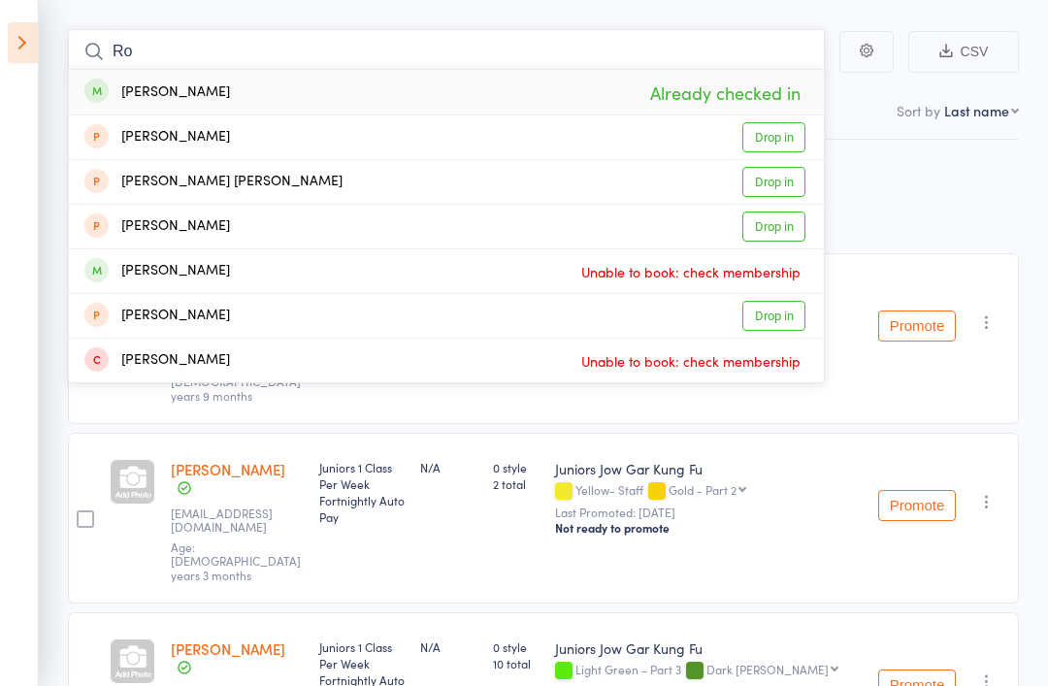
type input "R"
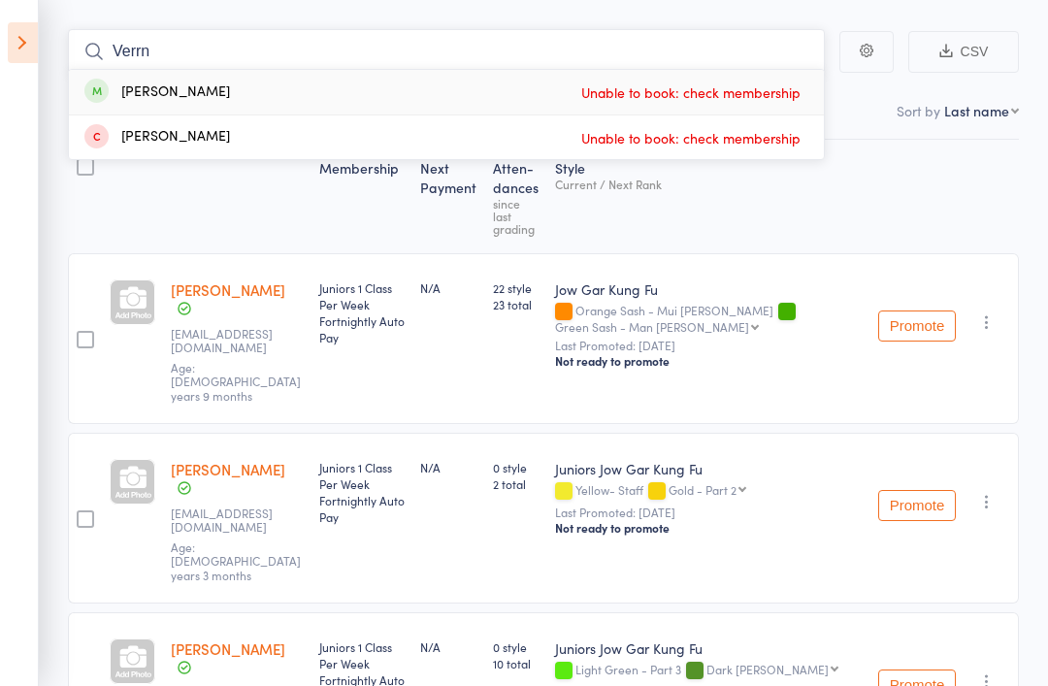
type input "Verrn"
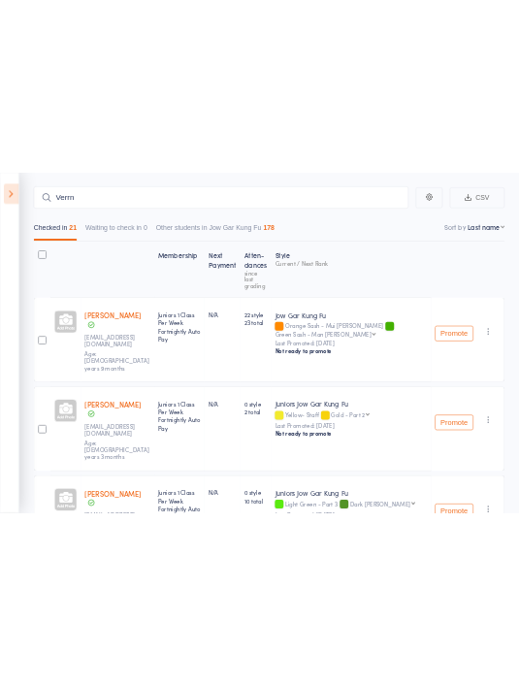
scroll to position [0, 0]
